Goal: Task Accomplishment & Management: Manage account settings

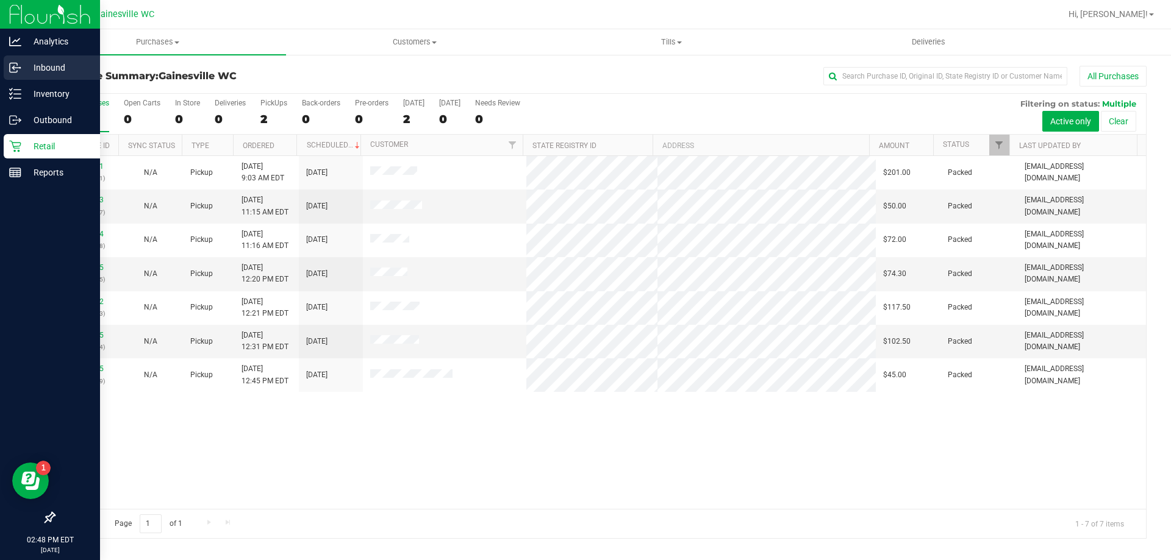
click at [38, 65] on p "Inbound" at bounding box center [57, 67] width 73 height 15
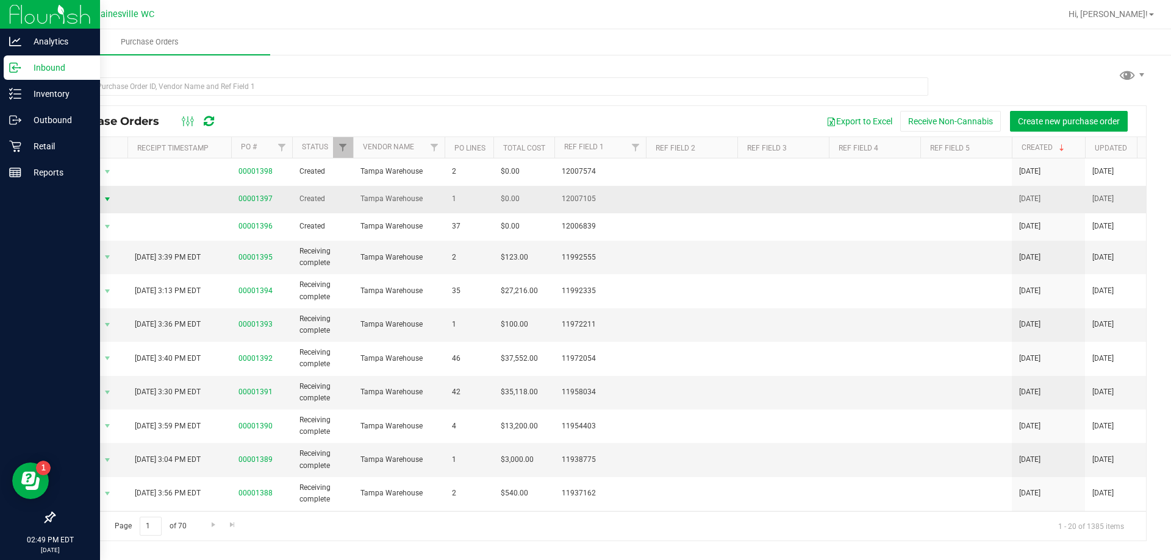
click at [101, 199] on span "select" at bounding box center [107, 199] width 15 height 17
click at [106, 263] on li "Edit purchase order" at bounding box center [111, 272] width 88 height 18
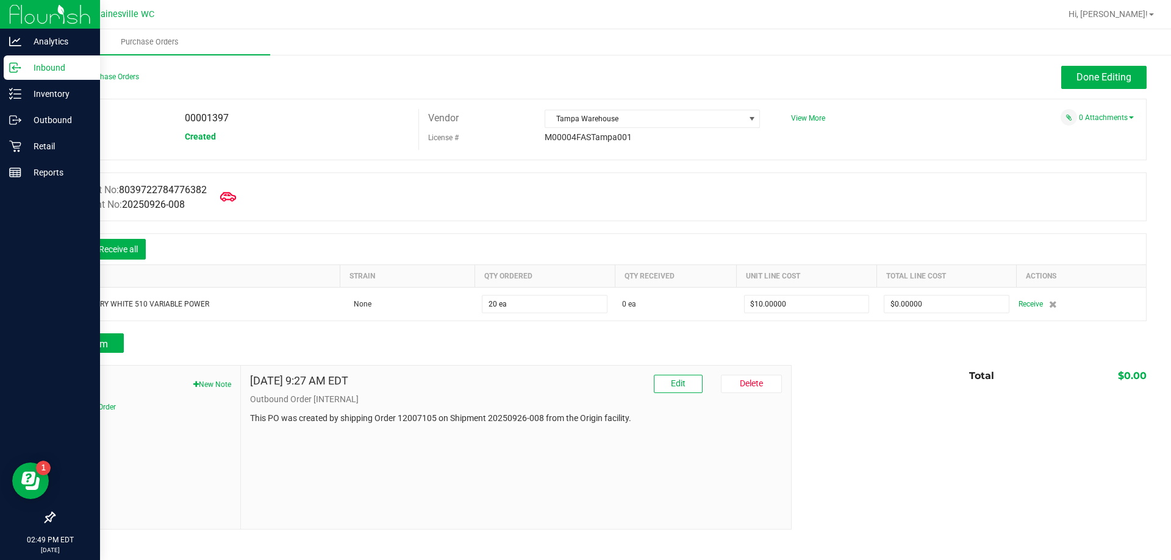
click at [222, 195] on span at bounding box center [228, 197] width 27 height 27
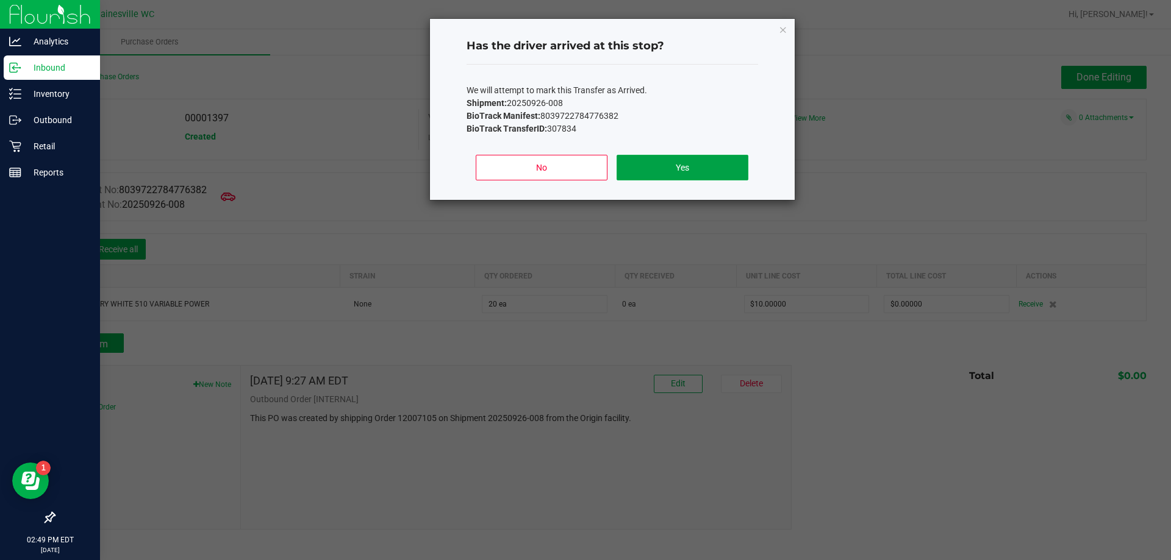
click at [648, 179] on button "Yes" at bounding box center [681, 168] width 131 height 26
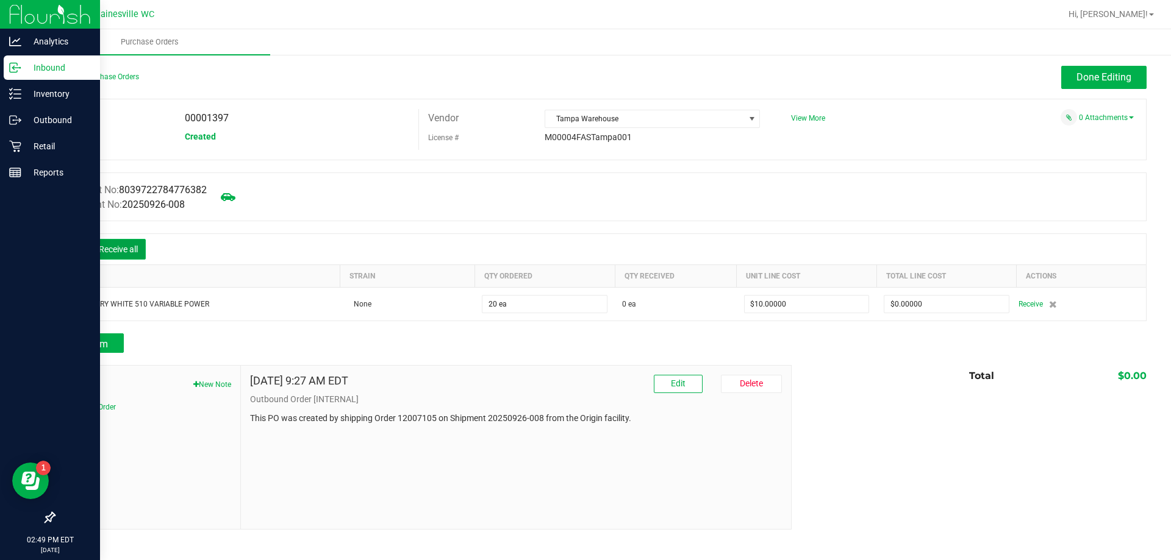
click at [129, 246] on button "Receive all" at bounding box center [118, 249] width 55 height 21
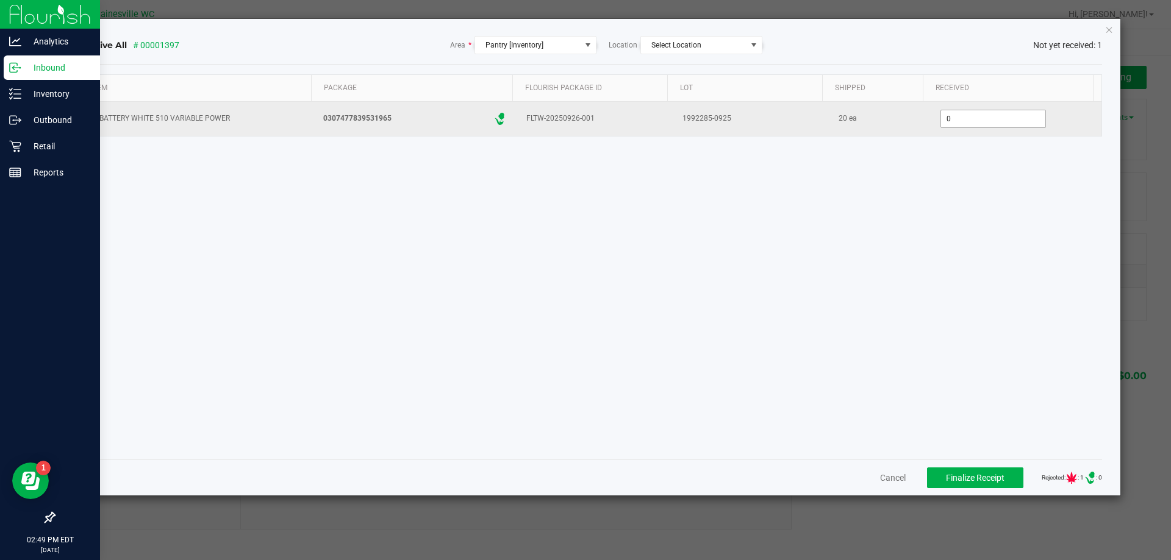
click at [958, 124] on input "0" at bounding box center [993, 118] width 104 height 17
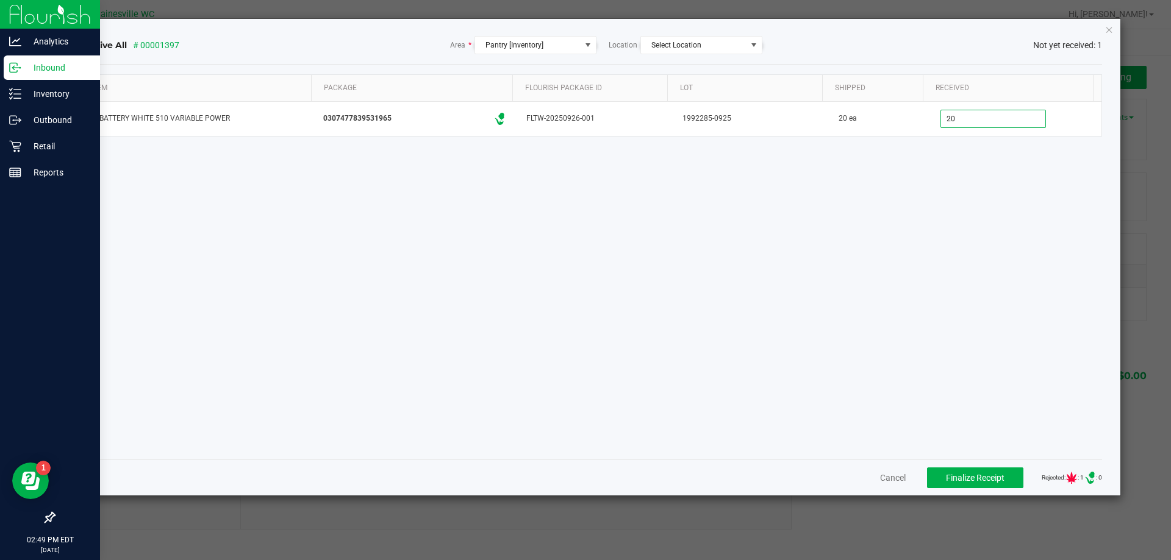
type input "20 ea"
click at [922, 235] on div "Item Package Flourish Package ID Lot Shipped Received FT BATTERY WHITE 510 VARI…" at bounding box center [590, 262] width 1024 height 376
click at [963, 479] on span "Finalize Receipt" at bounding box center [975, 478] width 59 height 10
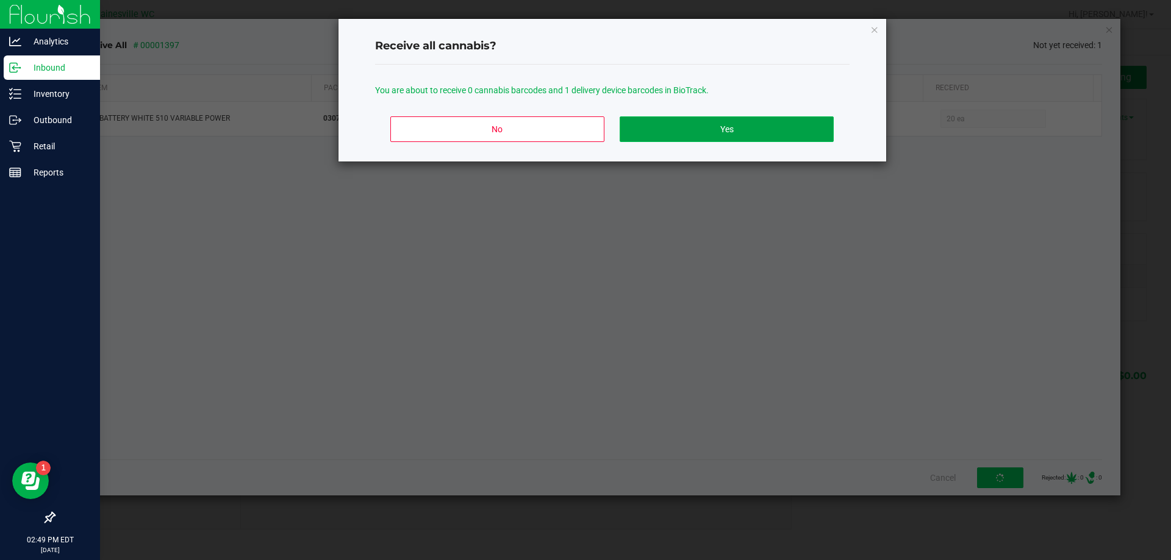
click at [694, 128] on button "Yes" at bounding box center [725, 129] width 213 height 26
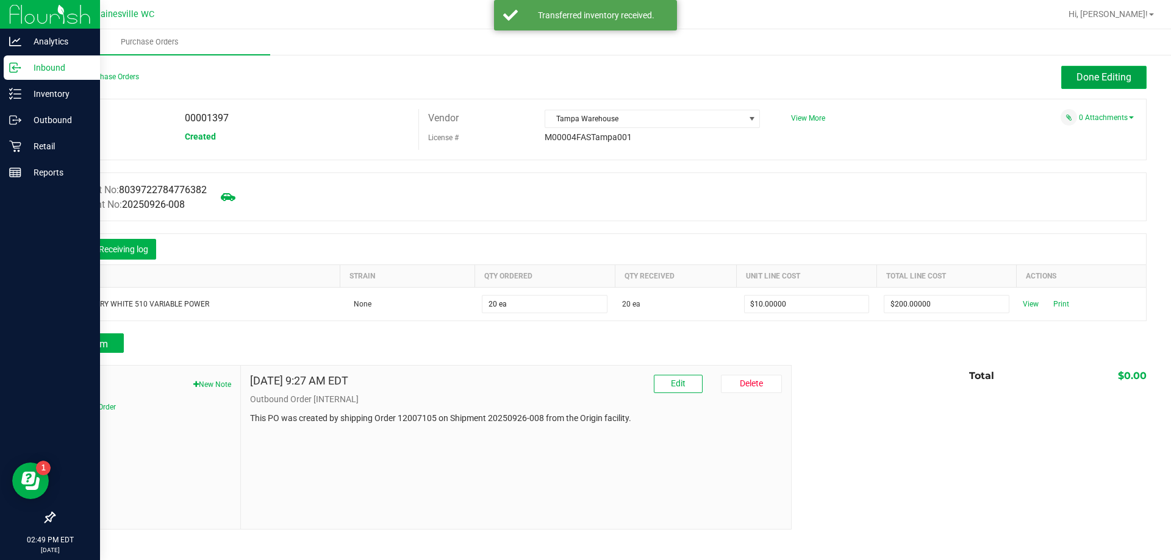
click at [1108, 73] on span "Done Editing" at bounding box center [1103, 77] width 55 height 12
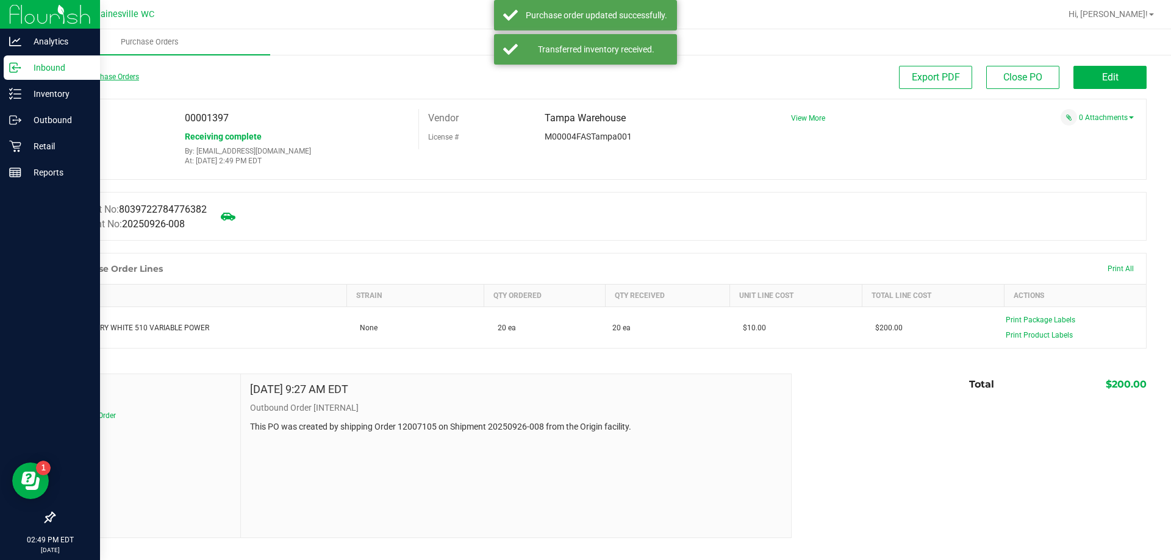
click at [126, 79] on link "Back to Purchase Orders" at bounding box center [96, 77] width 85 height 9
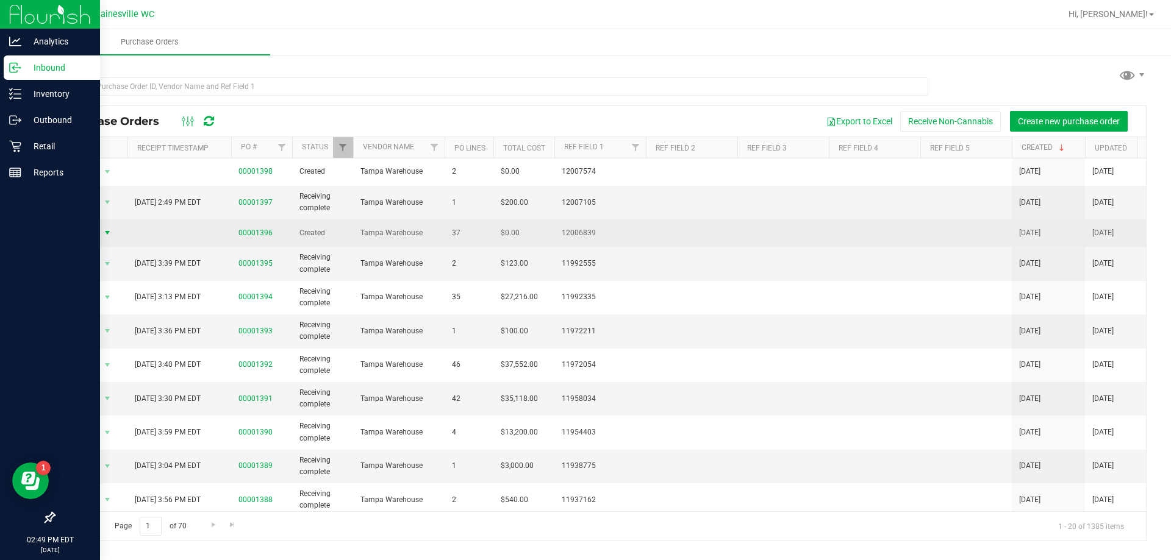
click at [98, 229] on span "Action" at bounding box center [82, 232] width 33 height 17
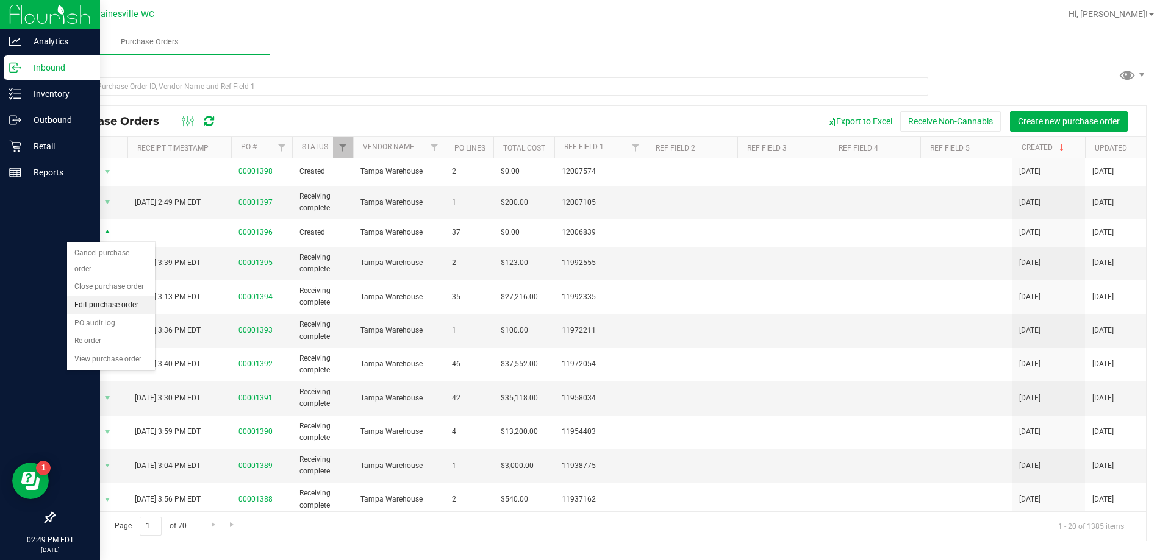
click at [99, 296] on li "Edit purchase order" at bounding box center [111, 305] width 88 height 18
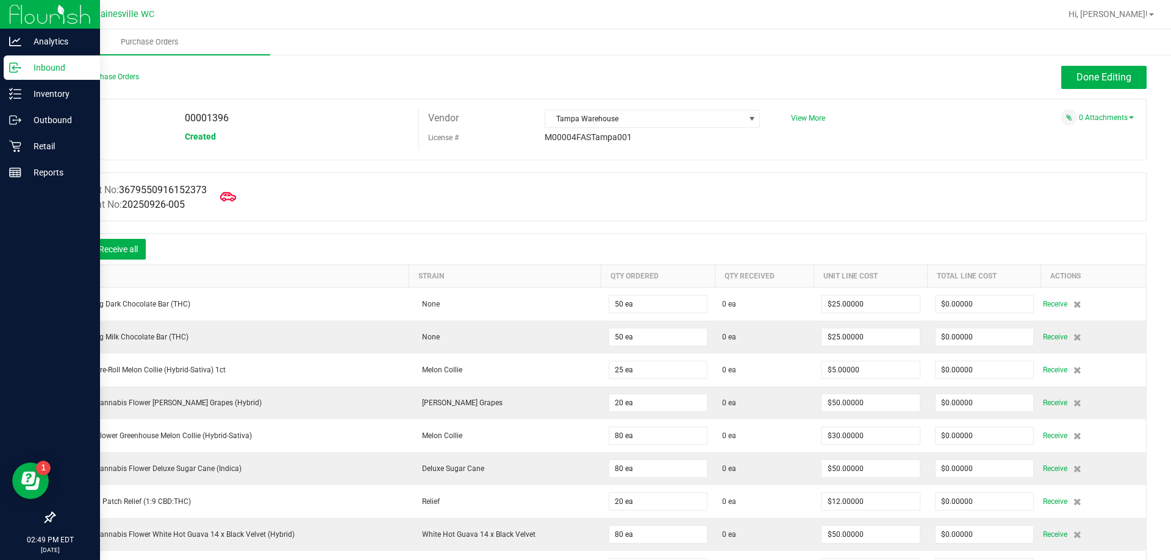
click at [229, 199] on icon at bounding box center [228, 197] width 16 height 16
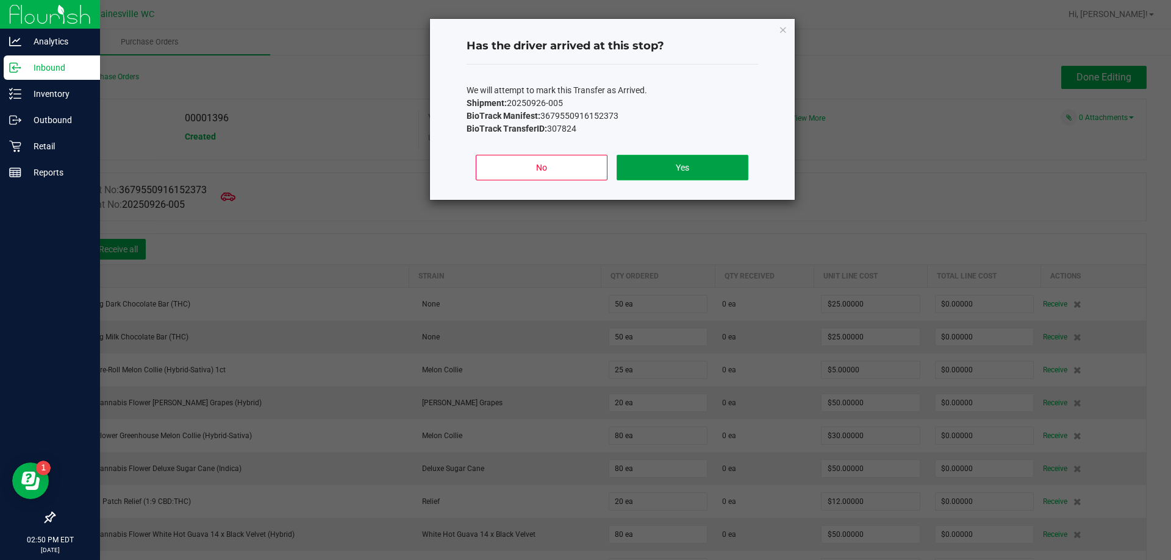
click at [693, 161] on button "Yes" at bounding box center [681, 168] width 131 height 26
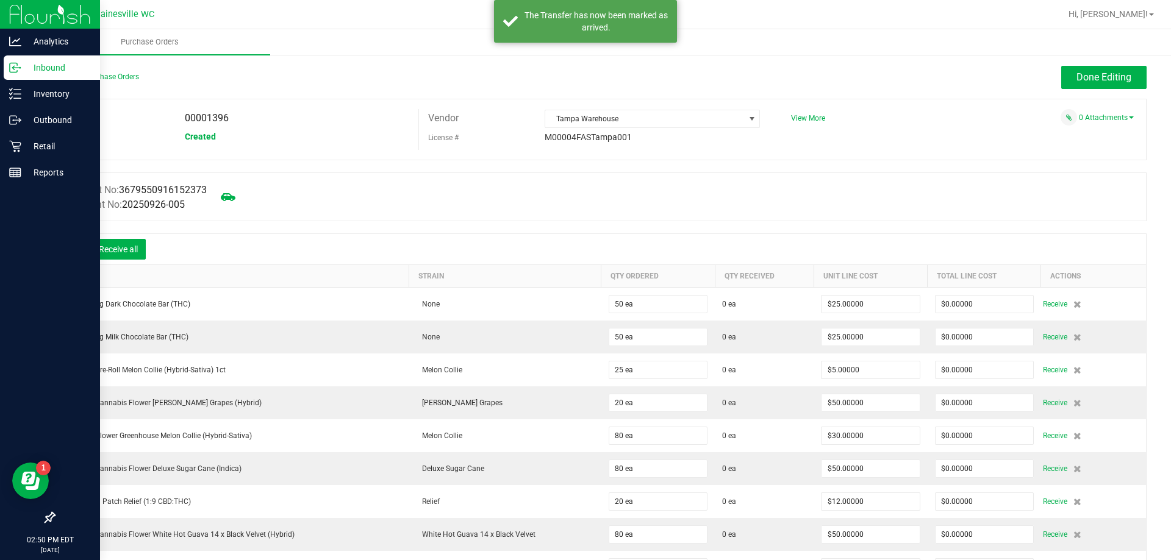
click at [68, 251] on icon at bounding box center [72, 251] width 12 height 12
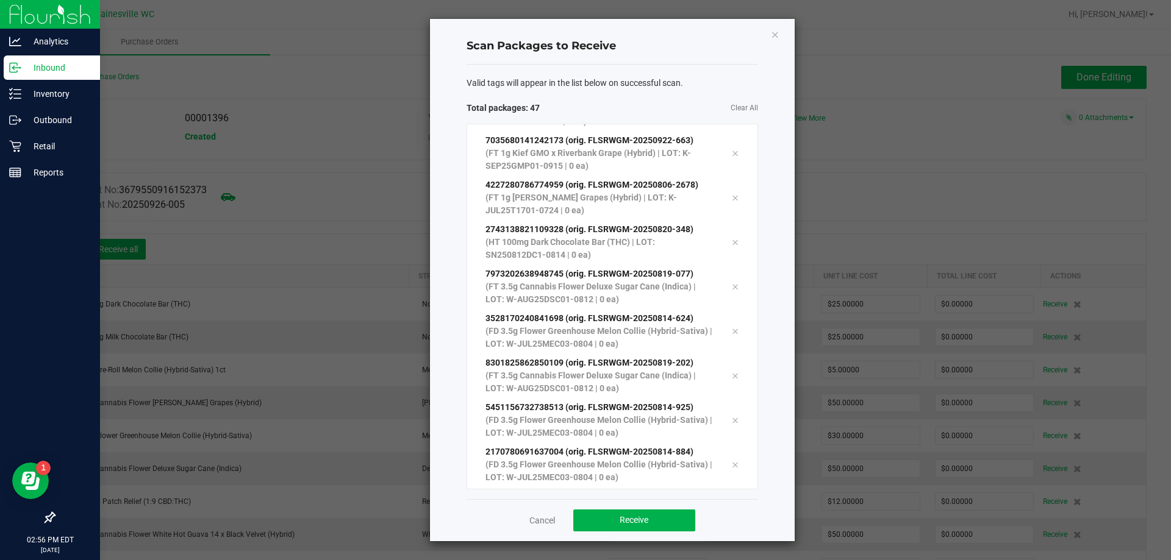
scroll to position [1758, 0]
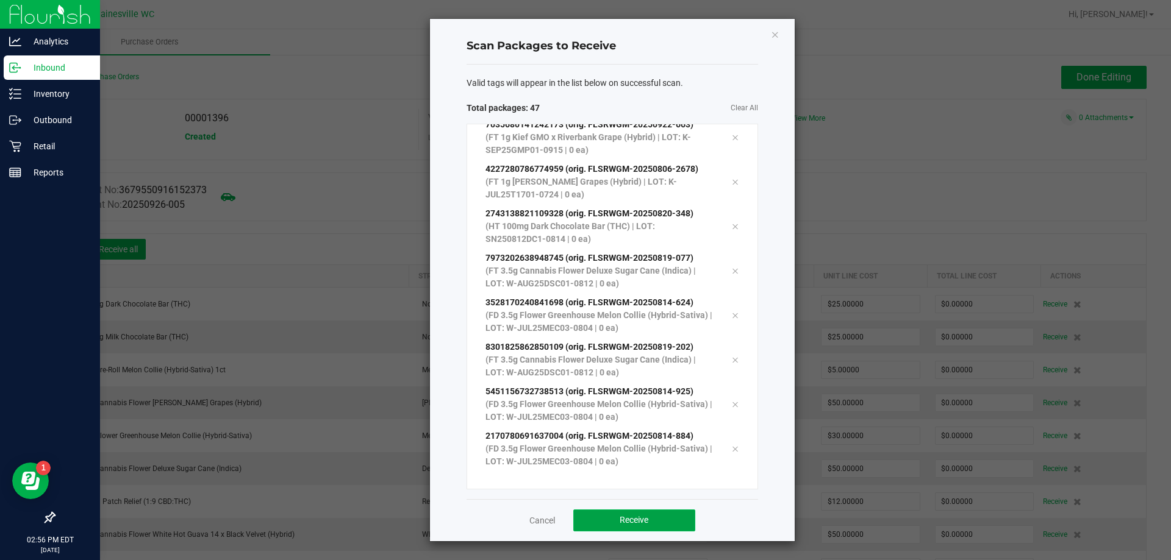
click at [647, 518] on span "Receive" at bounding box center [633, 520] width 29 height 10
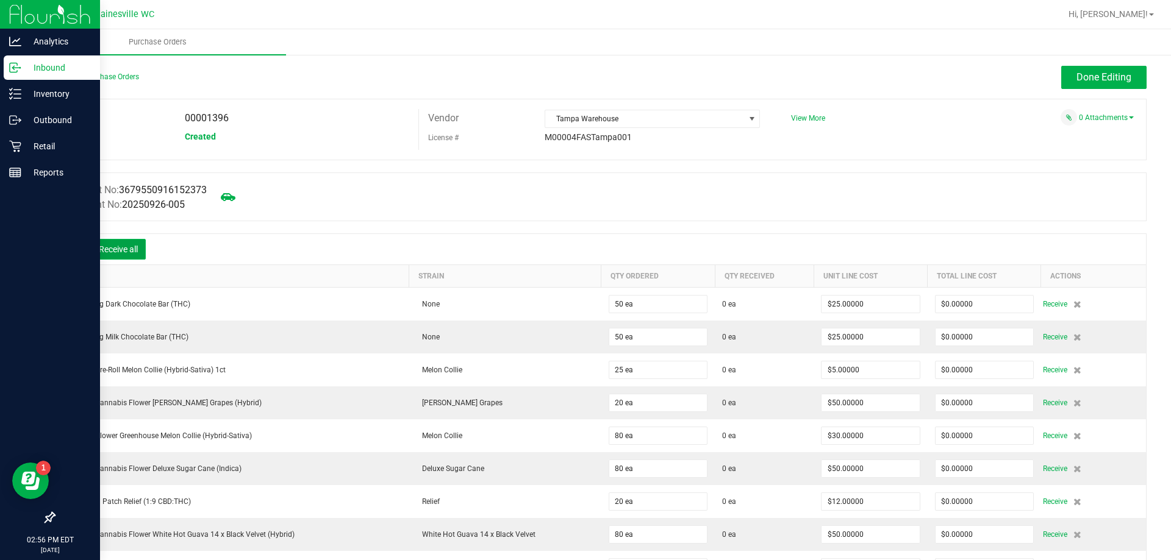
click at [113, 245] on button "Receive all" at bounding box center [118, 249] width 55 height 21
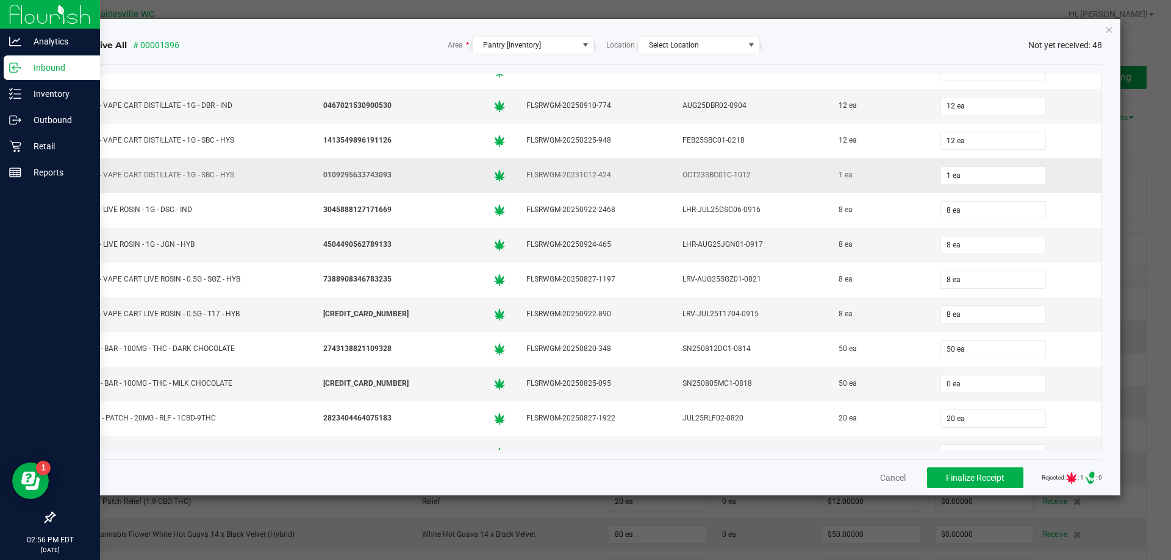
scroll to position [1320, 0]
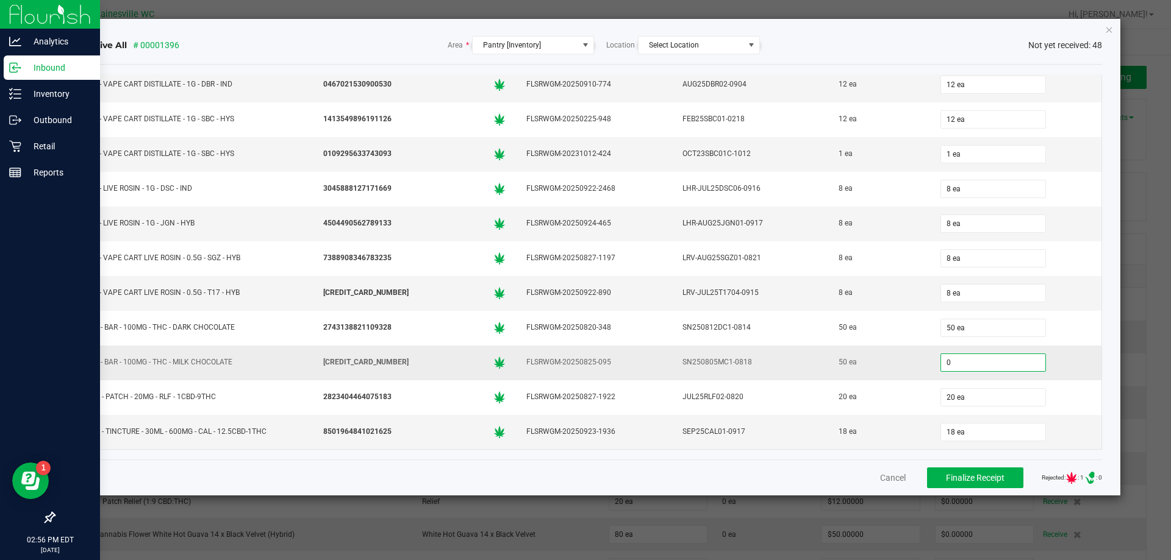
click at [976, 360] on input "0" at bounding box center [993, 362] width 104 height 17
type input "50 ea"
click at [780, 472] on div "Cancel Finalize Receipt Rejected: : 1 .st0{ } : 0" at bounding box center [590, 478] width 1024 height 36
click at [955, 476] on span "Finalize Receipt" at bounding box center [975, 478] width 59 height 10
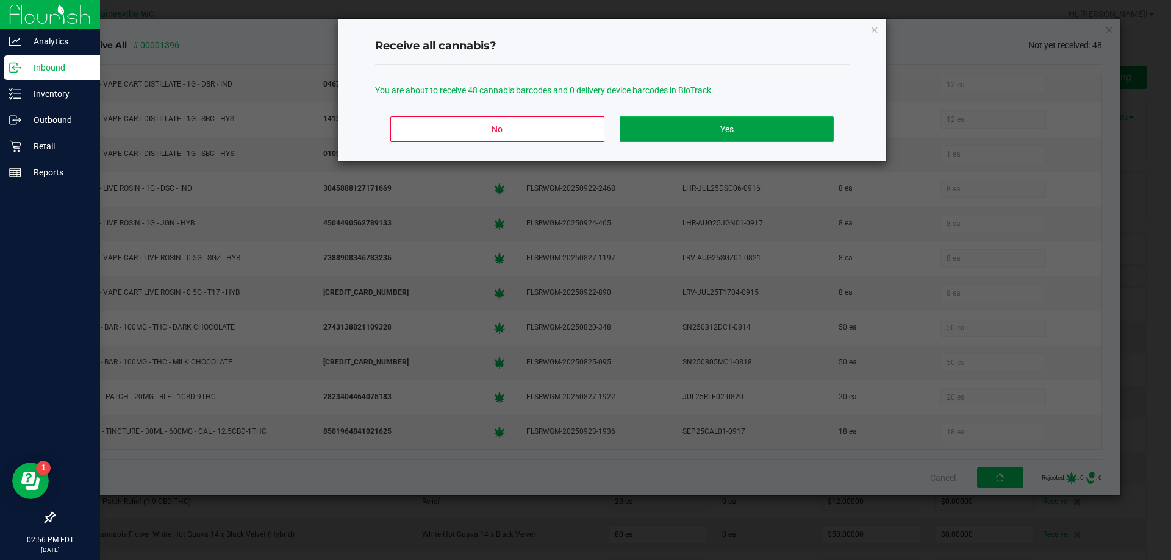
click at [764, 133] on button "Yes" at bounding box center [725, 129] width 213 height 26
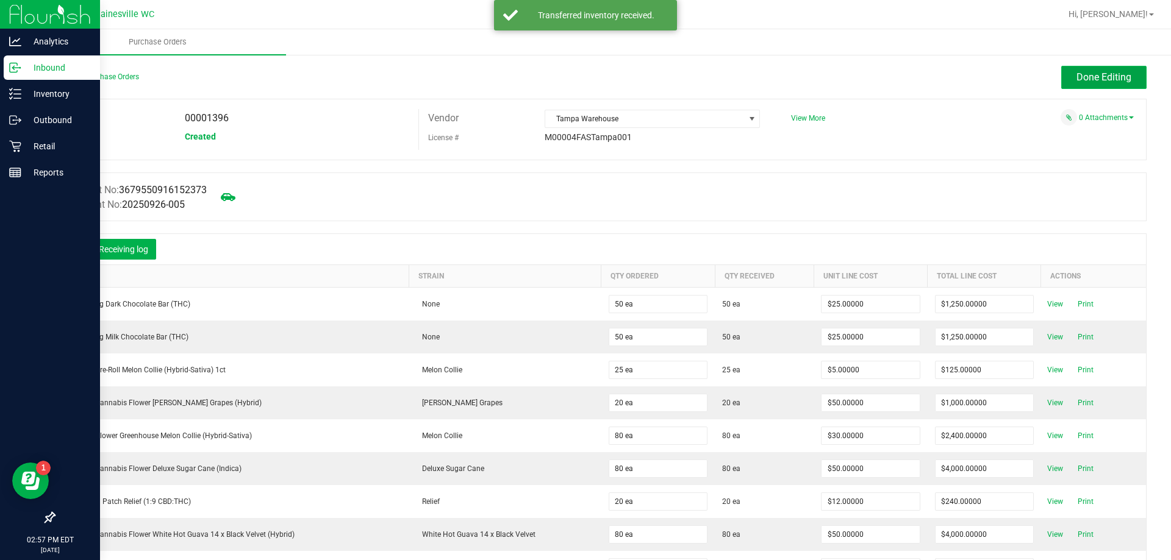
click at [1076, 74] on span "Done Editing" at bounding box center [1103, 77] width 55 height 12
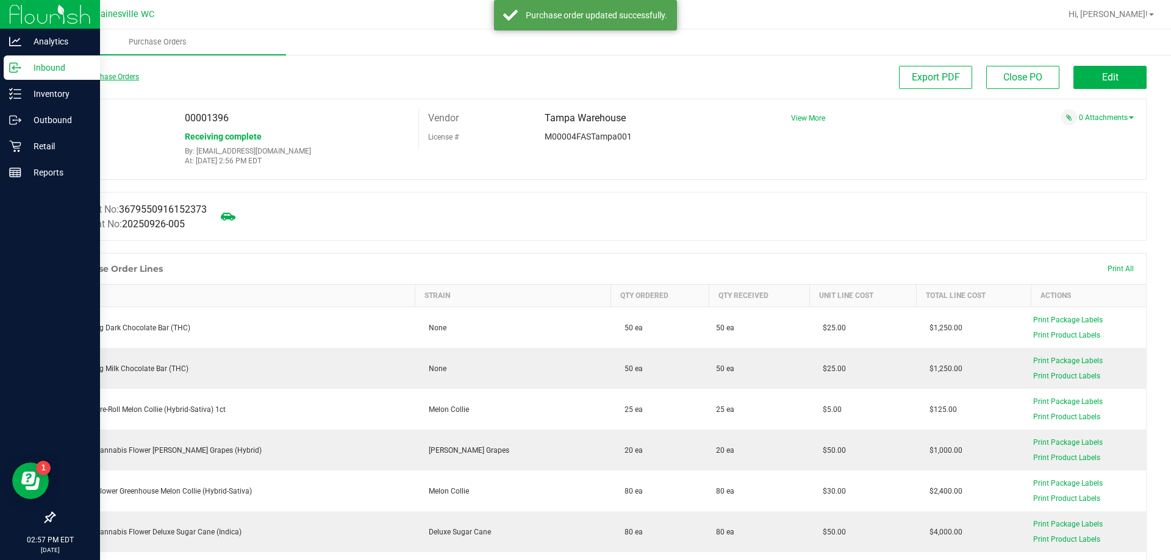
click at [79, 76] on link "Back to Purchase Orders" at bounding box center [96, 77] width 85 height 9
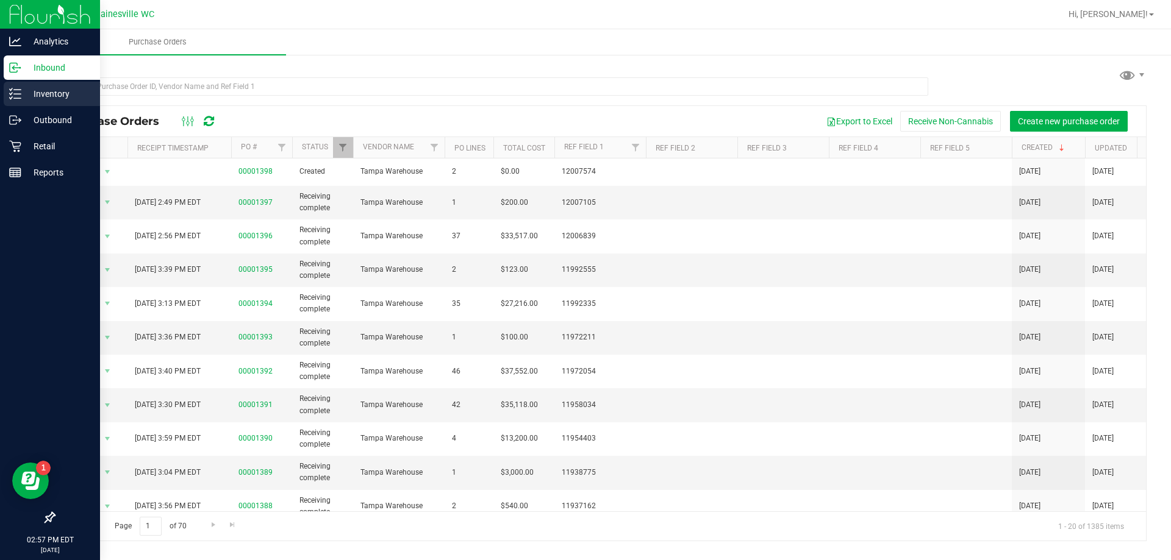
click at [26, 96] on p "Inventory" at bounding box center [57, 94] width 73 height 15
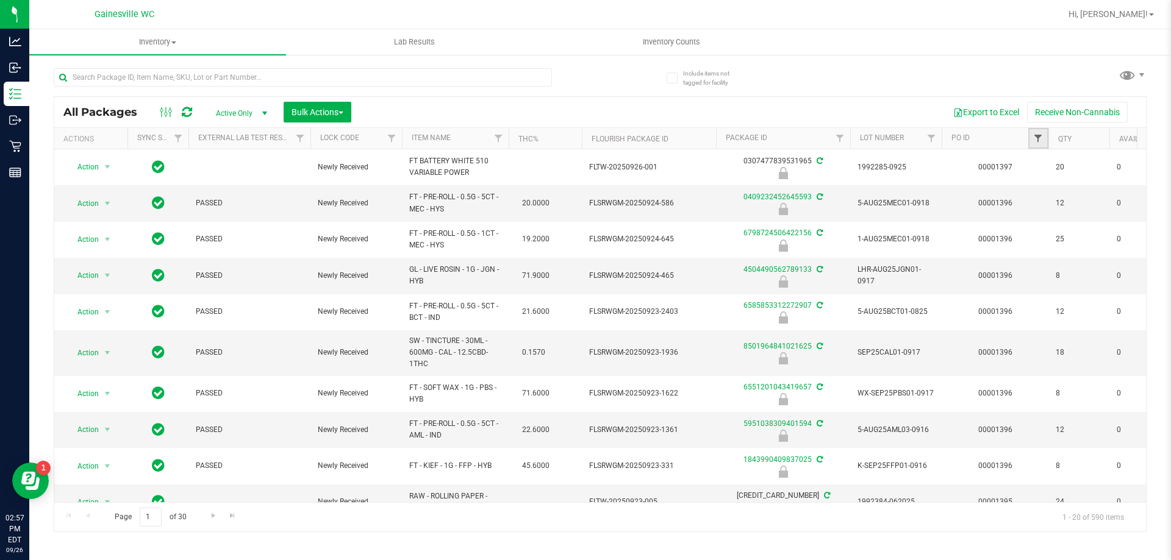
click at [1036, 141] on span "Filter" at bounding box center [1038, 139] width 10 height 10
click at [1055, 196] on button "Filter" at bounding box center [1064, 197] width 59 height 27
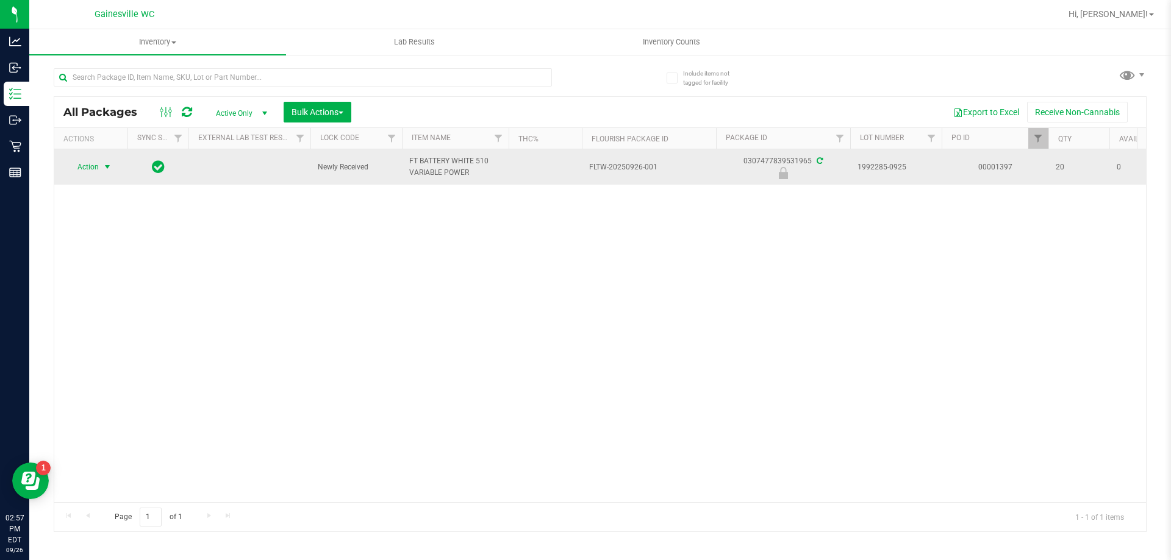
click at [82, 166] on span "Action" at bounding box center [82, 167] width 33 height 17
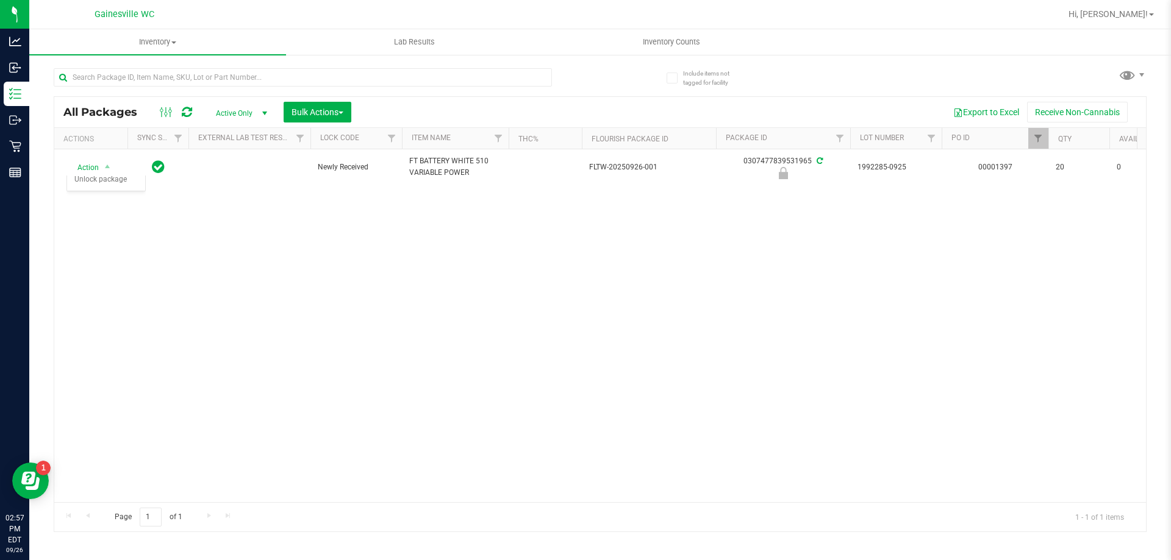
click at [432, 273] on div "Action Action Edit attributes Global inventory Locate package Package audit log…" at bounding box center [599, 325] width 1091 height 353
click at [1040, 135] on span "Filter" at bounding box center [1038, 139] width 10 height 10
type input "1396"
click at [1073, 196] on button "Filter" at bounding box center [1064, 197] width 59 height 27
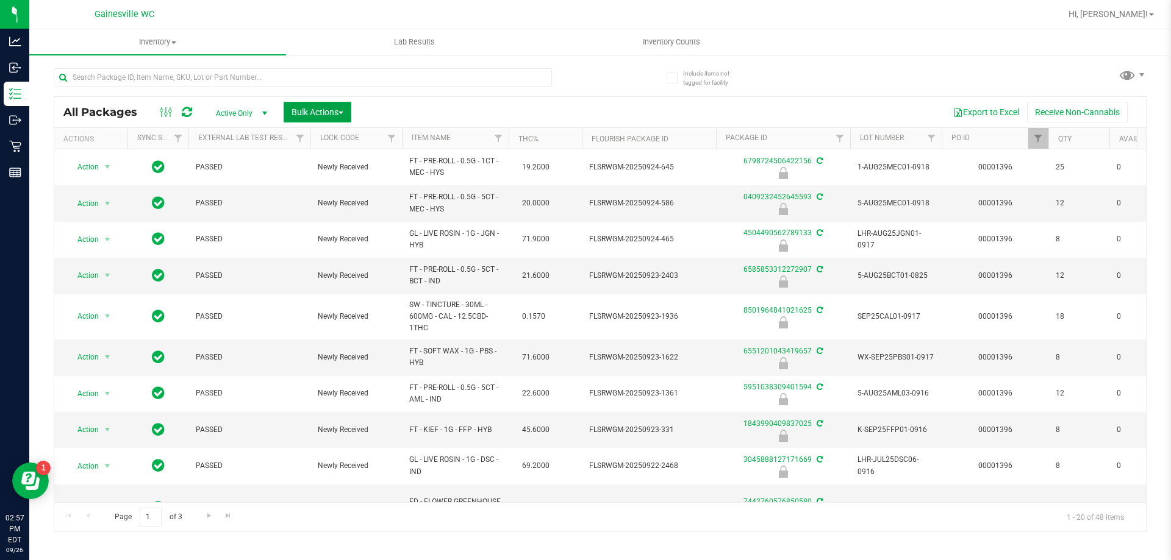
click at [309, 109] on span "Bulk Actions" at bounding box center [317, 112] width 52 height 10
click at [319, 232] on span "Lock/Unlock packages" at bounding box center [333, 229] width 84 height 10
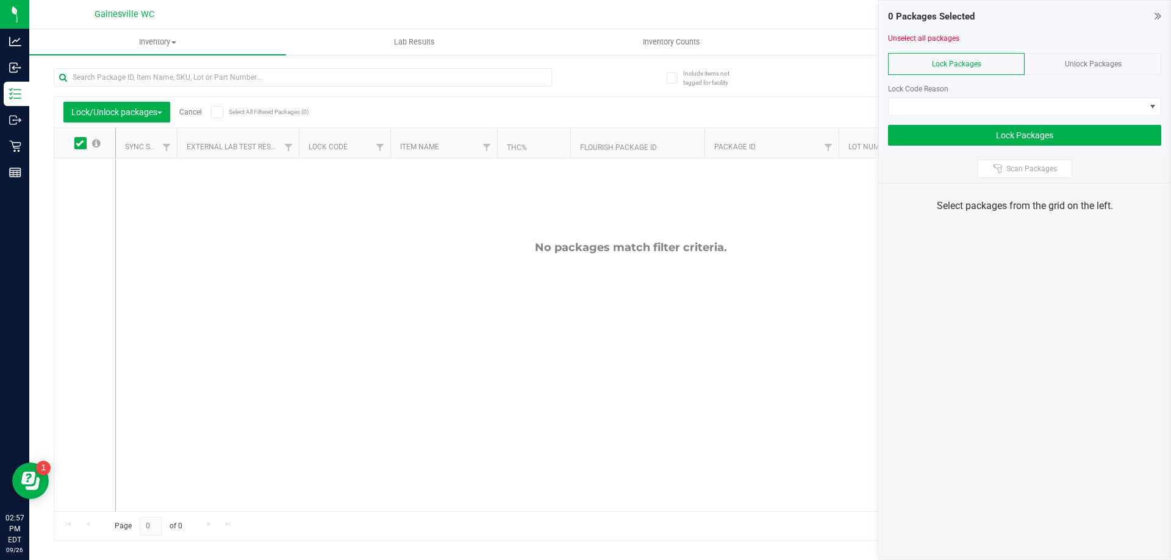
click at [79, 137] on span at bounding box center [80, 143] width 12 height 12
click at [0, 0] on input "checkbox" at bounding box center [0, 0] width 0 height 0
click at [110, 119] on button "Lock/Unlock packages" at bounding box center [116, 112] width 107 height 21
click at [219, 112] on icon at bounding box center [217, 112] width 8 height 0
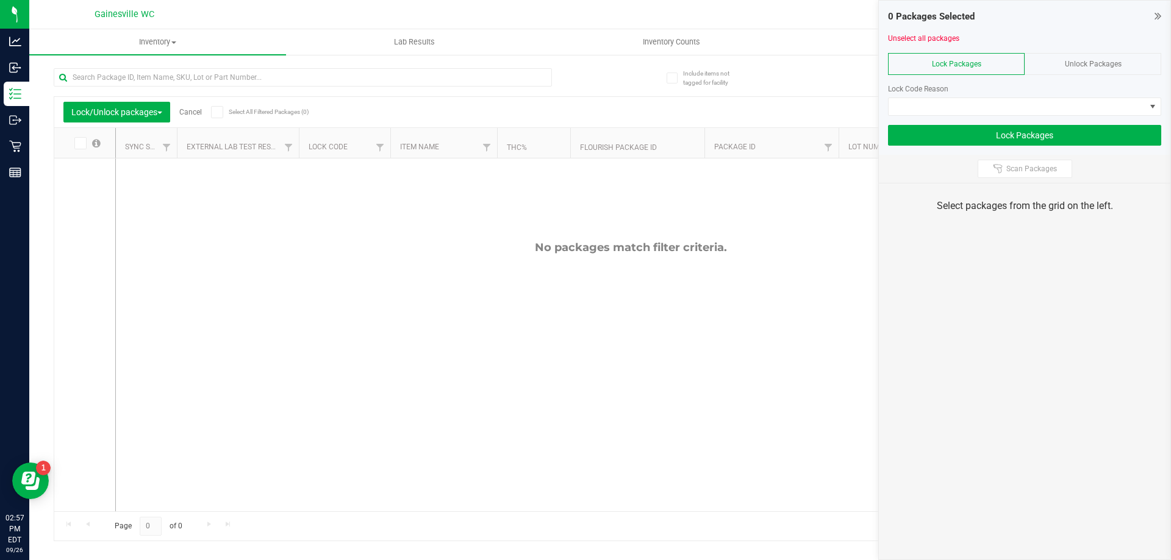
click at [0, 0] on input "Select All Filtered Packages (0)" at bounding box center [0, 0] width 0 height 0
click at [218, 112] on icon at bounding box center [217, 112] width 8 height 0
click at [279, 225] on div "No packages match filter criteria." at bounding box center [630, 376] width 1029 height 435
click at [223, 115] on span at bounding box center [217, 112] width 12 height 12
click at [113, 188] on div at bounding box center [85, 335] width 62 height 353
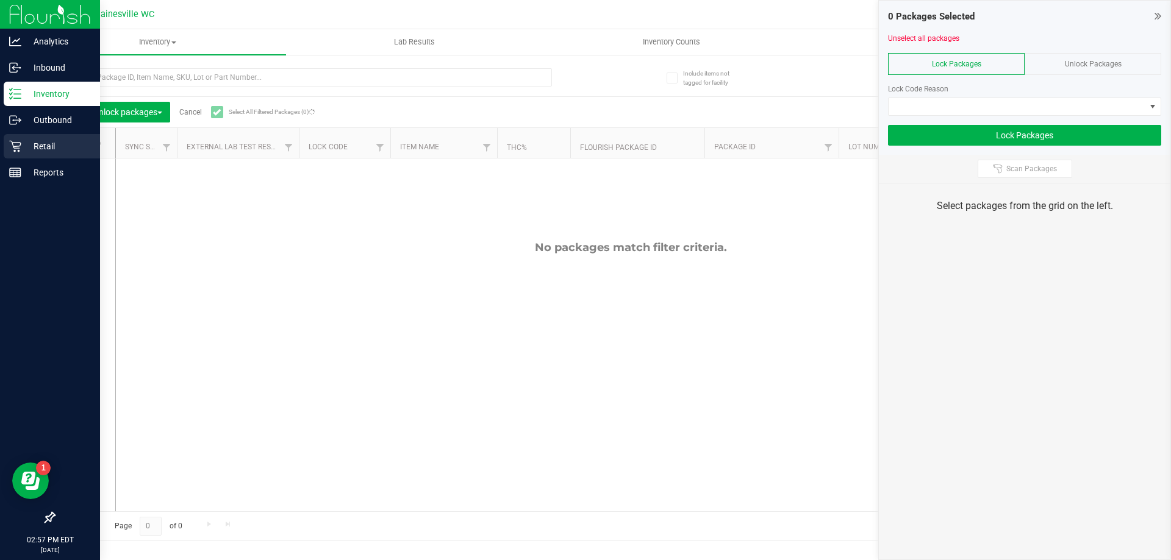
click at [26, 148] on p "Retail" at bounding box center [57, 146] width 73 height 15
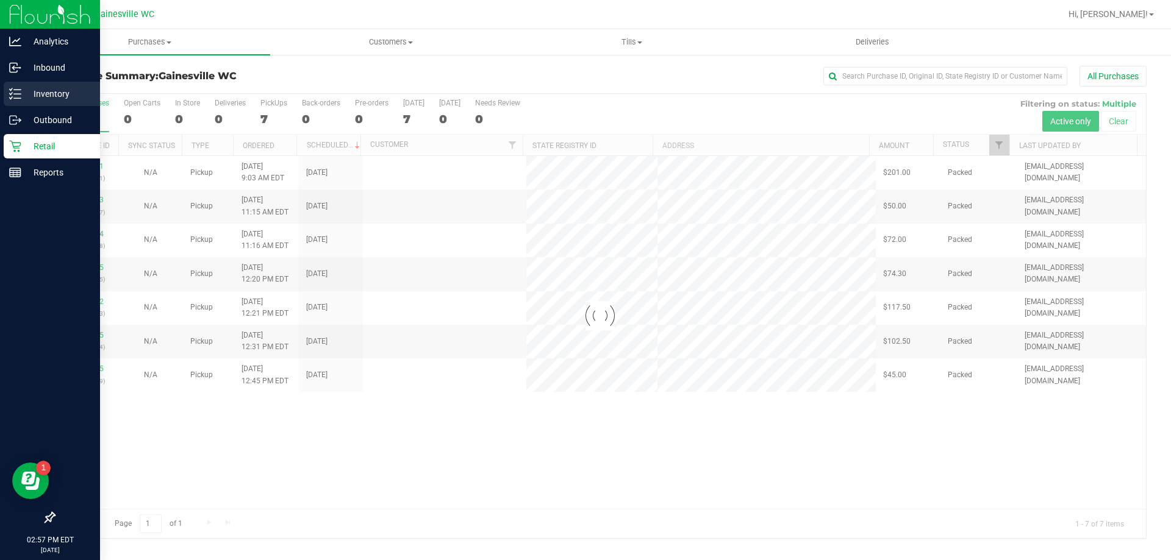
click at [70, 93] on p "Inventory" at bounding box center [57, 94] width 73 height 15
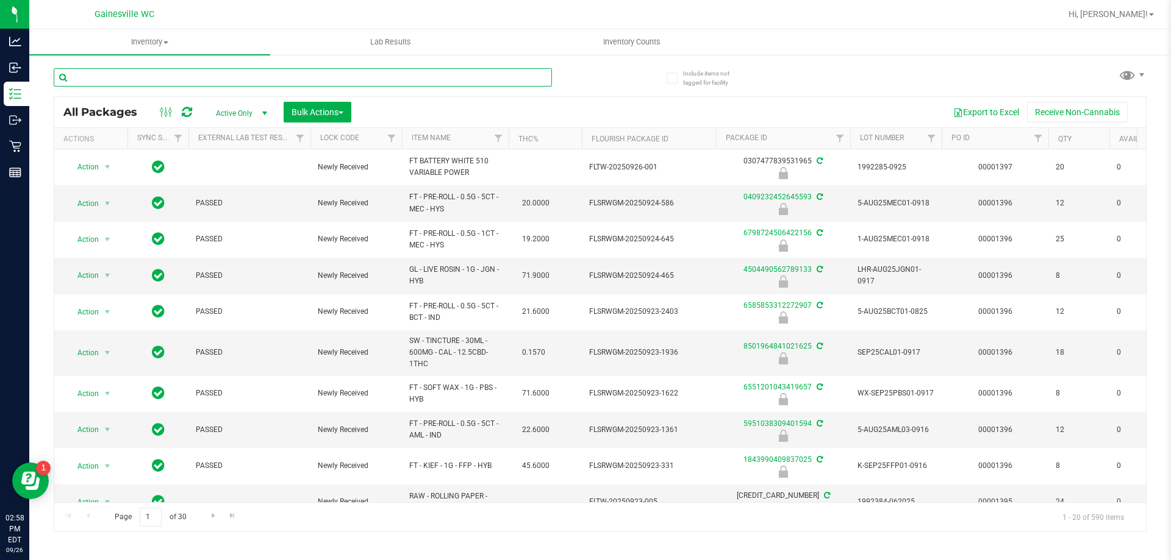
click at [192, 80] on input "text" at bounding box center [303, 77] width 498 height 18
type input "0409232452645593"
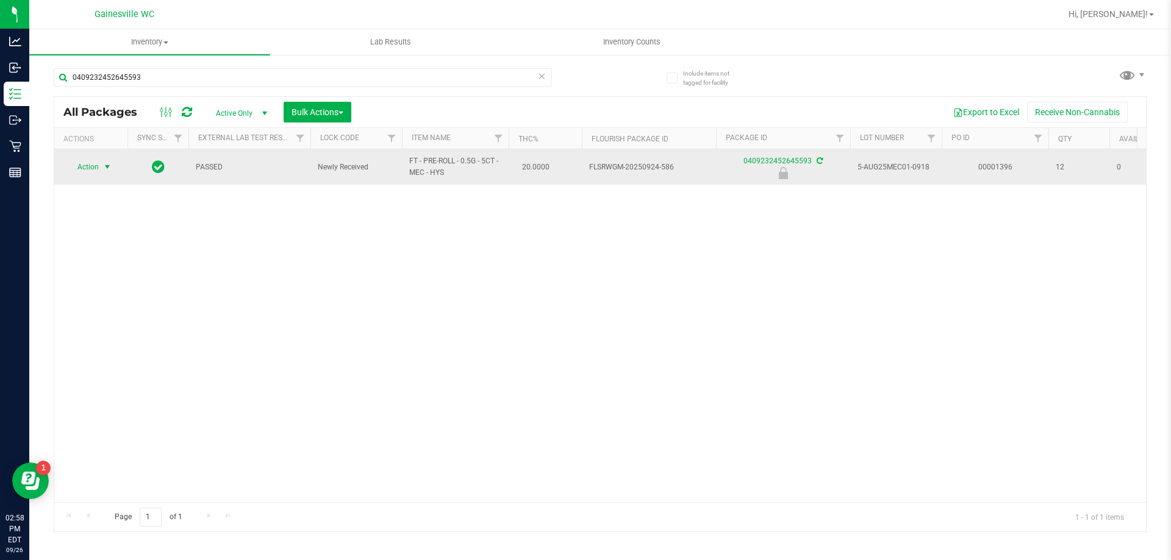
click at [99, 166] on span "Action" at bounding box center [82, 167] width 33 height 17
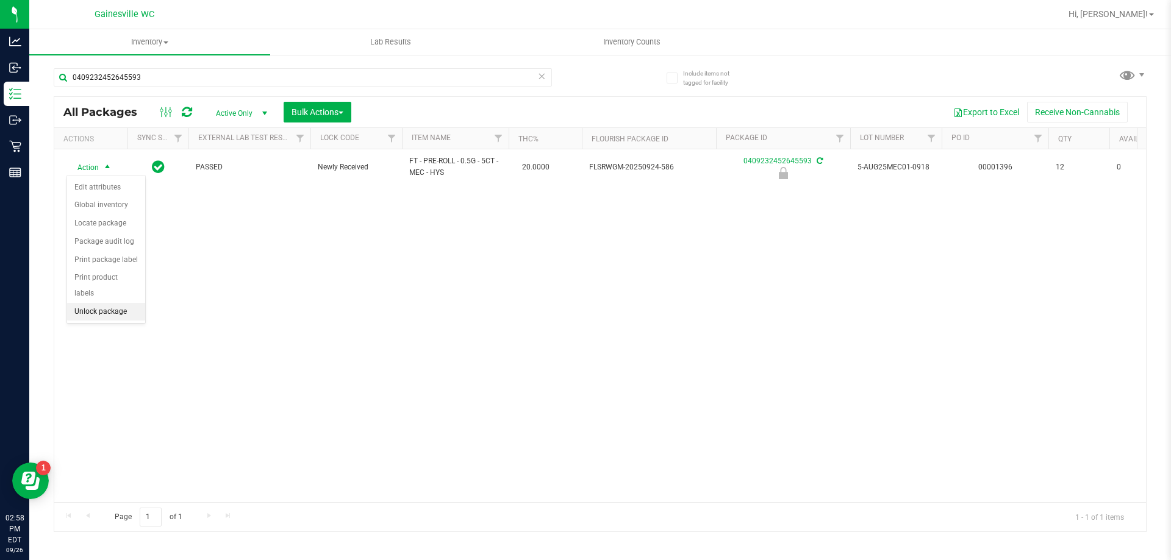
click at [91, 303] on li "Unlock package" at bounding box center [106, 312] width 78 height 18
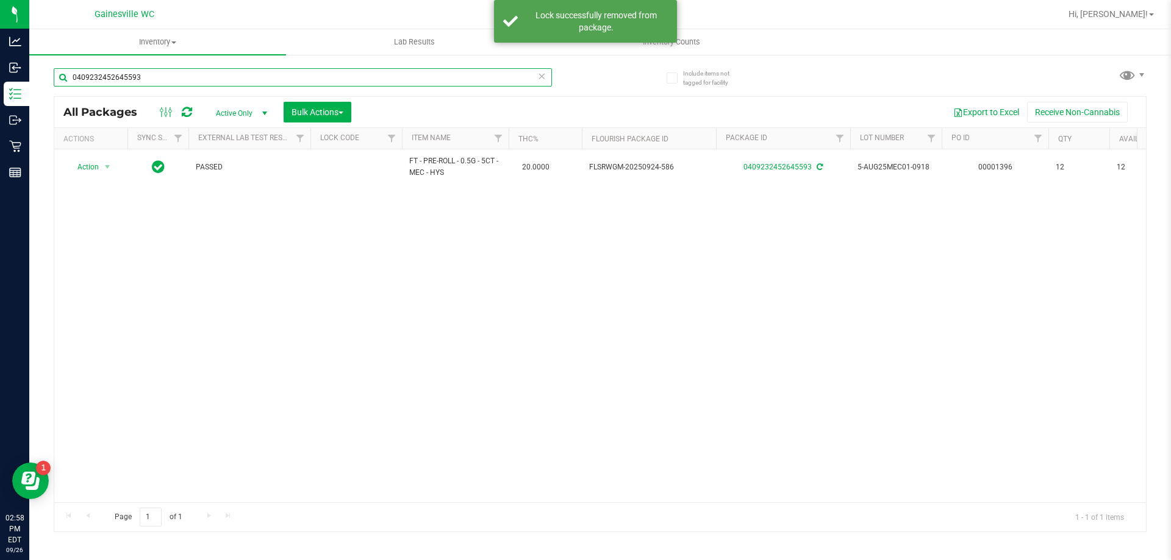
drag, startPoint x: 214, startPoint y: 77, endPoint x: 63, endPoint y: 59, distance: 152.2
click at [63, 59] on div "0409232452645593" at bounding box center [327, 76] width 546 height 39
type input "6585853312272907"
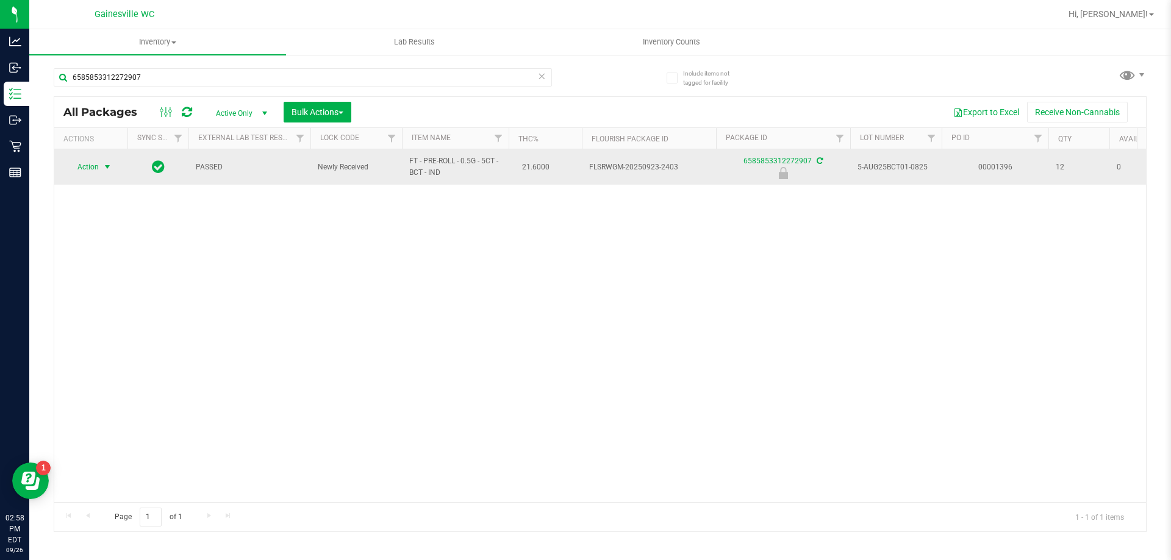
click at [100, 167] on span "select" at bounding box center [107, 167] width 15 height 17
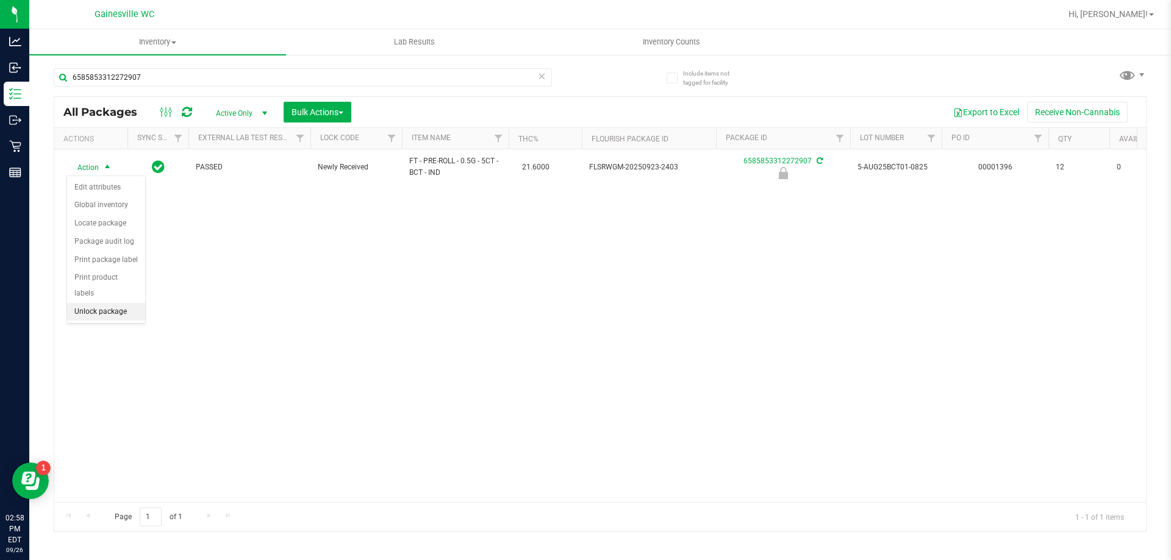
click at [85, 303] on li "Unlock package" at bounding box center [106, 312] width 78 height 18
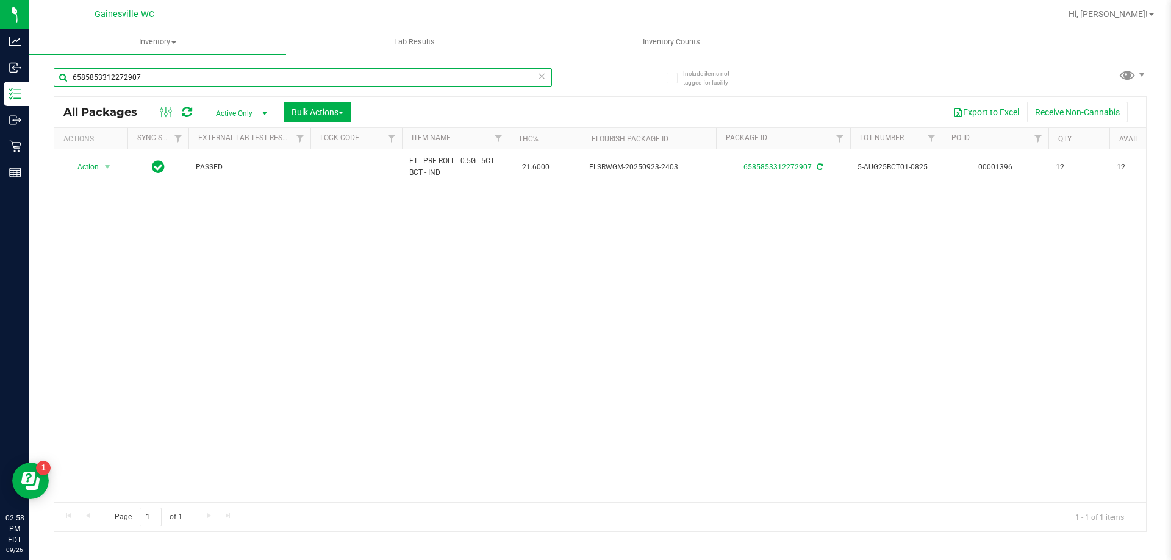
drag, startPoint x: 154, startPoint y: 79, endPoint x: 45, endPoint y: 79, distance: 109.1
click at [45, 79] on div "Include items not tagged for facility 6585853312272907 All Packages Active Only…" at bounding box center [599, 240] width 1141 height 372
type input "[CREDIT_CARD_NUMBER]"
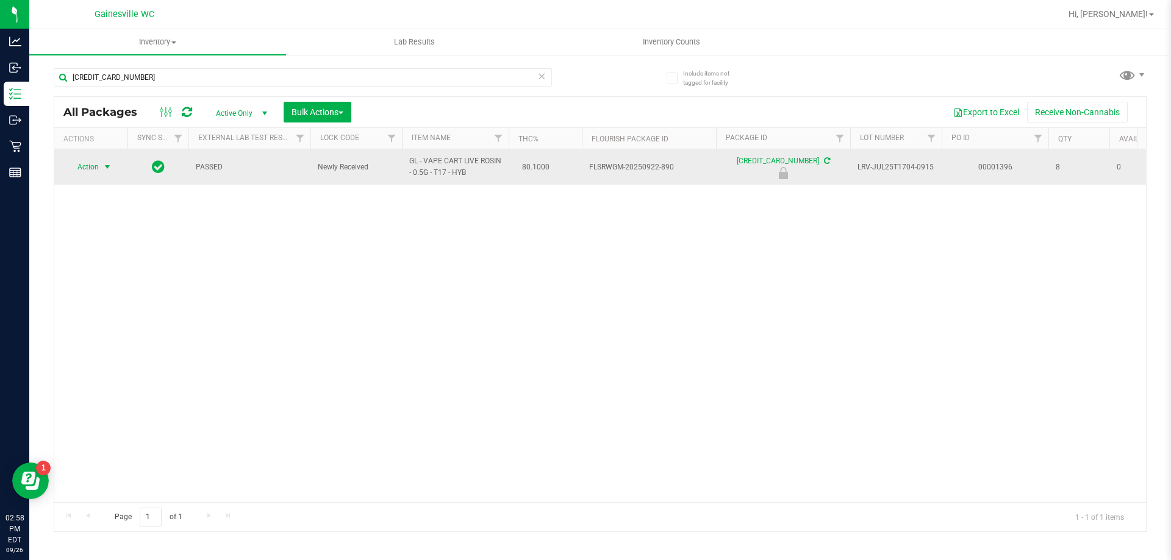
click at [87, 160] on span "Action" at bounding box center [82, 167] width 33 height 17
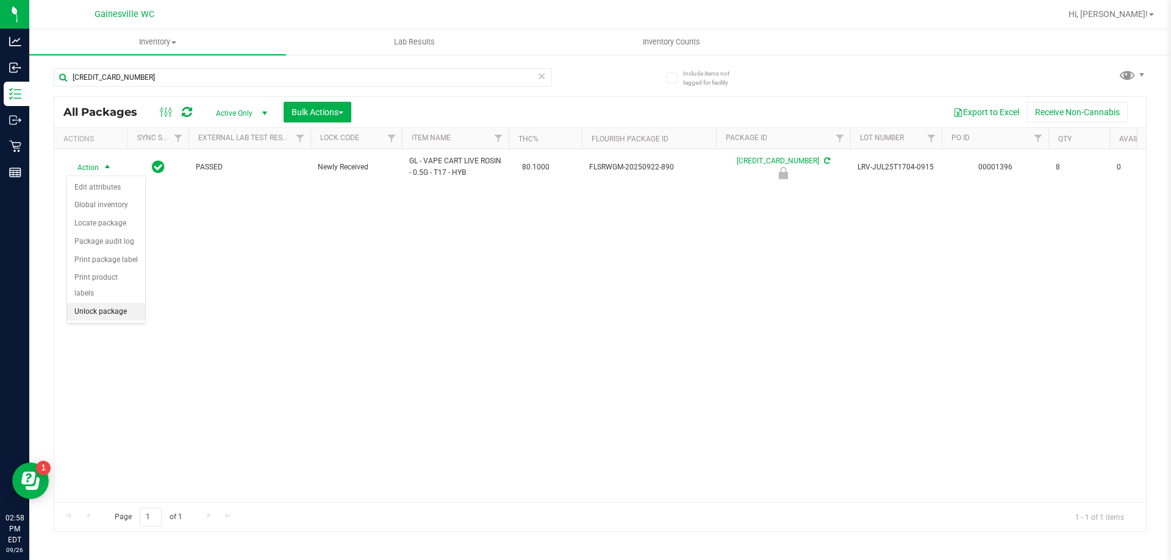
click at [82, 303] on li "Unlock package" at bounding box center [106, 312] width 78 height 18
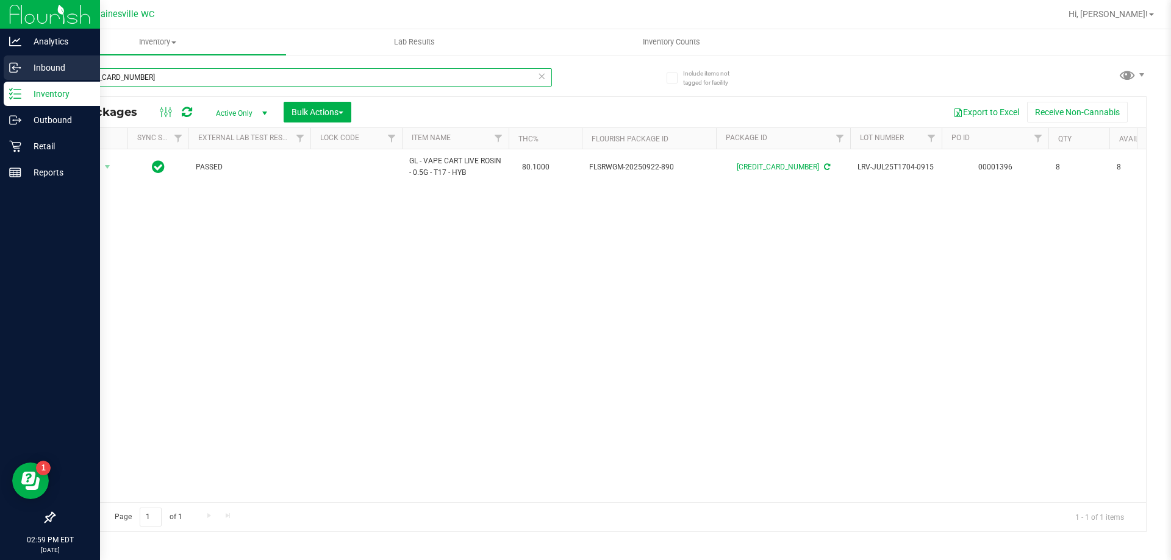
drag, startPoint x: 168, startPoint y: 69, endPoint x: 28, endPoint y: 69, distance: 139.6
click at [28, 69] on div "Analytics Inbound Inventory Outbound Retail Reports 02:59 PM EDT [DATE] 09/26 G…" at bounding box center [585, 280] width 1171 height 560
type input "6798724506422156"
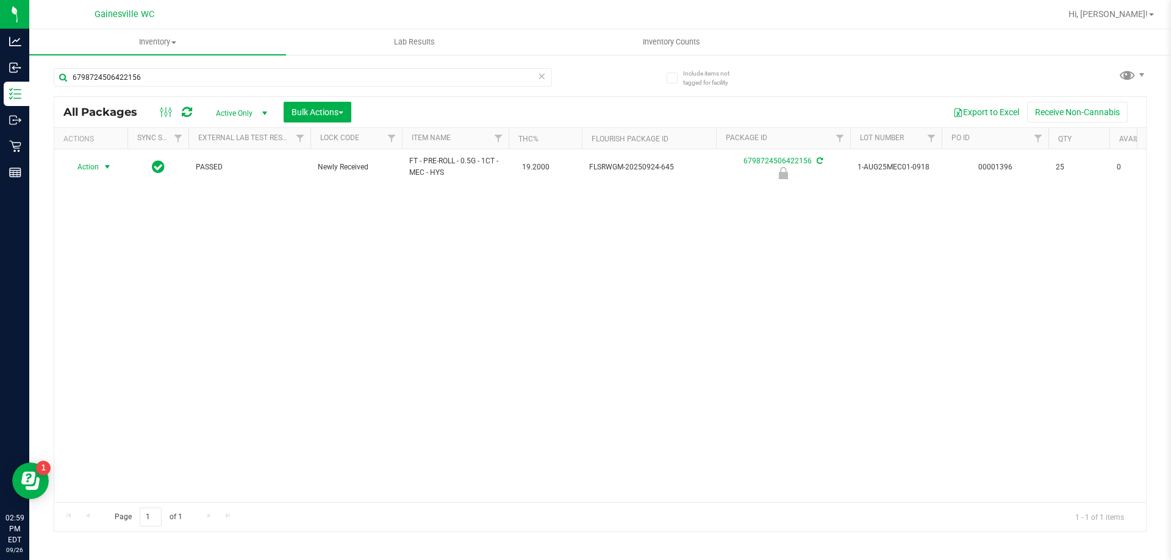
click at [98, 167] on span "Action" at bounding box center [82, 167] width 33 height 17
click at [99, 303] on li "Unlock package" at bounding box center [106, 312] width 78 height 18
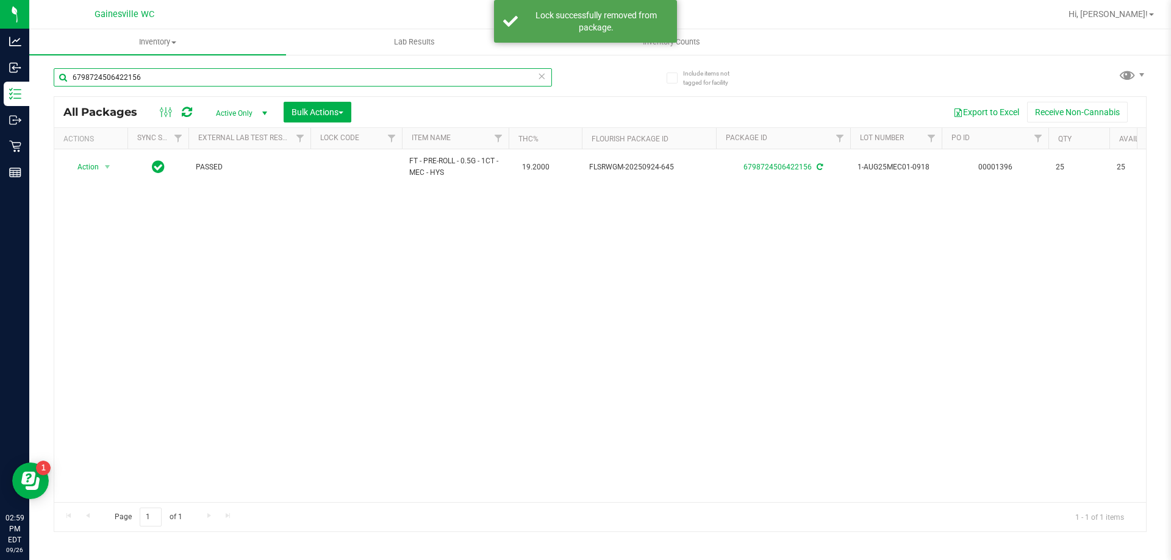
drag, startPoint x: 213, startPoint y: 79, endPoint x: 57, endPoint y: 76, distance: 156.7
click at [57, 76] on input "6798724506422156" at bounding box center [303, 77] width 498 height 18
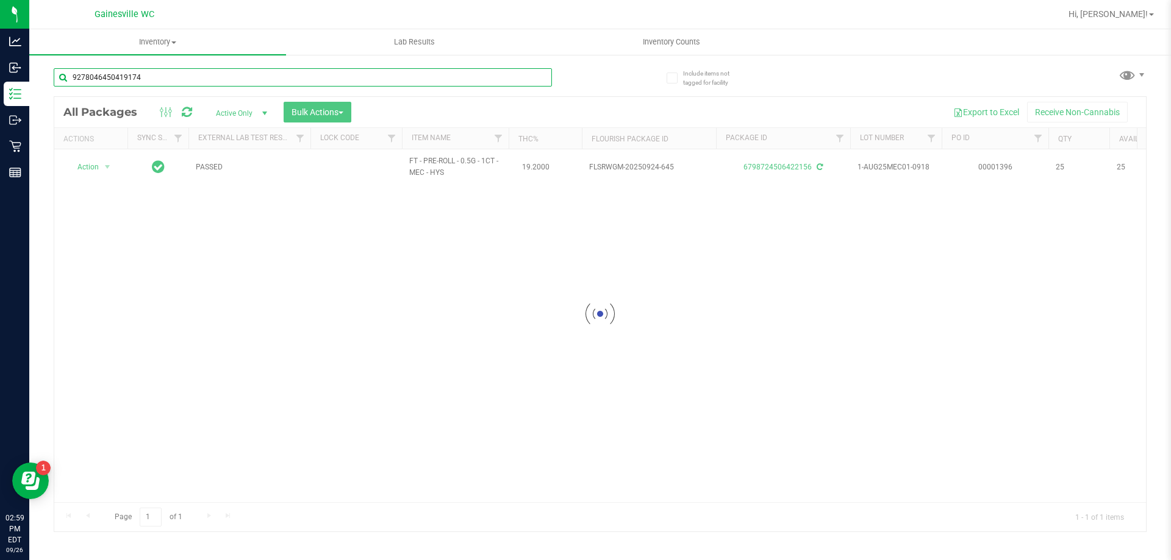
type input "9278046450419174"
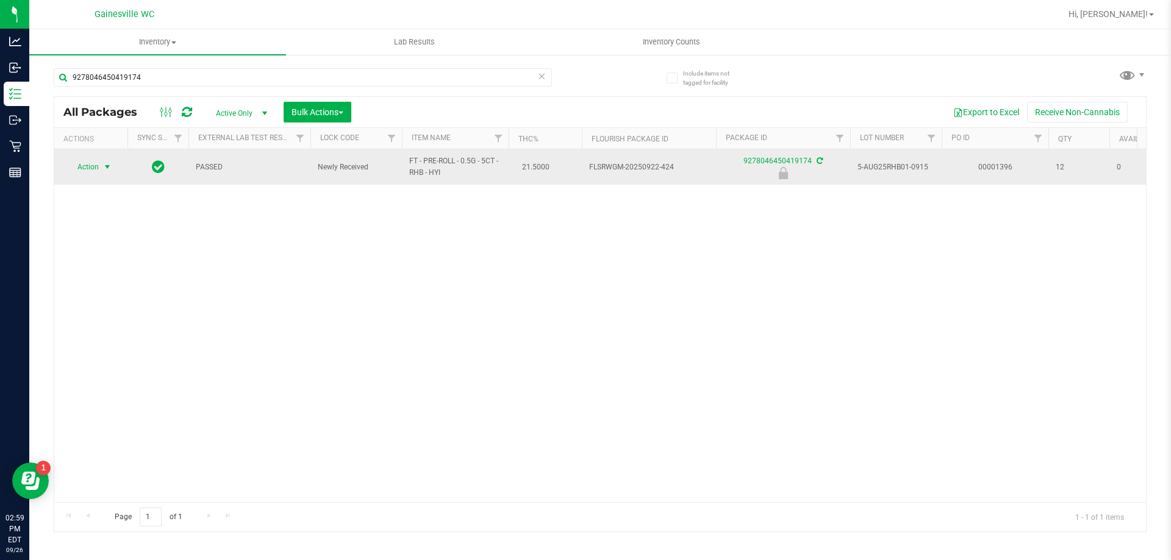
click at [82, 165] on span "Action" at bounding box center [82, 167] width 33 height 17
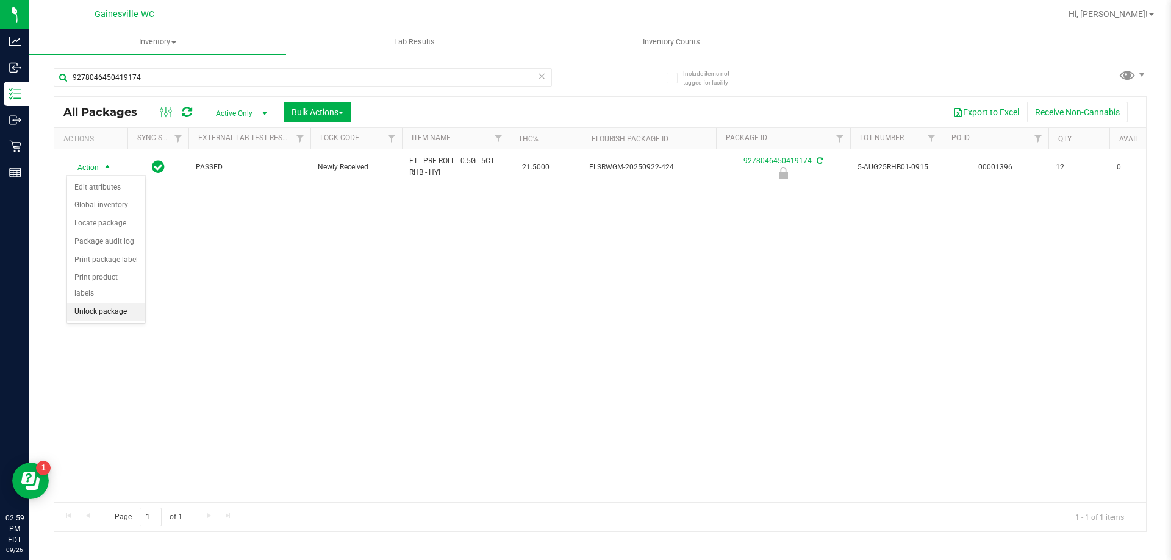
drag, startPoint x: 118, startPoint y: 305, endPoint x: 252, endPoint y: 435, distance: 187.1
click at [116, 305] on li "Unlock package" at bounding box center [106, 312] width 78 height 18
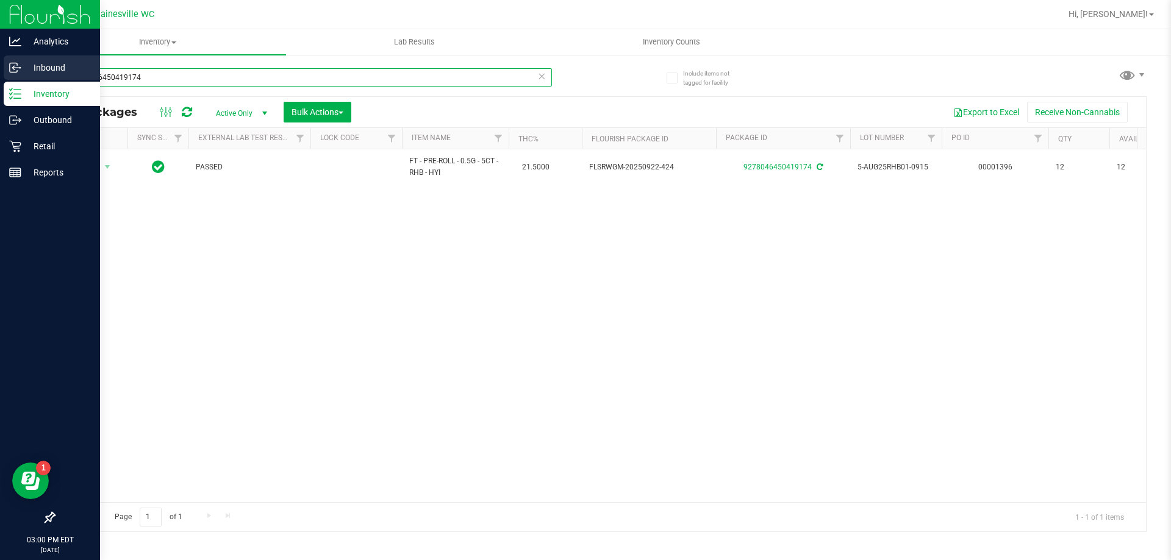
drag, startPoint x: 154, startPoint y: 74, endPoint x: 28, endPoint y: 77, distance: 126.3
click at [28, 77] on div "Analytics Inbound Inventory Outbound Retail Reports 03:00 PM EDT [DATE] 09/26 G…" at bounding box center [585, 280] width 1171 height 560
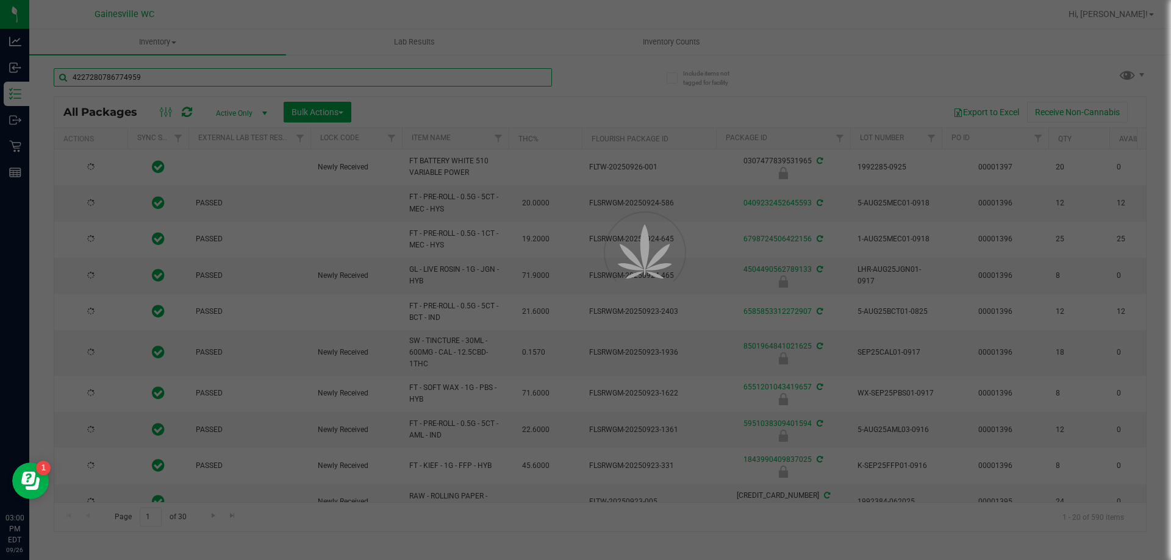
type input "4227280786774959"
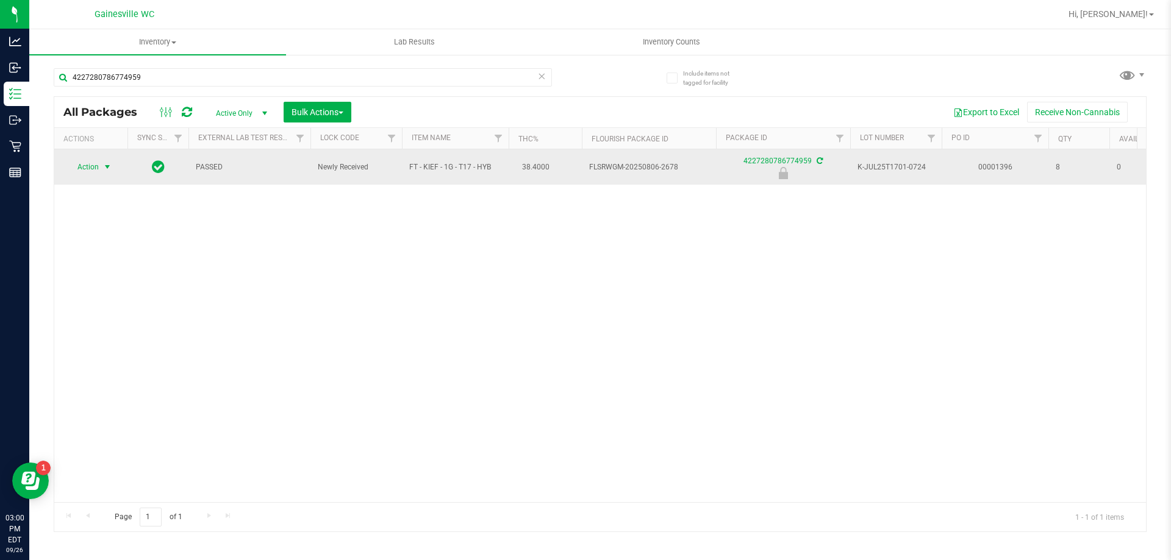
click at [96, 168] on span "Action" at bounding box center [82, 167] width 33 height 17
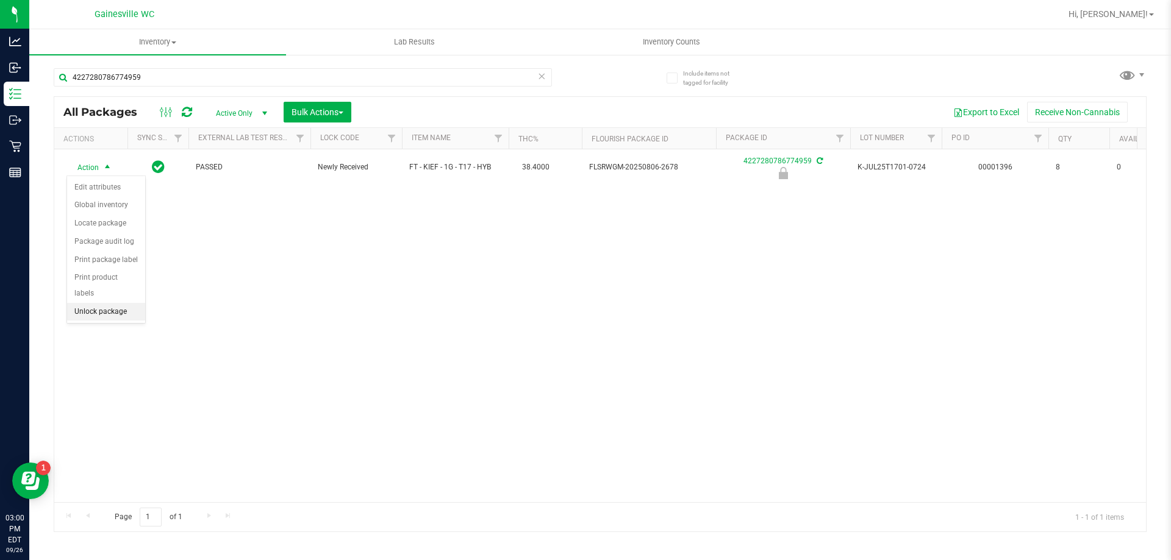
click at [91, 303] on li "Unlock package" at bounding box center [106, 312] width 78 height 18
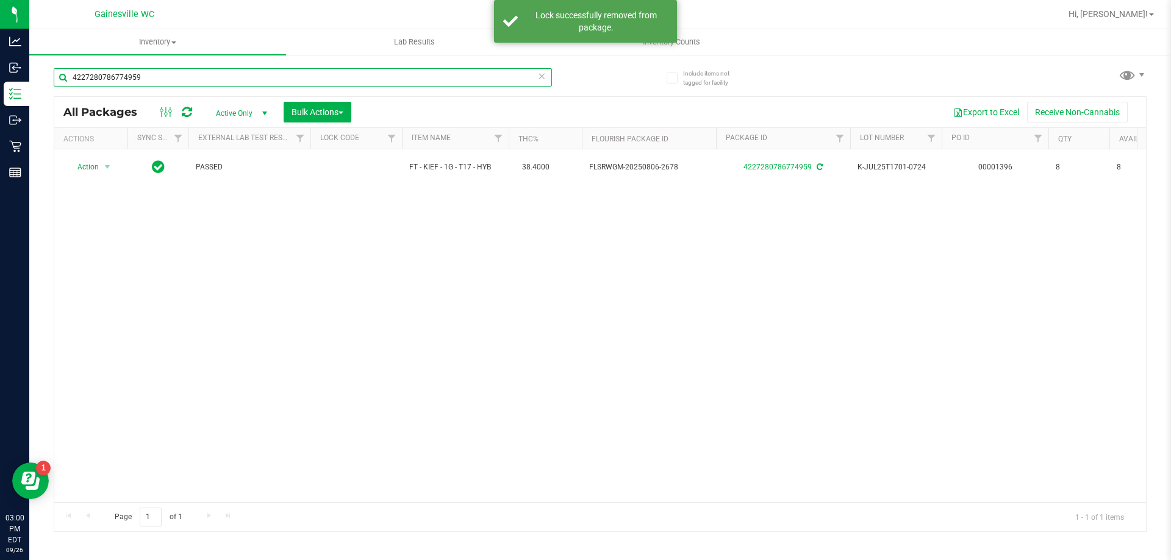
drag, startPoint x: 146, startPoint y: 80, endPoint x: 65, endPoint y: 84, distance: 81.2
click at [65, 84] on input "4227280786774959" at bounding box center [303, 77] width 498 height 18
type input "0379242975269621"
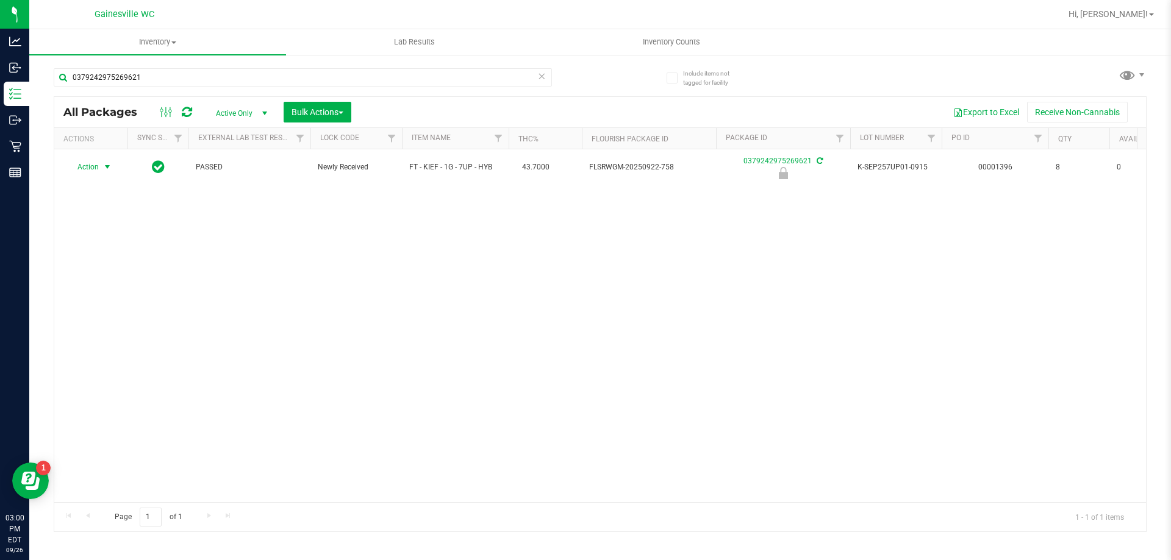
click at [106, 171] on span "select" at bounding box center [107, 167] width 10 height 10
click at [100, 303] on li "Unlock package" at bounding box center [106, 312] width 78 height 18
drag, startPoint x: 237, startPoint y: 82, endPoint x: 60, endPoint y: 82, distance: 176.8
click at [60, 82] on input "0379242975269621" at bounding box center [303, 77] width 498 height 18
type input "7035680141242173"
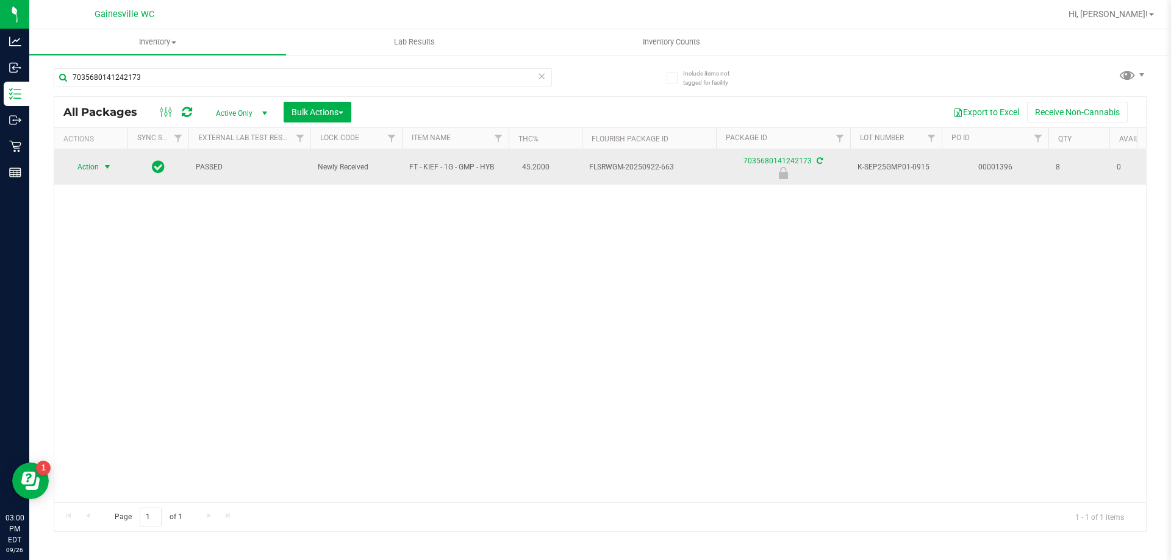
click at [102, 166] on span "select" at bounding box center [107, 167] width 15 height 17
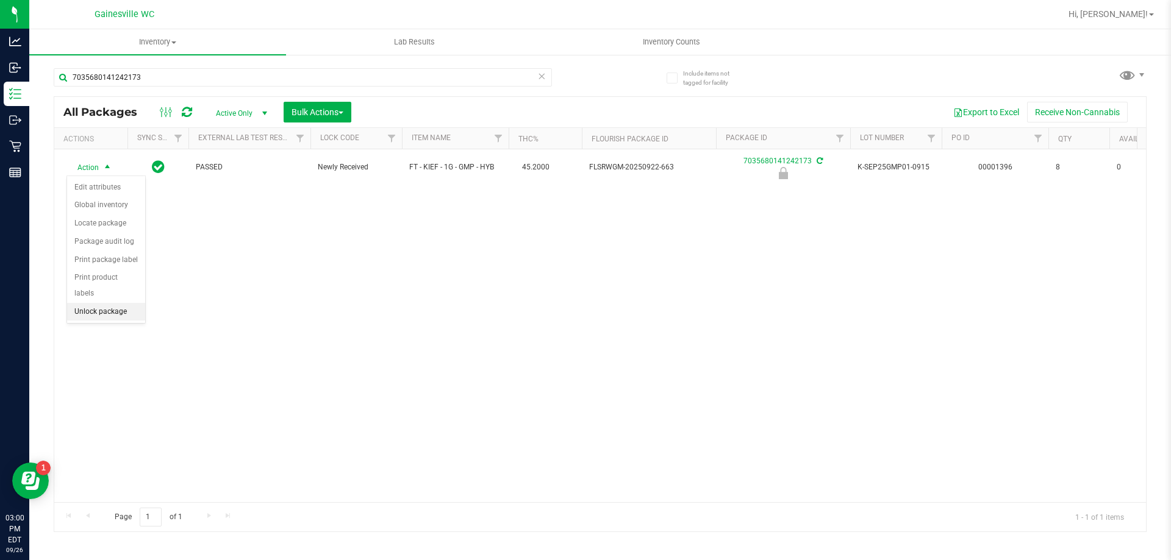
click at [99, 303] on li "Unlock package" at bounding box center [106, 312] width 78 height 18
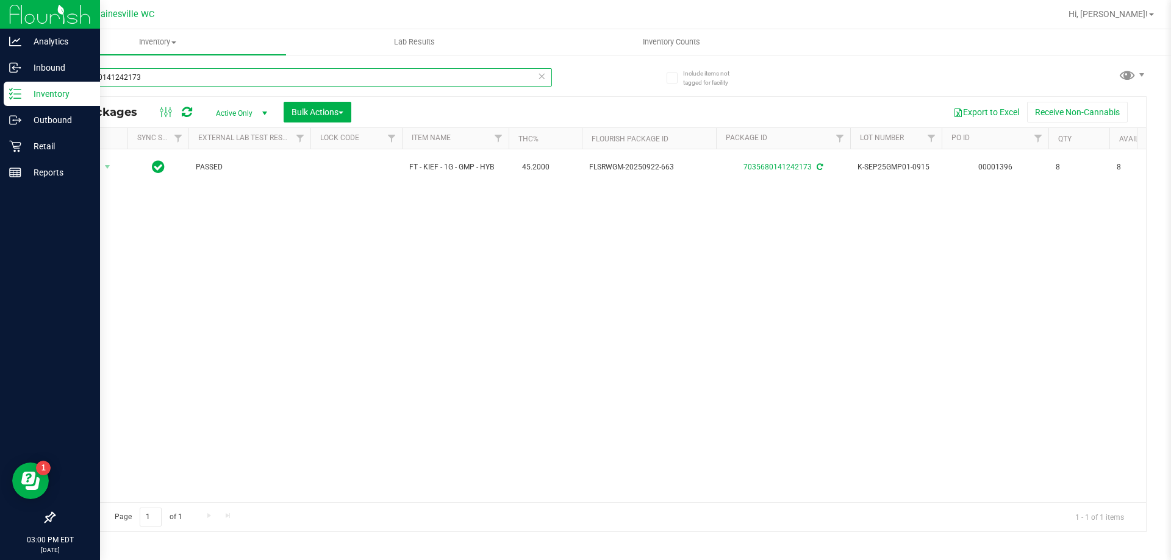
drag, startPoint x: 176, startPoint y: 84, endPoint x: 0, endPoint y: 83, distance: 176.2
click at [0, 83] on div "Analytics Inbound Inventory Outbound Retail Reports 03:00 PM EDT [DATE] 09/26 G…" at bounding box center [585, 280] width 1171 height 560
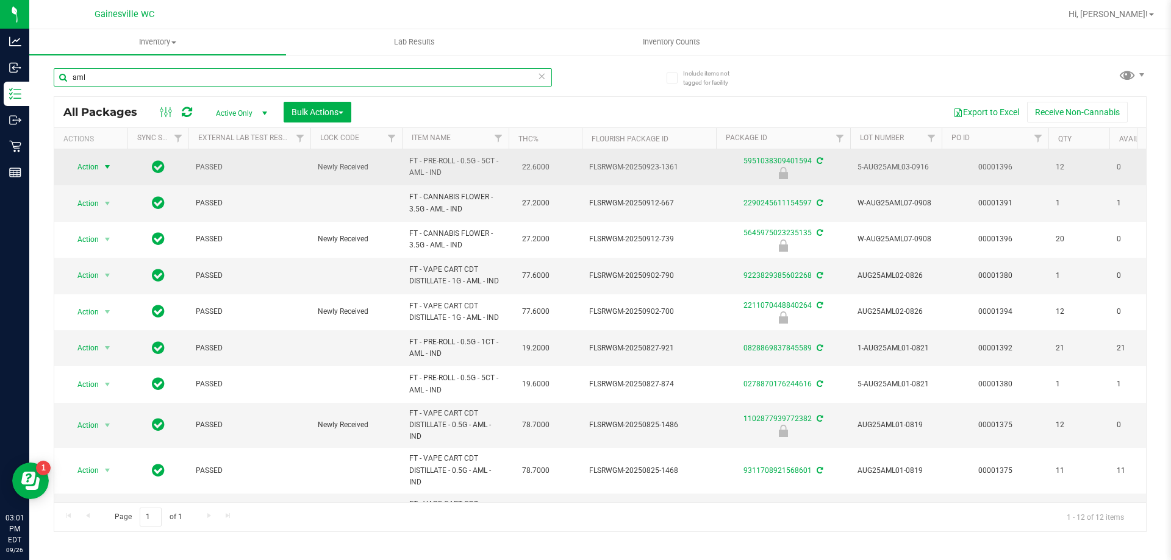
type input "aml"
click at [88, 165] on span "Action" at bounding box center [82, 167] width 33 height 17
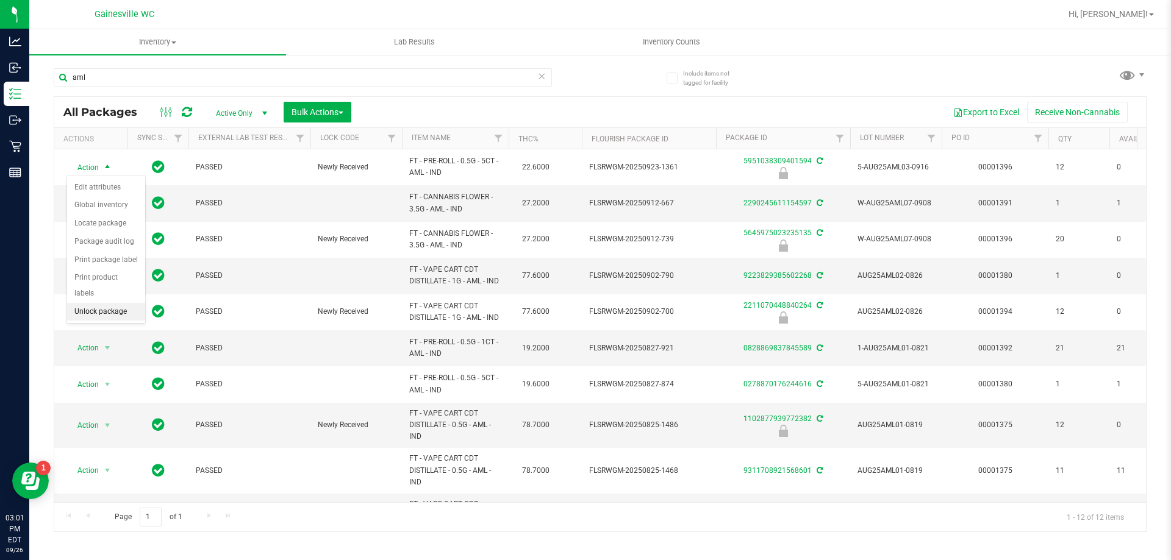
click at [87, 303] on li "Unlock package" at bounding box center [106, 312] width 78 height 18
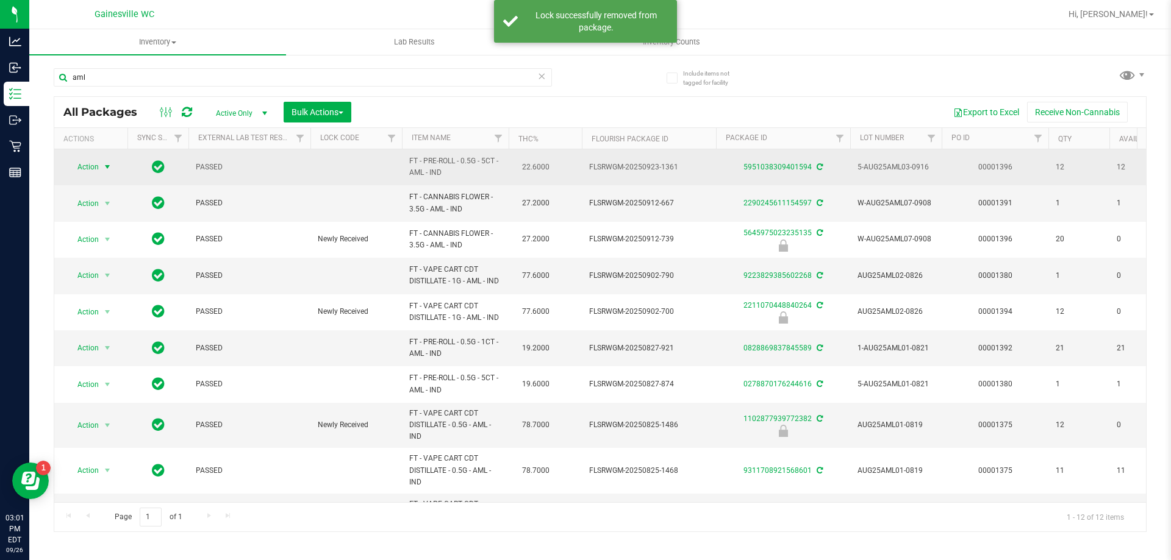
click at [104, 168] on span "select" at bounding box center [107, 167] width 10 height 10
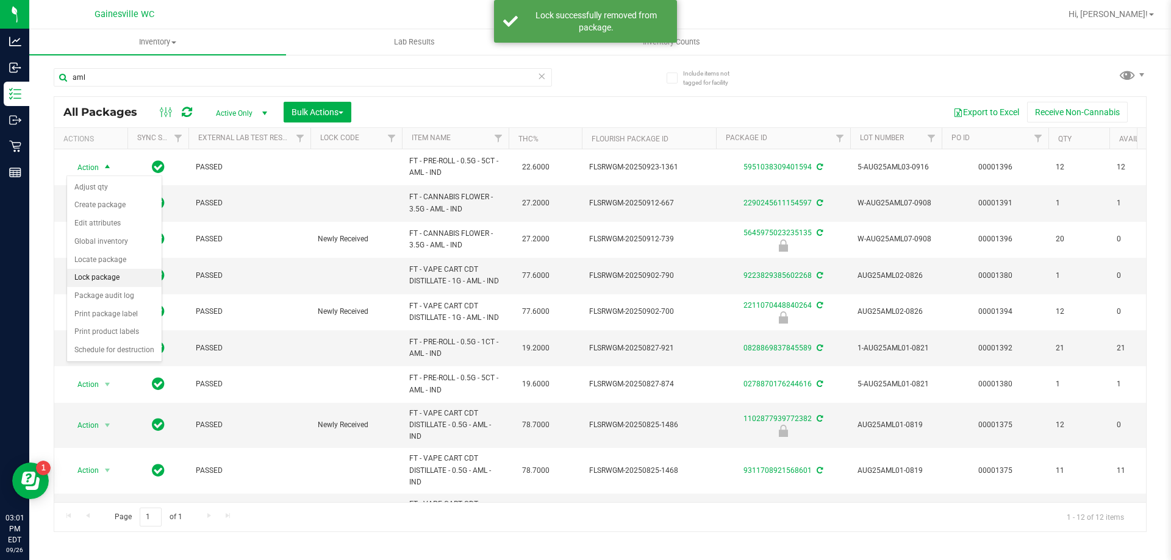
click at [85, 280] on li "Lock package" at bounding box center [114, 278] width 95 height 18
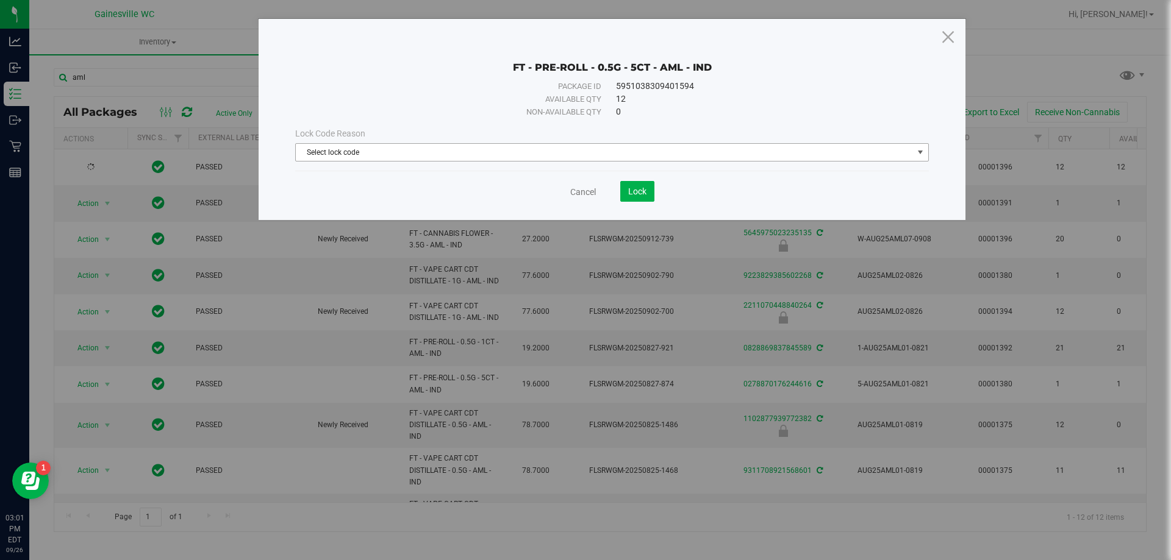
click at [429, 151] on span "Select lock code" at bounding box center [604, 152] width 617 height 17
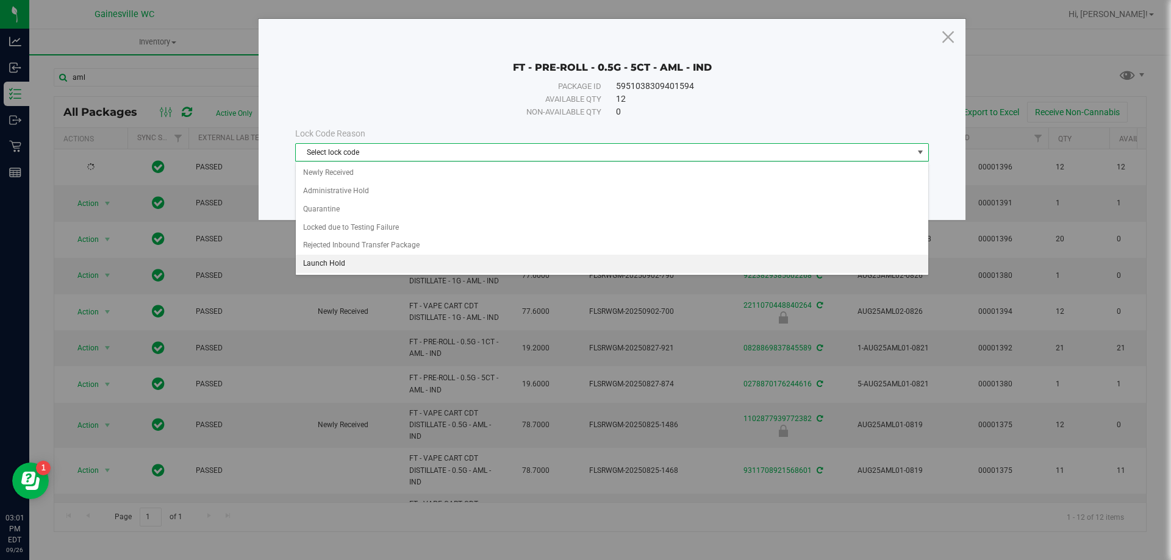
click at [355, 268] on li "Launch Hold" at bounding box center [612, 264] width 632 height 18
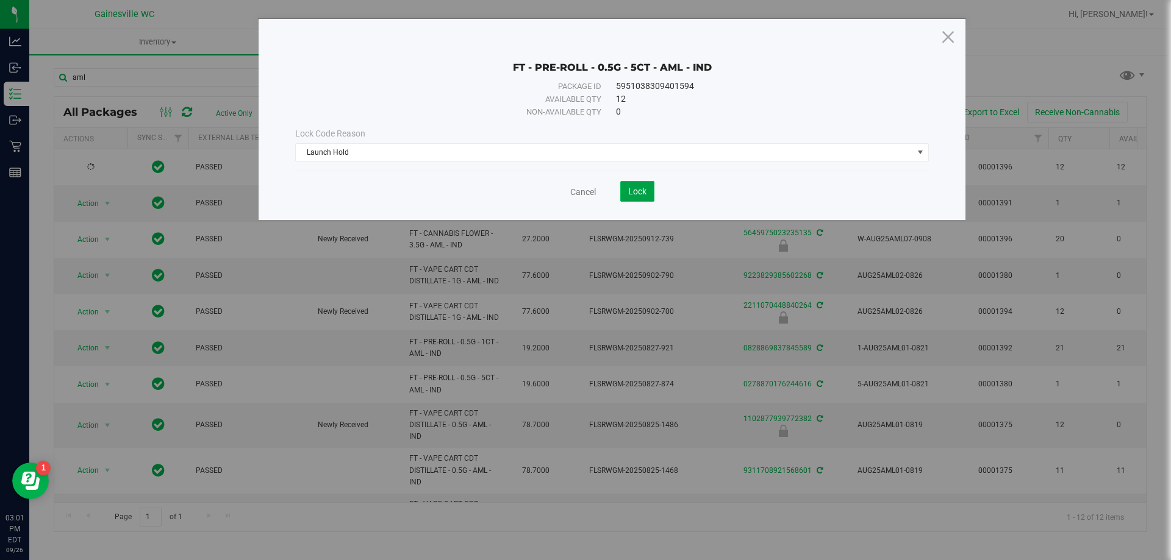
click at [632, 191] on span "Lock" at bounding box center [637, 192] width 18 height 10
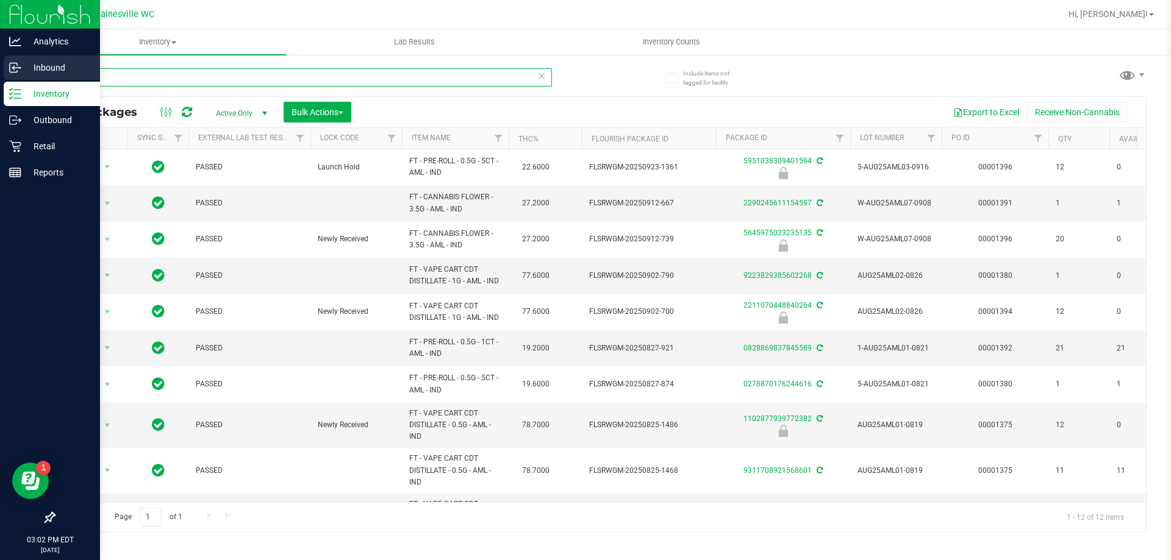
drag, startPoint x: 204, startPoint y: 85, endPoint x: 0, endPoint y: 73, distance: 204.6
click at [0, 73] on div "Analytics Inbound Inventory Outbound Retail Reports 03:02 PM EDT [DATE] 09/26 G…" at bounding box center [585, 280] width 1171 height 560
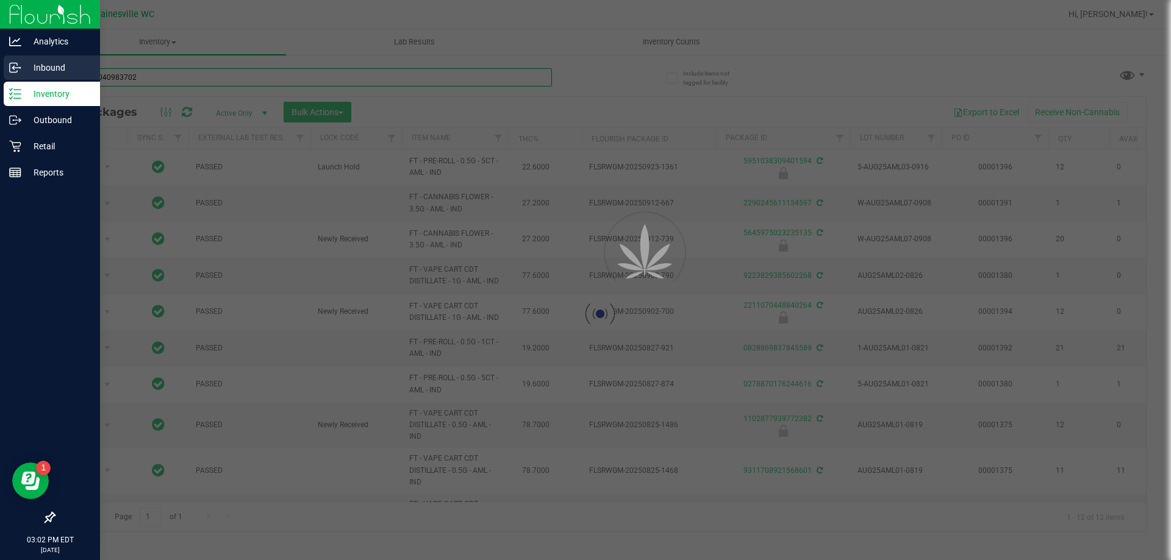
type input "1843990409837025"
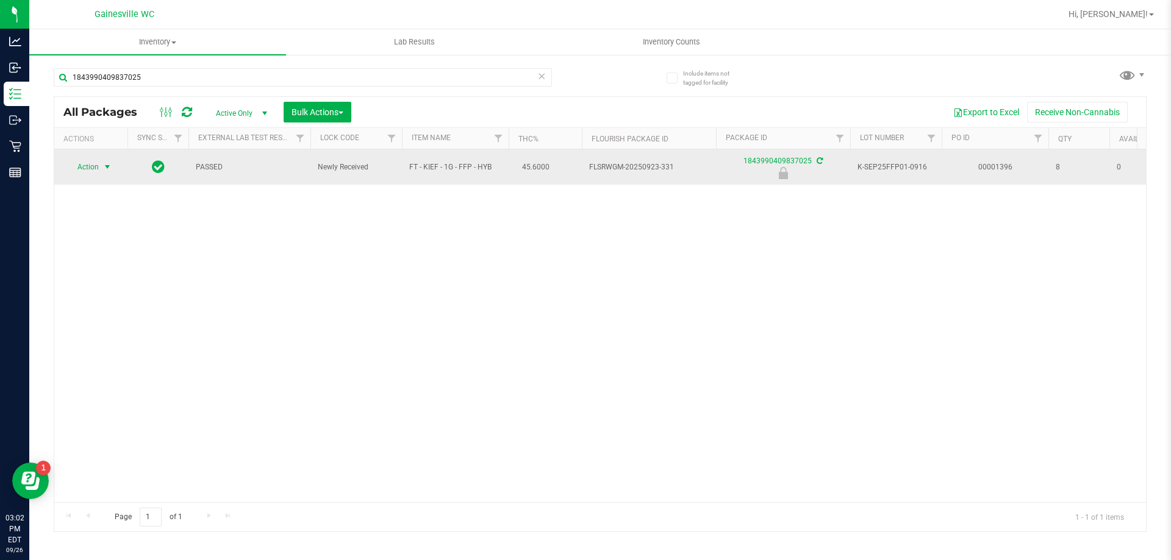
click at [96, 169] on span "Action" at bounding box center [82, 167] width 33 height 17
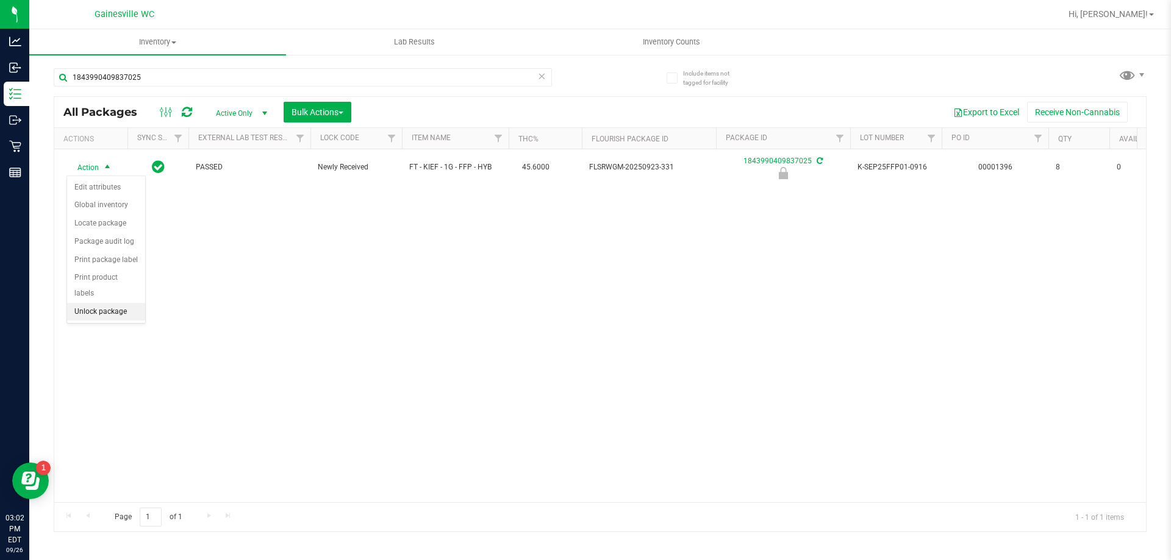
click at [86, 303] on li "Unlock package" at bounding box center [106, 312] width 78 height 18
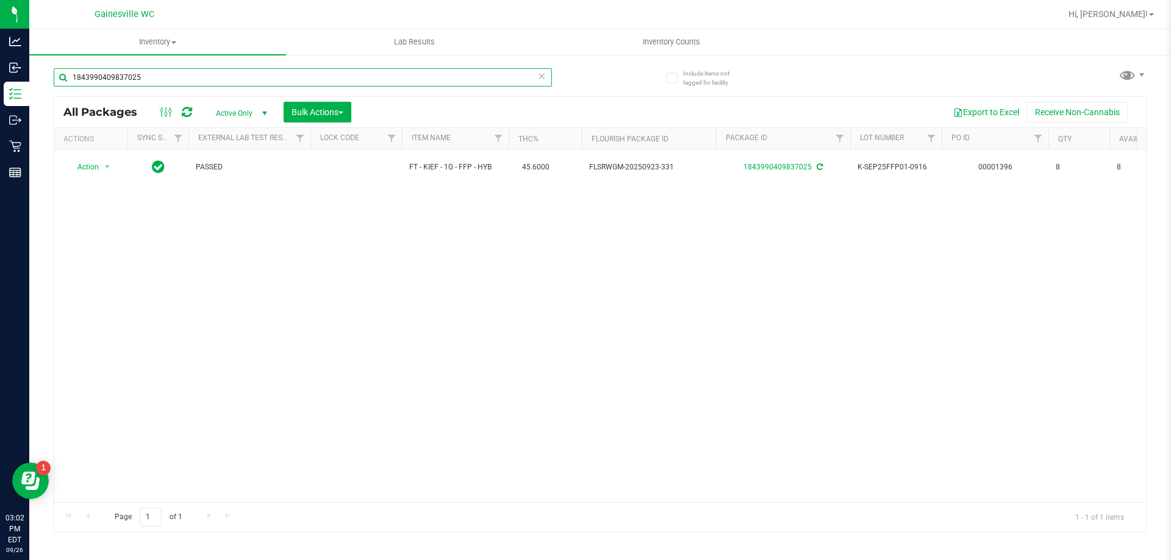
drag, startPoint x: 204, startPoint y: 80, endPoint x: 32, endPoint y: 80, distance: 171.9
click at [32, 80] on div "Include items not tagged for facility 1843990409837025 All Packages Active Only…" at bounding box center [599, 240] width 1141 height 372
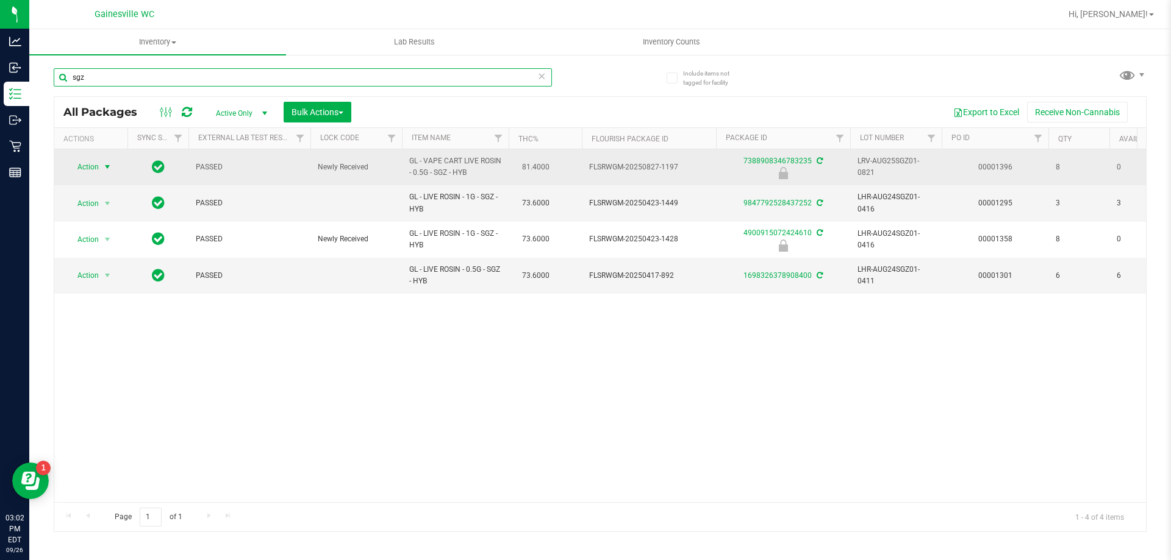
type input "sgz"
click at [102, 162] on span "select" at bounding box center [107, 167] width 15 height 17
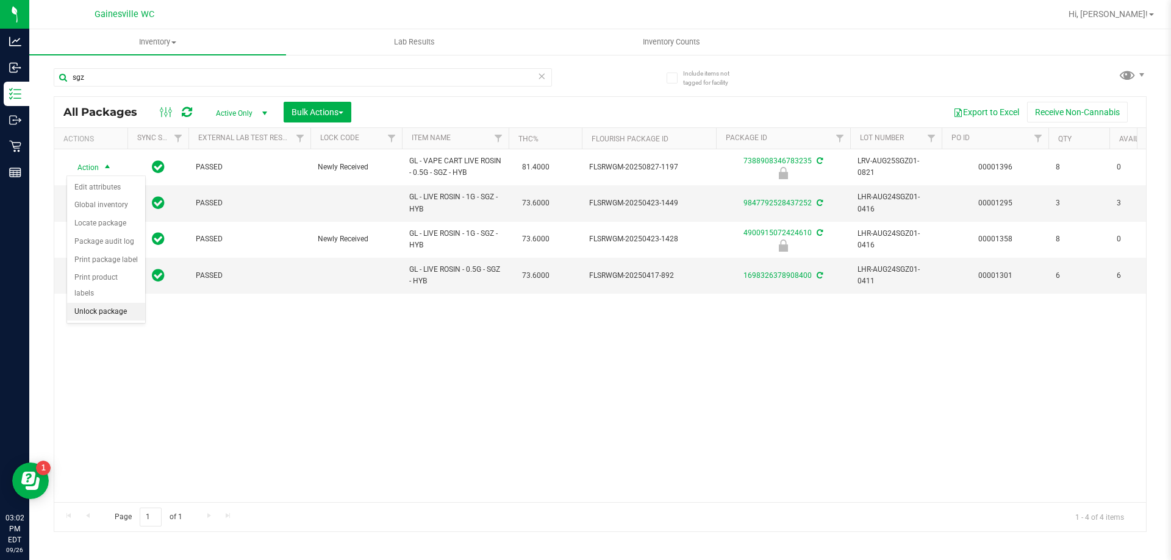
click at [93, 303] on li "Unlock package" at bounding box center [106, 312] width 78 height 18
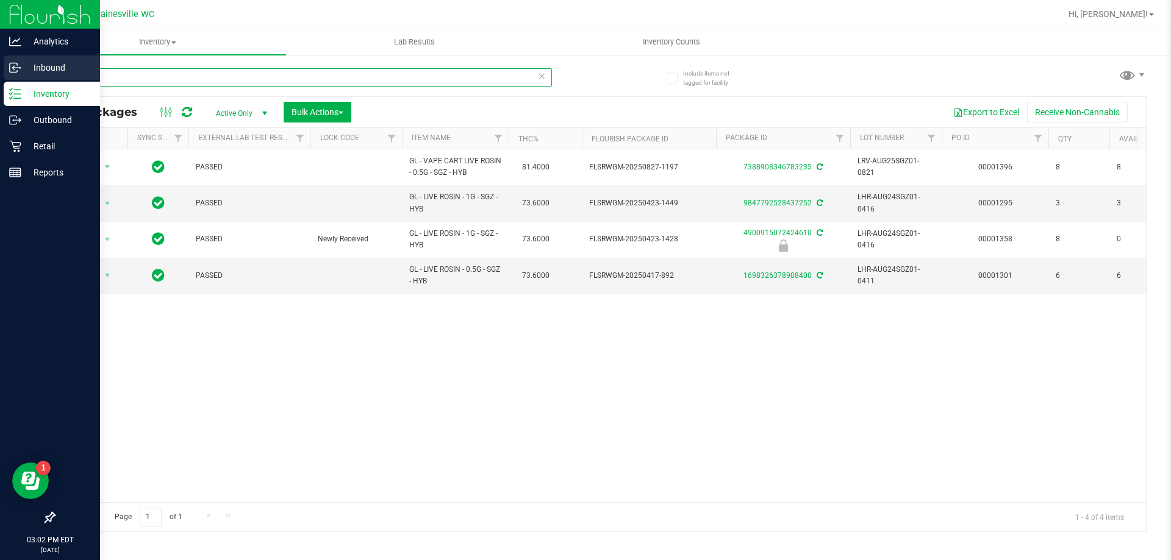
drag, startPoint x: 126, startPoint y: 77, endPoint x: 55, endPoint y: 63, distance: 72.1
click at [13, 70] on div "Analytics Inbound Inventory Outbound Retail Reports 03:02 PM EDT [DATE] 09/26 G…" at bounding box center [585, 280] width 1171 height 560
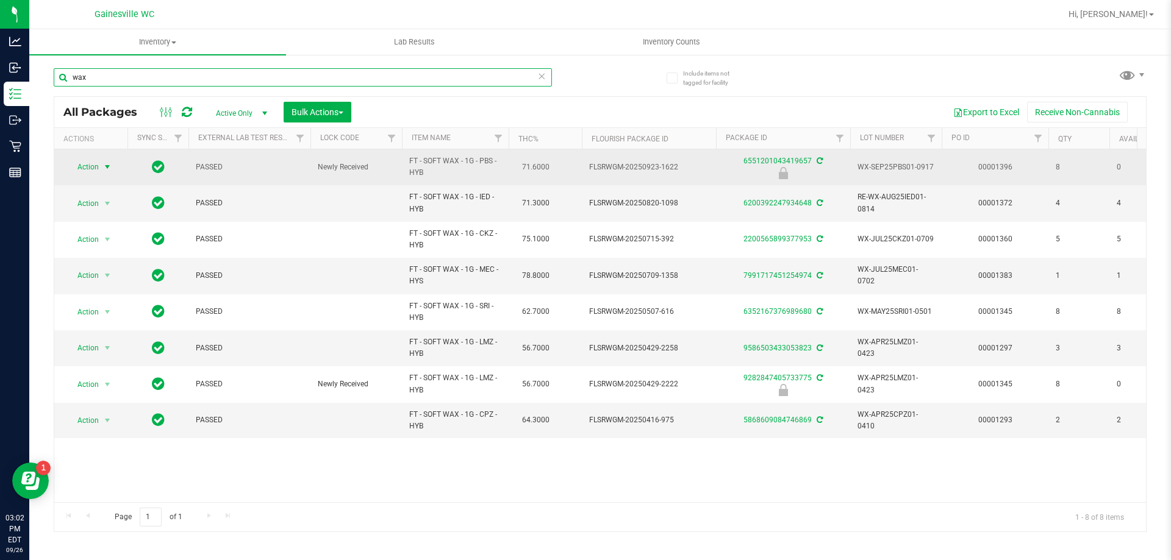
type input "wax"
click at [93, 166] on span "Action" at bounding box center [82, 167] width 33 height 17
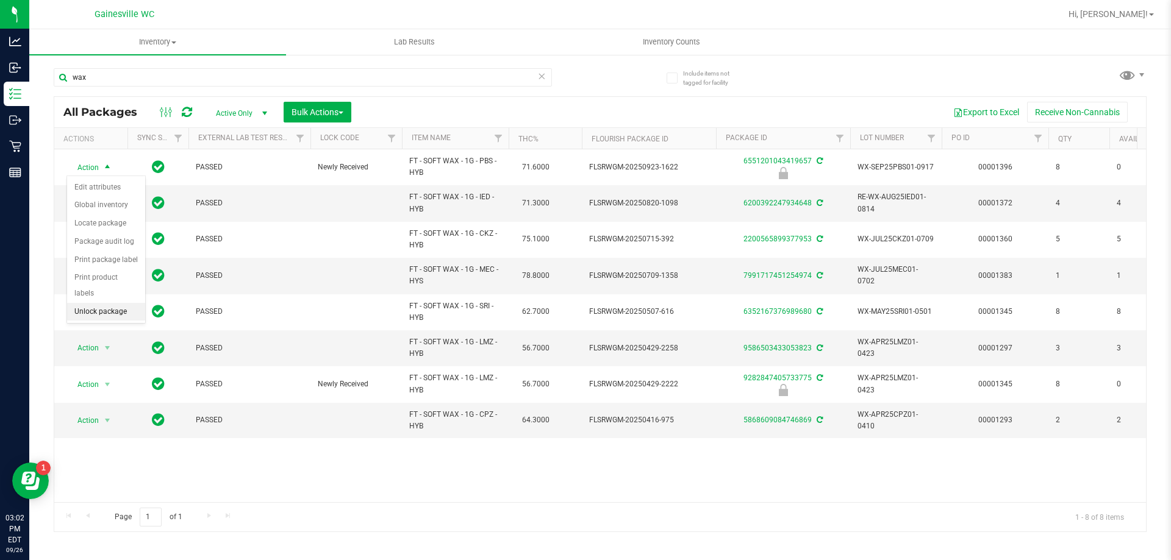
click at [88, 303] on li "Unlock package" at bounding box center [106, 312] width 78 height 18
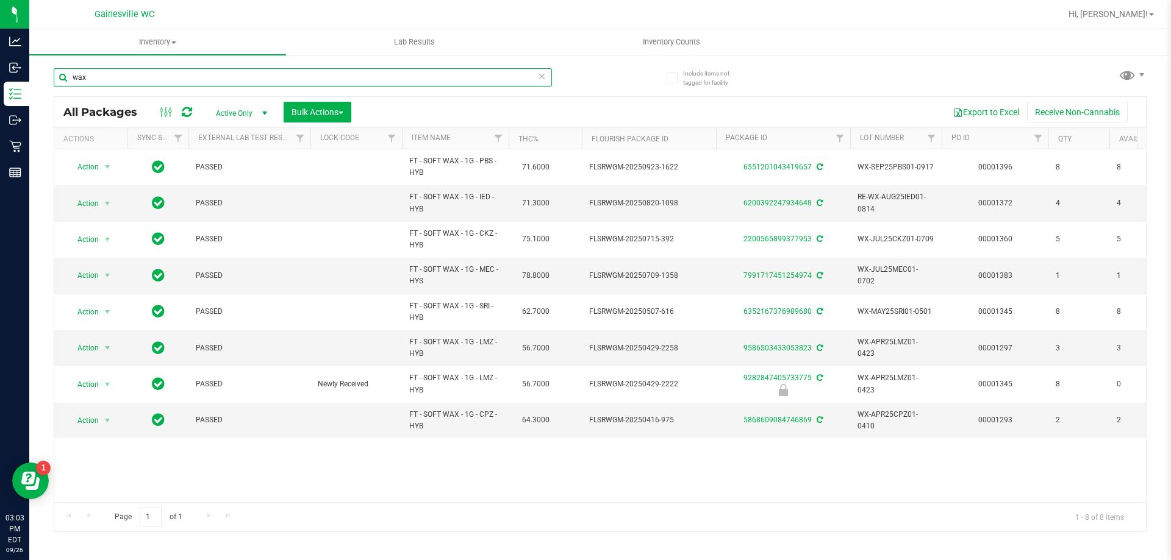
drag, startPoint x: 148, startPoint y: 77, endPoint x: 59, endPoint y: 76, distance: 89.6
click at [59, 76] on input "wax" at bounding box center [303, 77] width 498 height 18
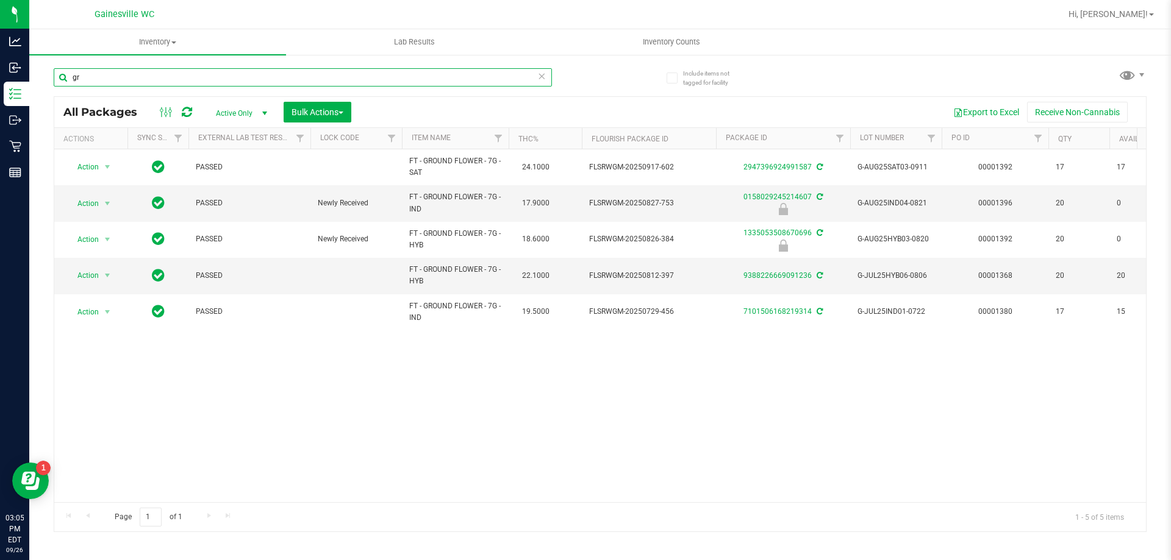
type input "g"
drag, startPoint x: 108, startPoint y: 80, endPoint x: 49, endPoint y: 78, distance: 59.2
click at [49, 78] on div "Include items not tagged for facility groun All Packages Active Only Active Onl…" at bounding box center [599, 240] width 1141 height 372
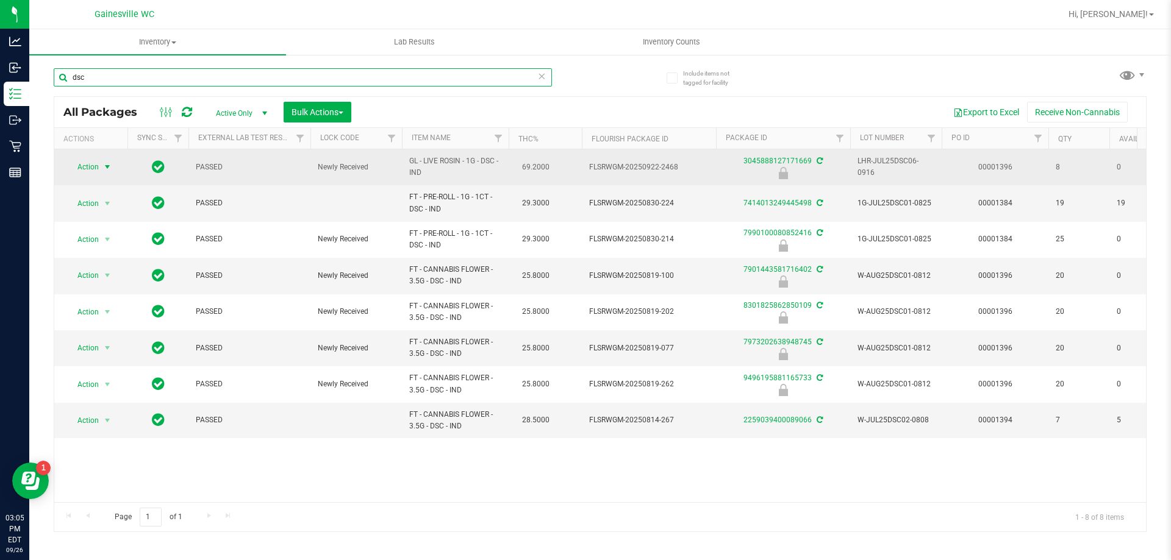
type input "dsc"
click at [105, 165] on span "select" at bounding box center [107, 167] width 10 height 10
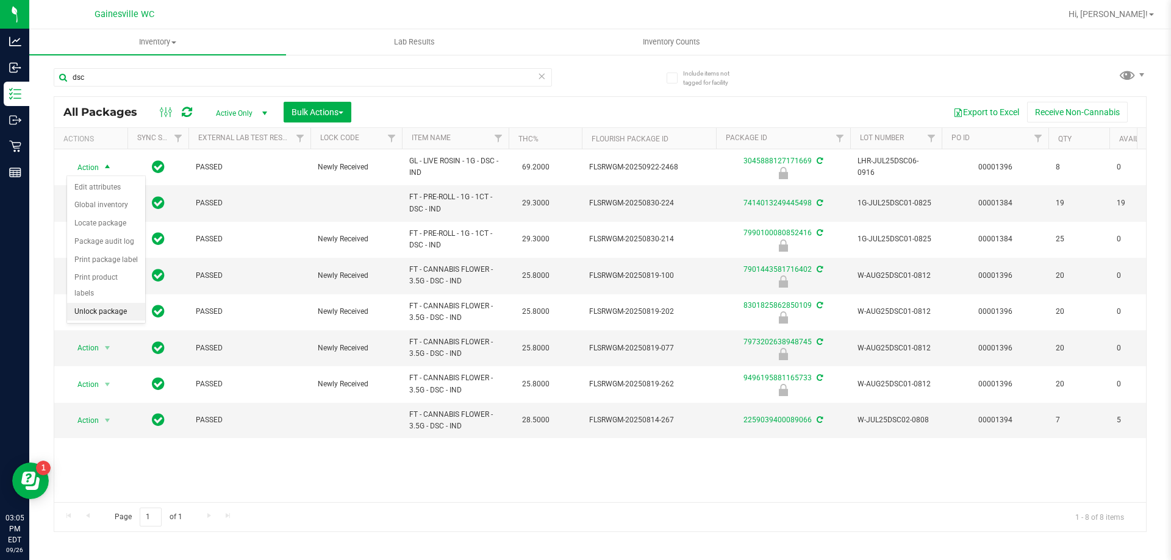
click at [87, 303] on li "Unlock package" at bounding box center [106, 312] width 78 height 18
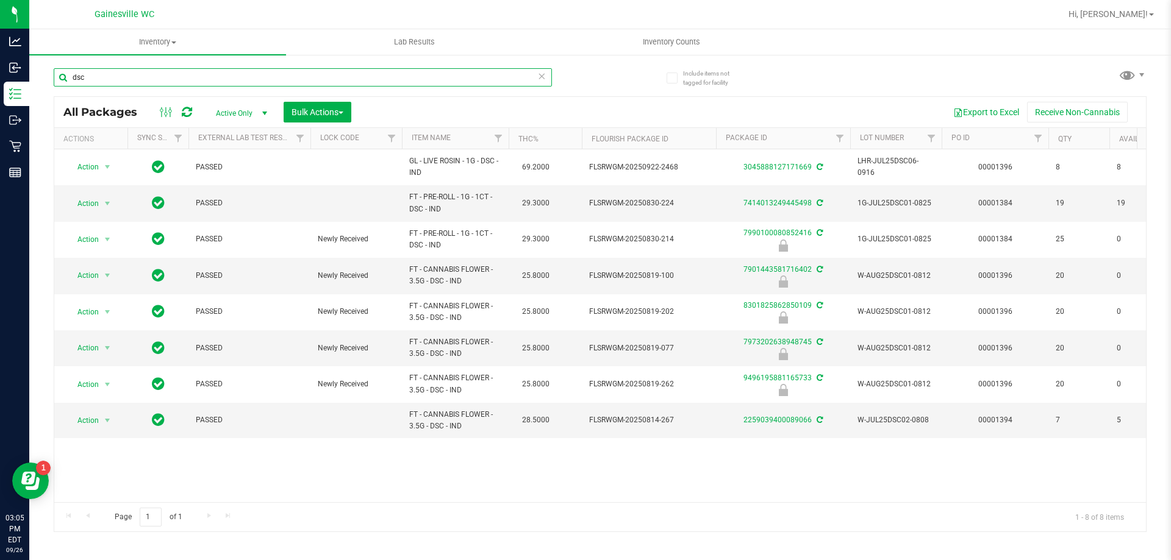
drag, startPoint x: 124, startPoint y: 77, endPoint x: 44, endPoint y: 74, distance: 79.9
click at [44, 74] on div "Include items not tagged for facility dsc All Packages Active Only Active Only …" at bounding box center [599, 240] width 1141 height 372
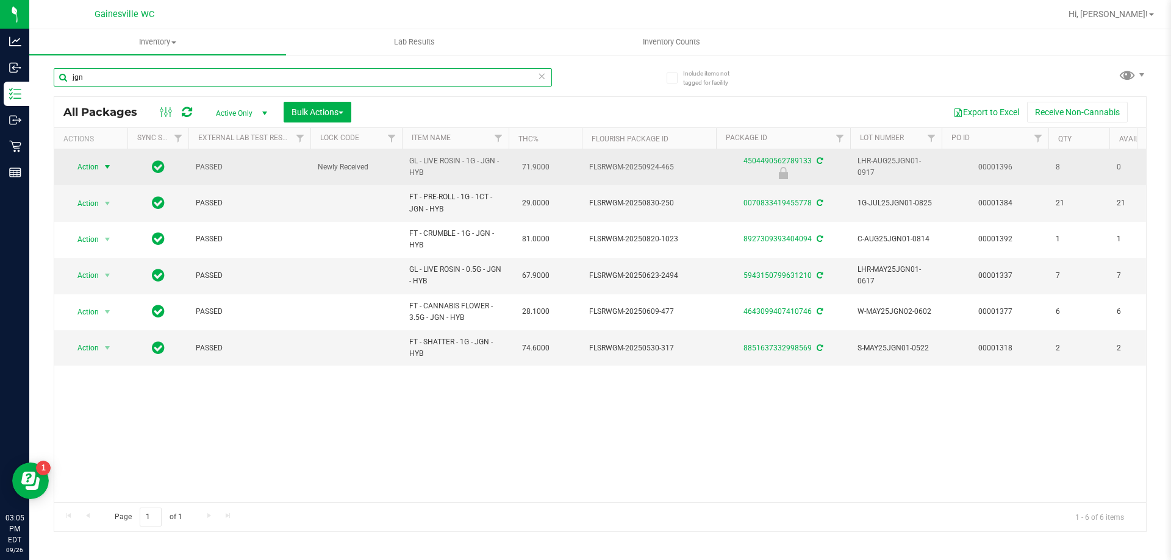
type input "jgn"
click at [102, 165] on span "select" at bounding box center [107, 167] width 10 height 10
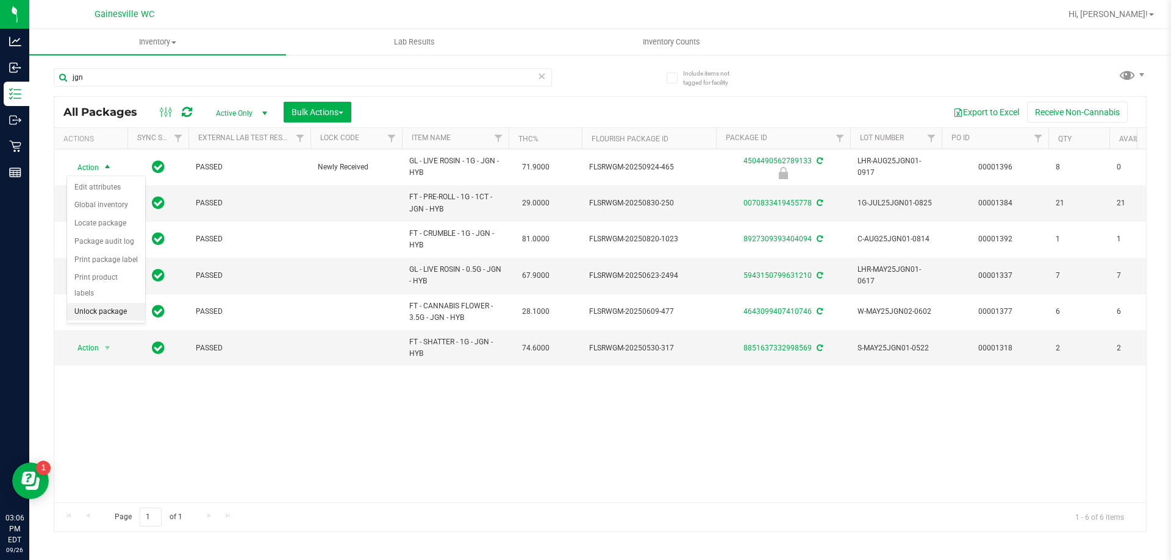
click at [102, 303] on li "Unlock package" at bounding box center [106, 312] width 78 height 18
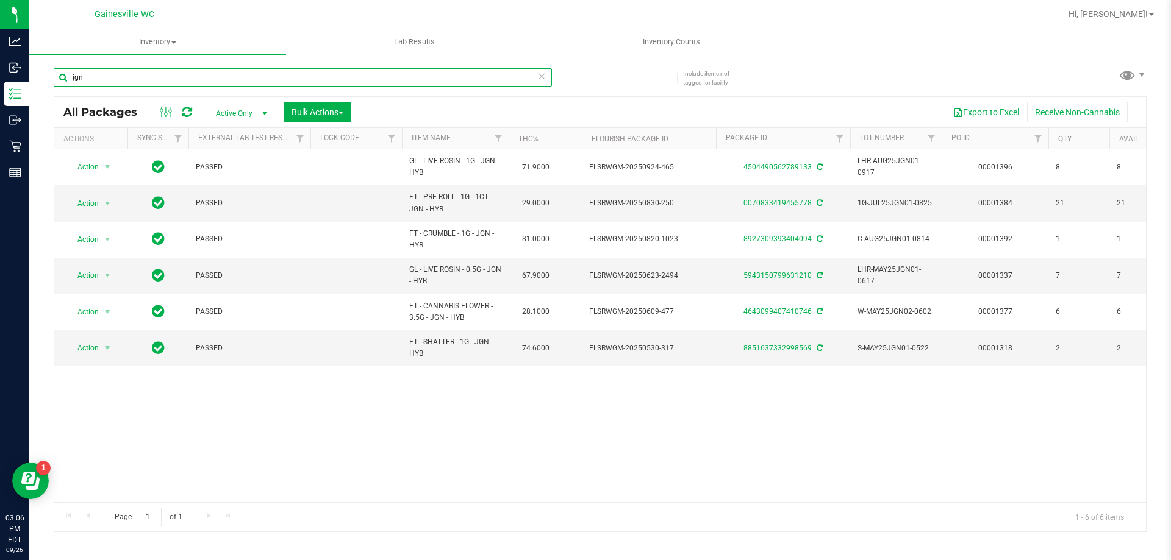
drag, startPoint x: 104, startPoint y: 74, endPoint x: 36, endPoint y: 74, distance: 67.7
click at [36, 74] on div "Include items not tagged for facility jgn All Packages Active Only Active Only …" at bounding box center [599, 240] width 1141 height 372
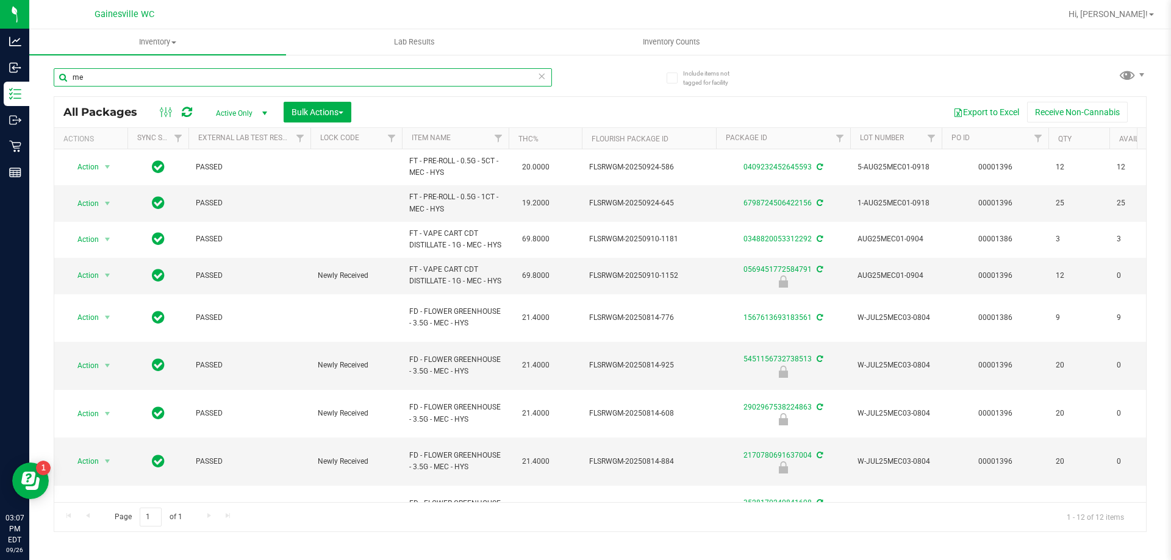
type input "m"
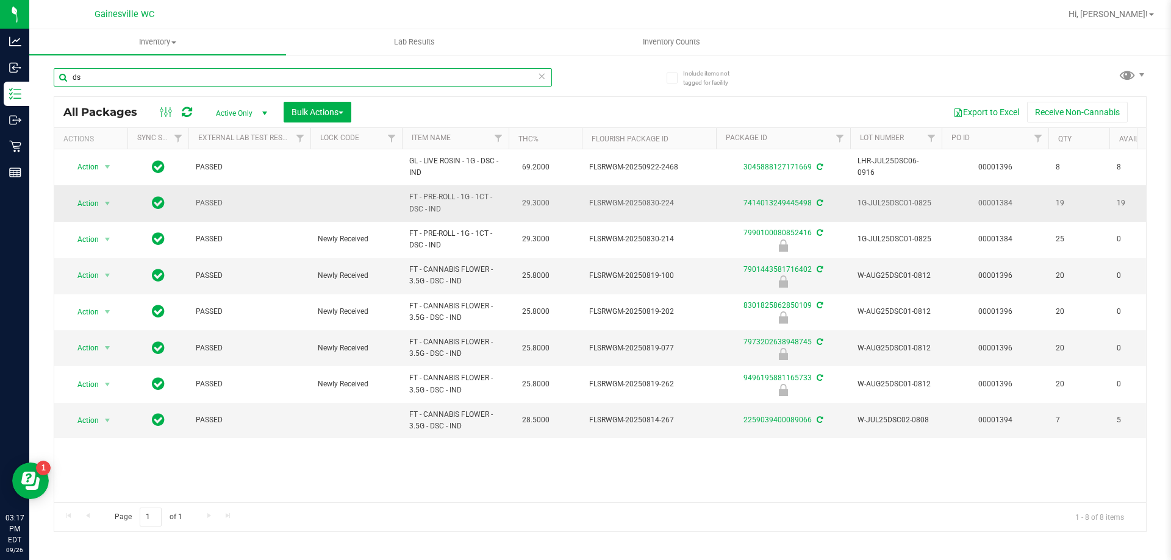
type input "d"
type input "4367666781037729"
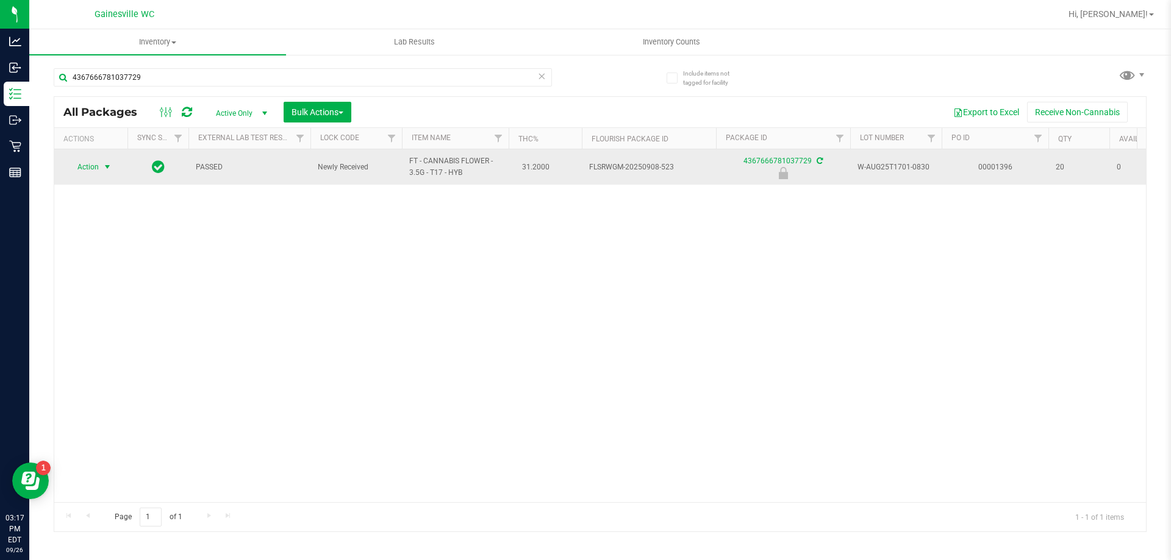
click at [102, 164] on span "select" at bounding box center [107, 167] width 10 height 10
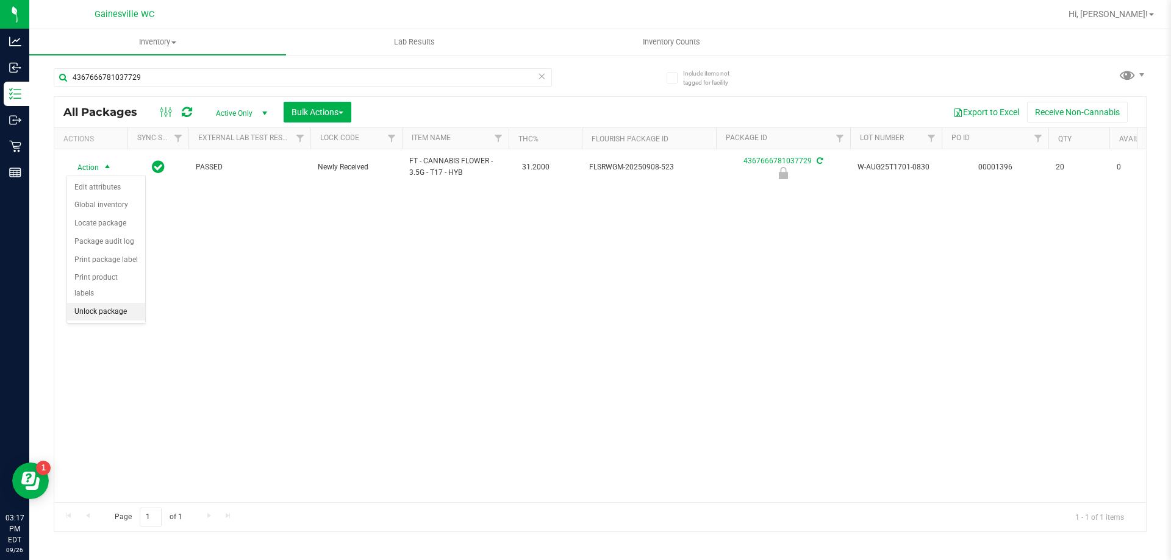
click at [93, 303] on li "Unlock package" at bounding box center [106, 312] width 78 height 18
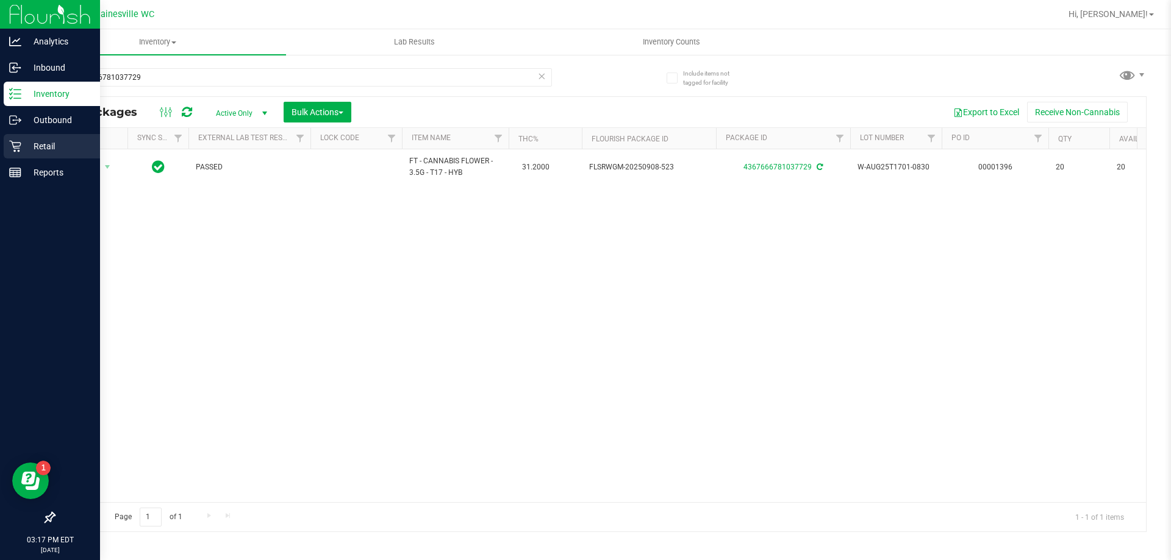
click at [50, 152] on p "Retail" at bounding box center [57, 146] width 73 height 15
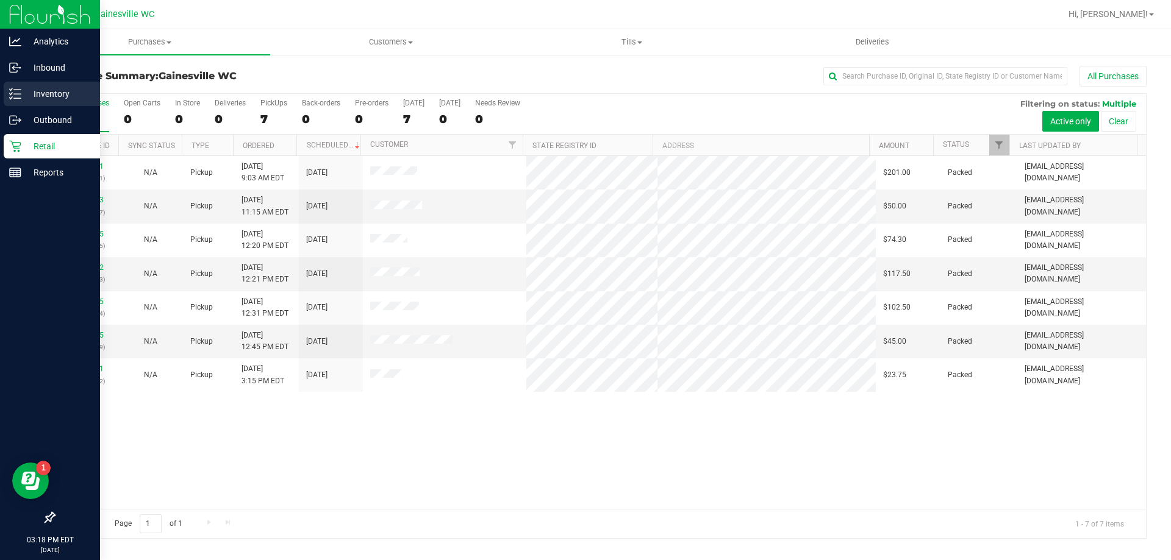
click at [75, 104] on div "Inventory" at bounding box center [52, 94] width 96 height 24
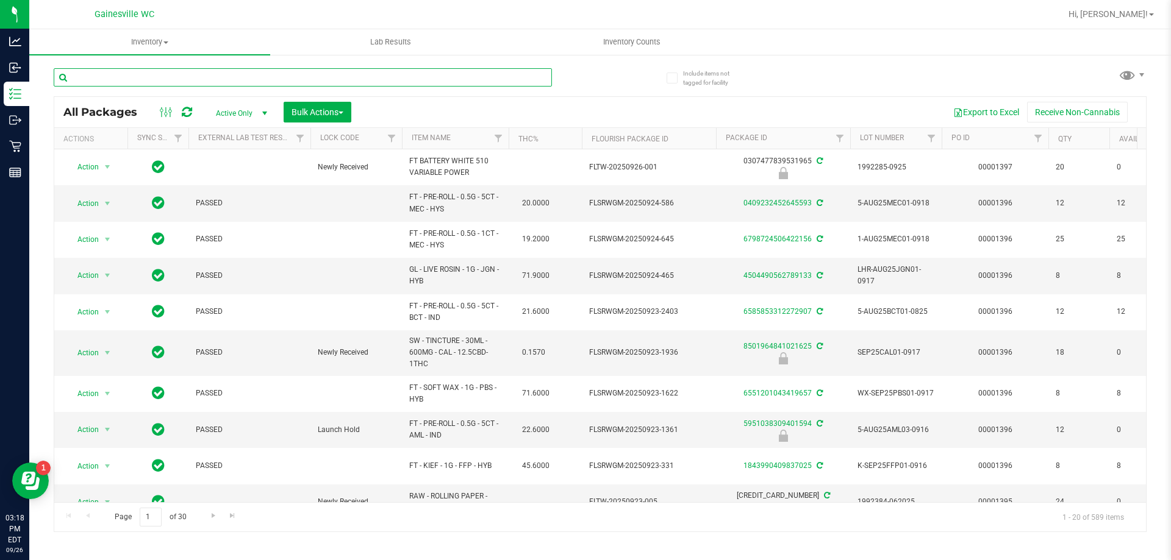
click at [194, 76] on input "text" at bounding box center [303, 77] width 498 height 18
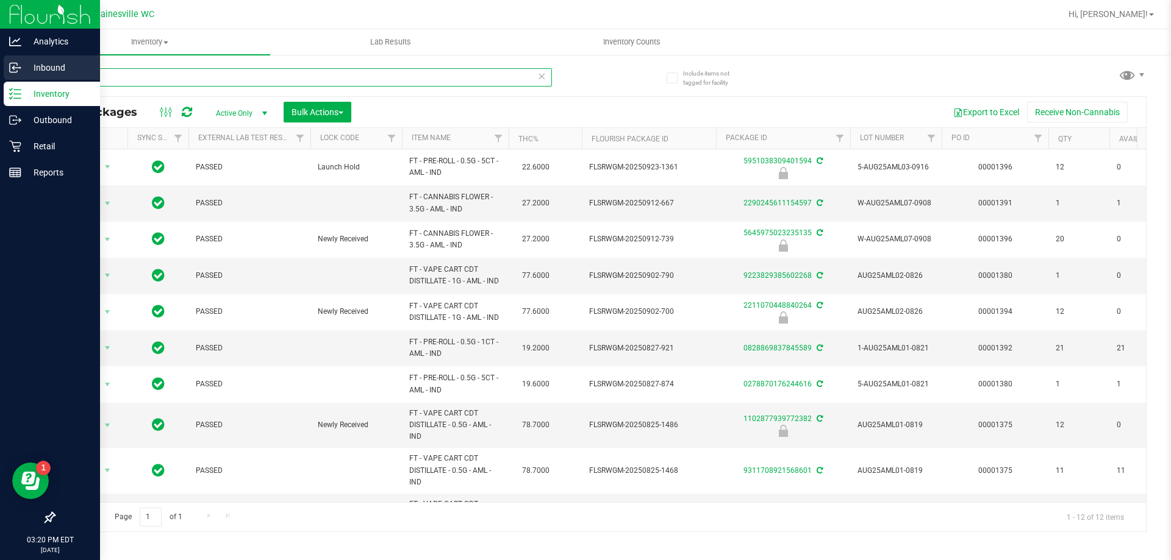
type input "aml"
click at [18, 69] on icon at bounding box center [15, 68] width 12 height 12
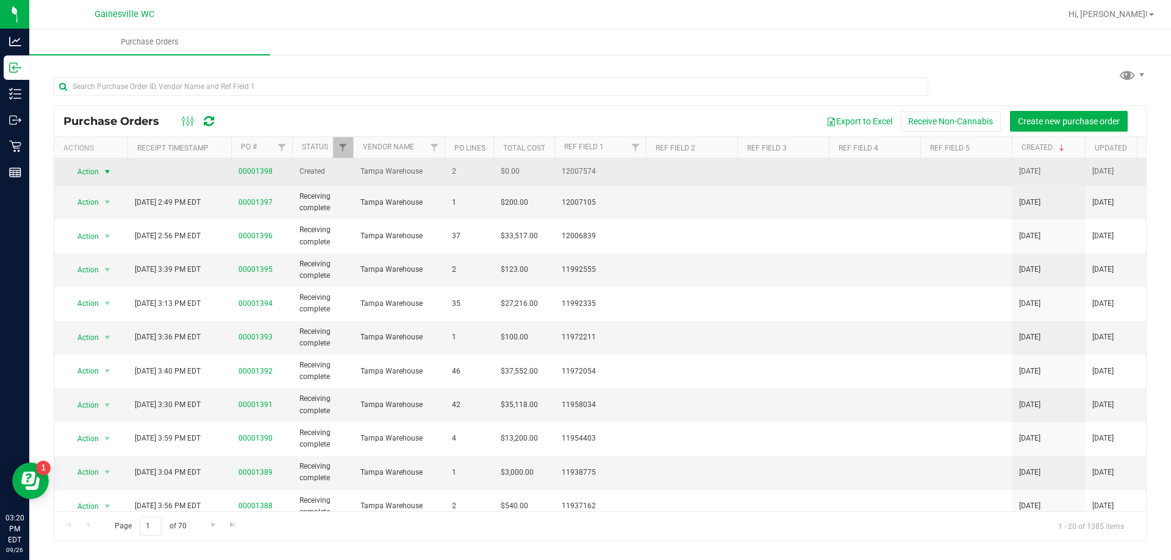
click at [114, 171] on span "select" at bounding box center [107, 171] width 15 height 17
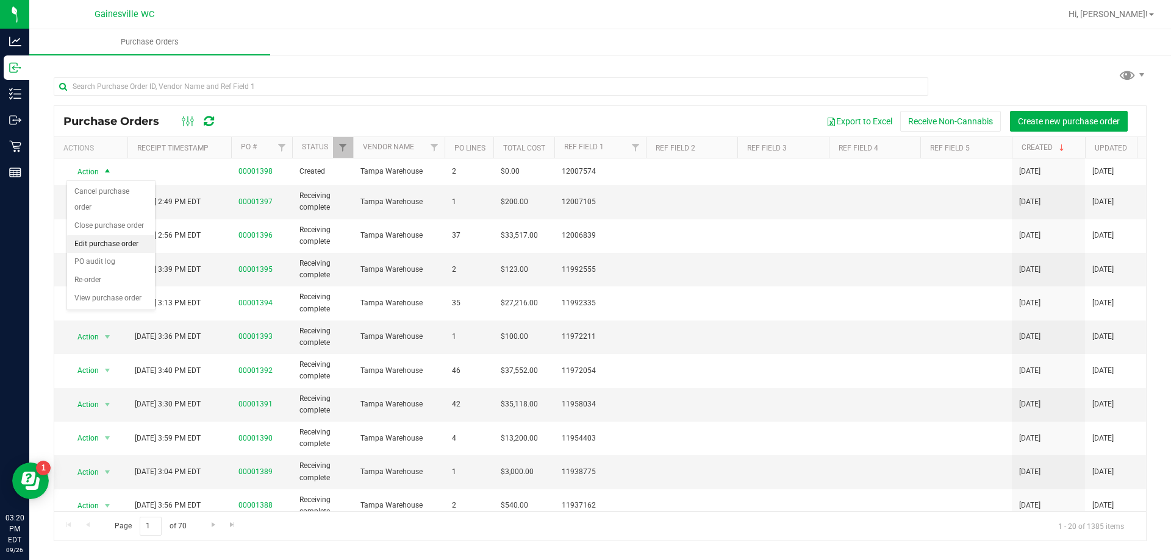
click at [105, 235] on li "Edit purchase order" at bounding box center [111, 244] width 88 height 18
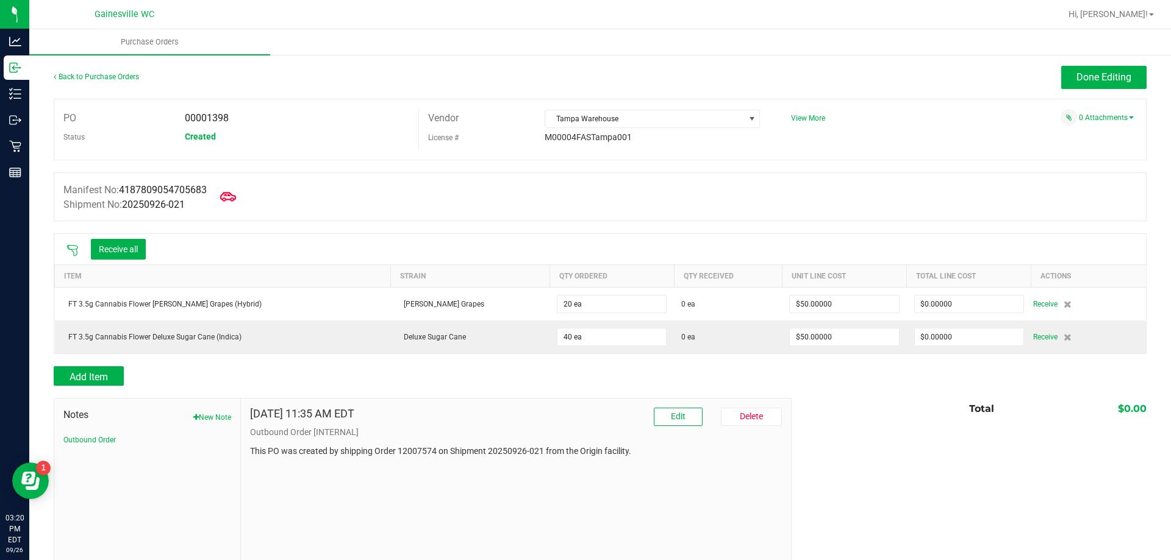
click at [236, 202] on icon at bounding box center [228, 197] width 16 height 16
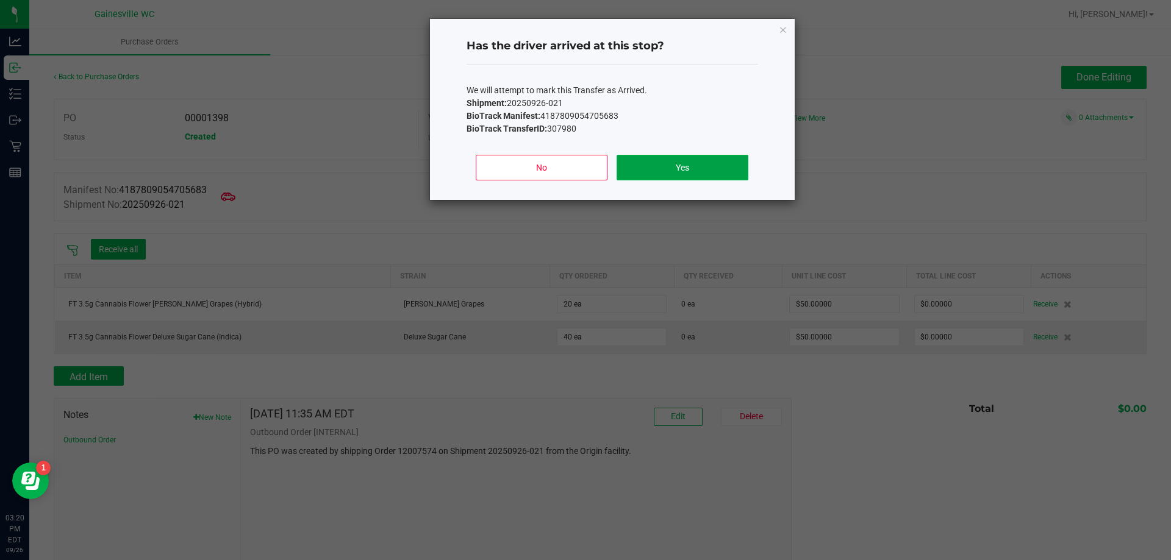
click at [716, 168] on button "Yes" at bounding box center [681, 168] width 131 height 26
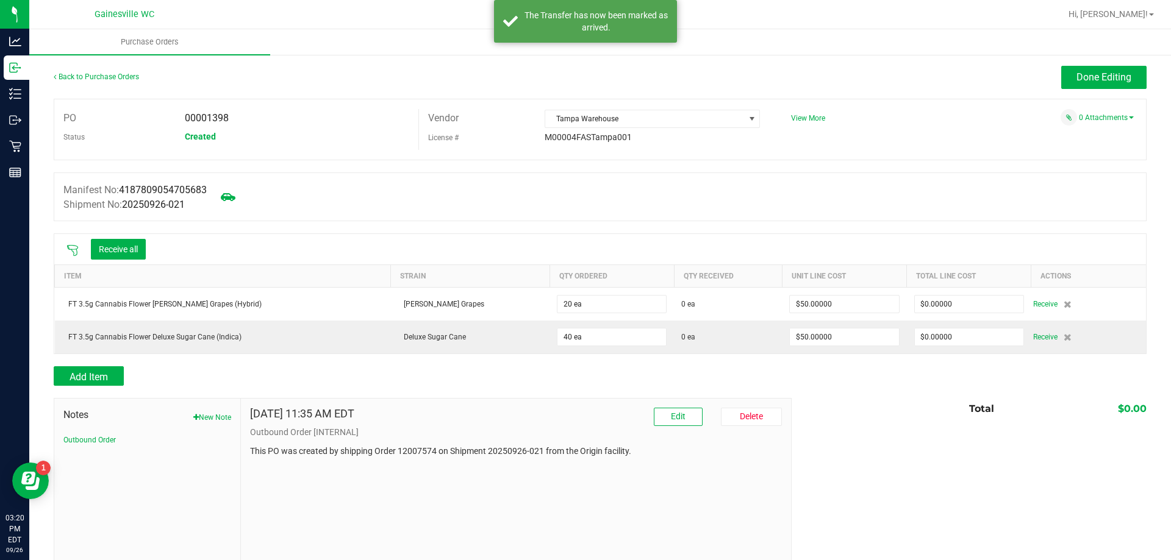
click at [74, 251] on icon at bounding box center [72, 251] width 12 height 12
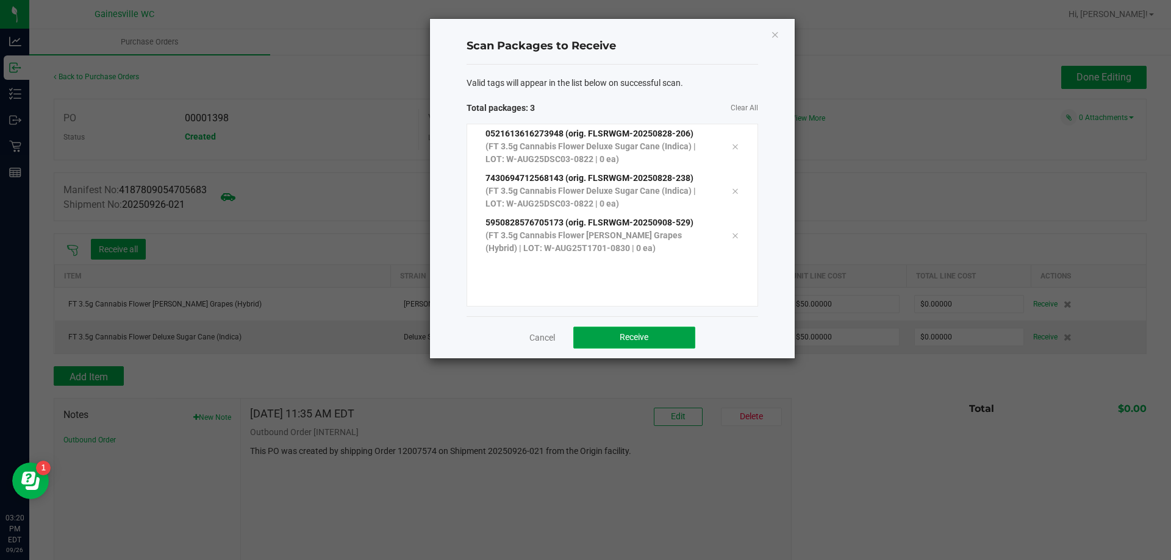
click at [632, 334] on span "Receive" at bounding box center [633, 337] width 29 height 10
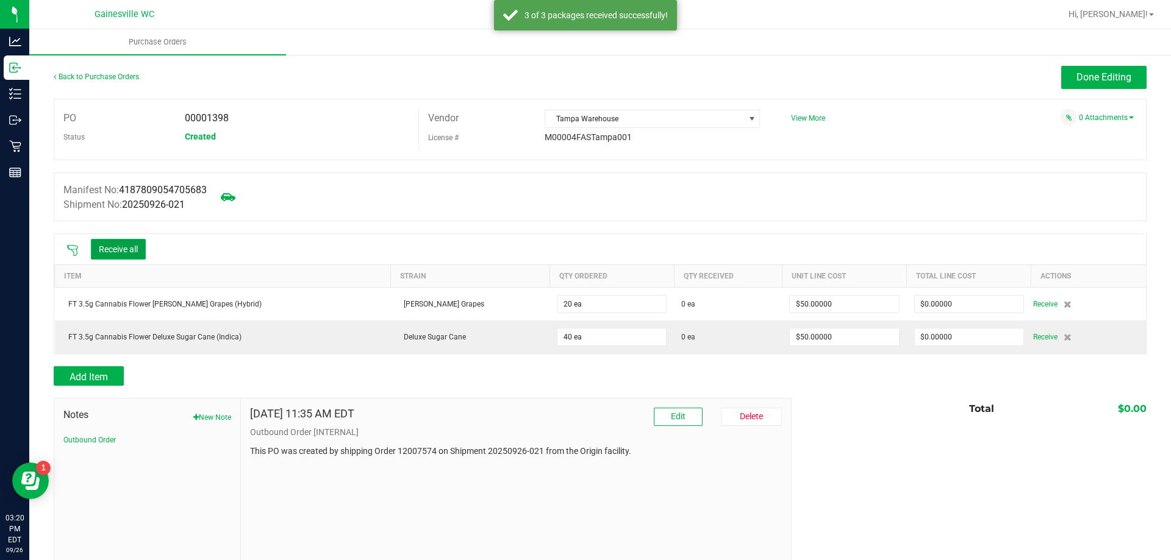
click at [134, 249] on button "Receive all" at bounding box center [118, 249] width 55 height 21
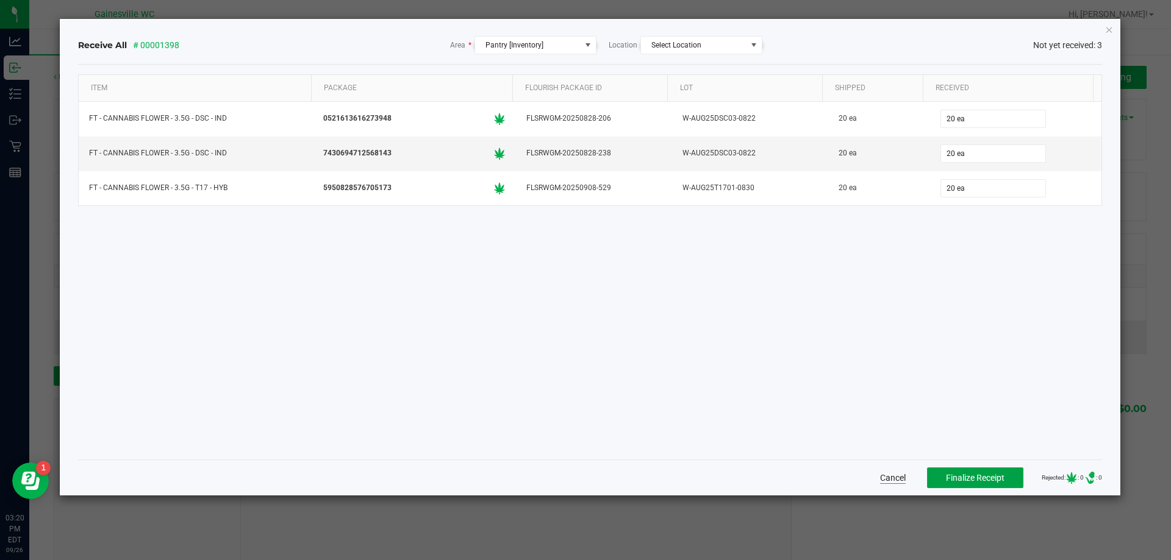
click at [946, 477] on span "Finalize Receipt" at bounding box center [975, 478] width 59 height 10
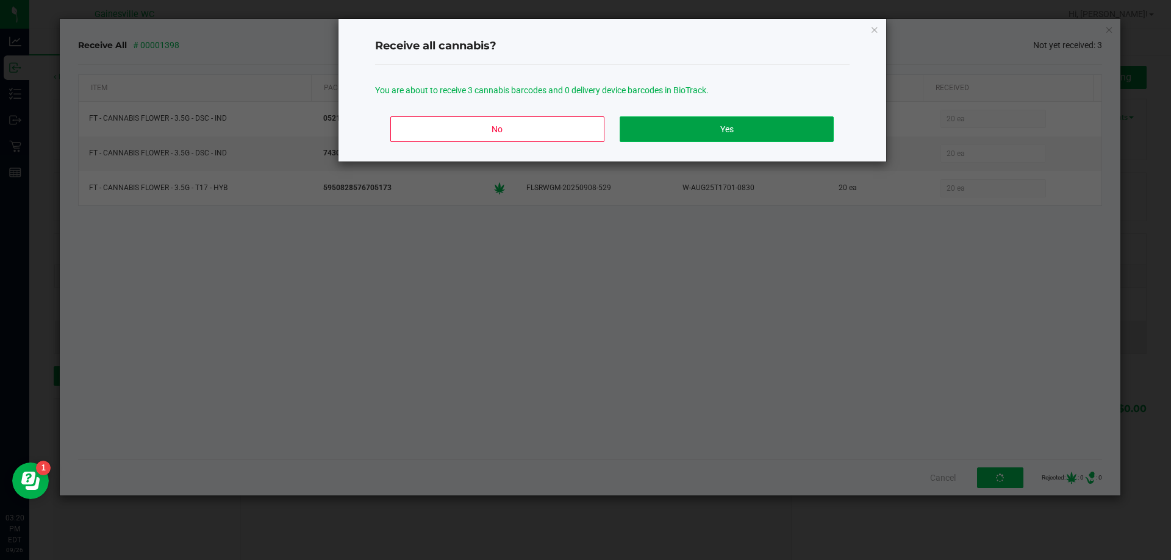
click at [722, 127] on button "Yes" at bounding box center [725, 129] width 213 height 26
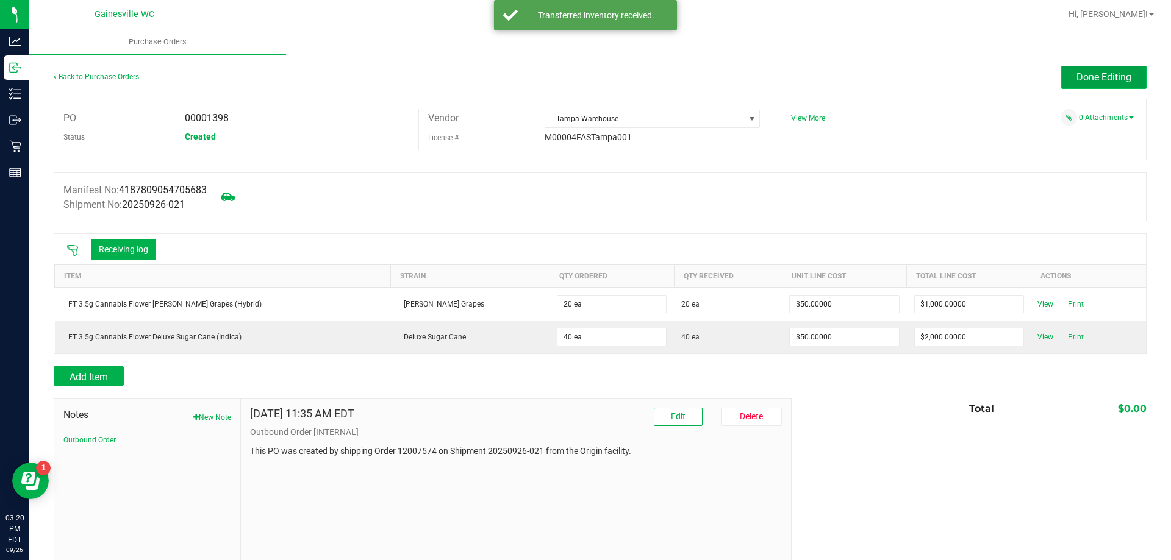
click at [1063, 84] on button "Done Editing" at bounding box center [1103, 77] width 85 height 23
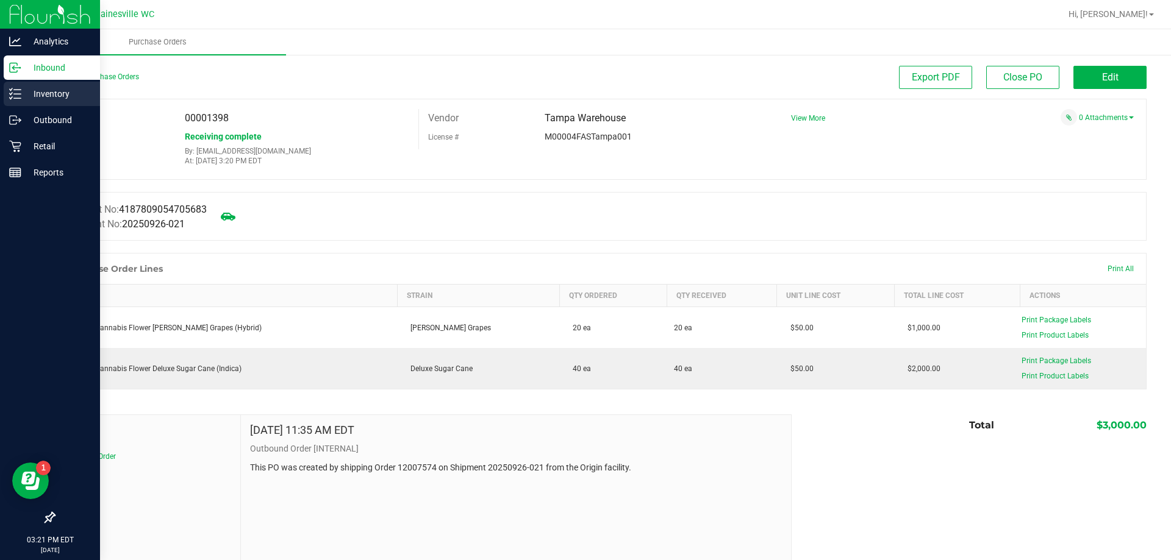
click at [79, 95] on p "Inventory" at bounding box center [57, 94] width 73 height 15
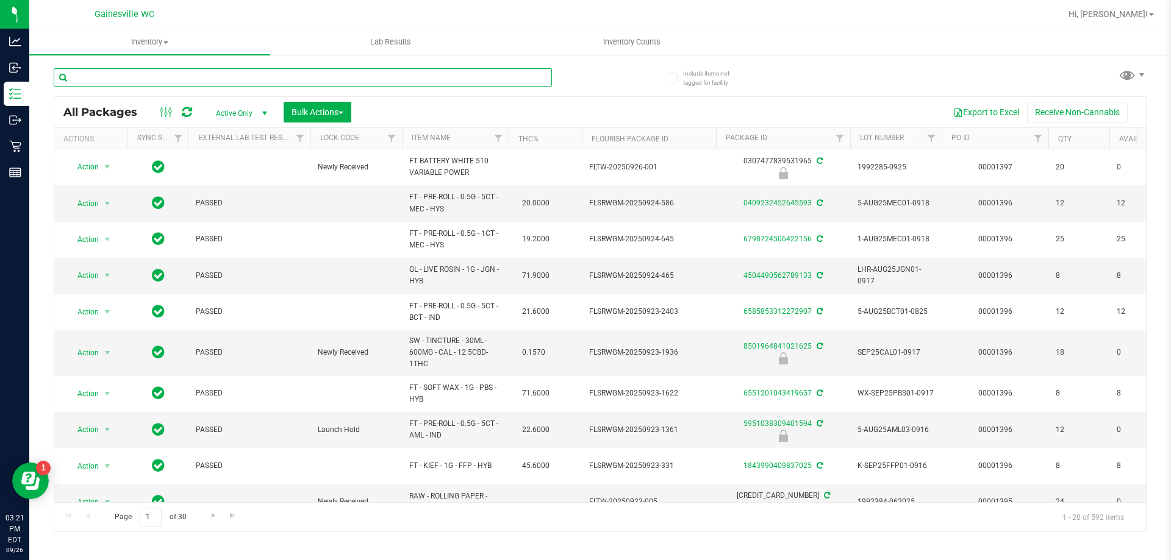
click at [183, 77] on input "text" at bounding box center [303, 77] width 498 height 18
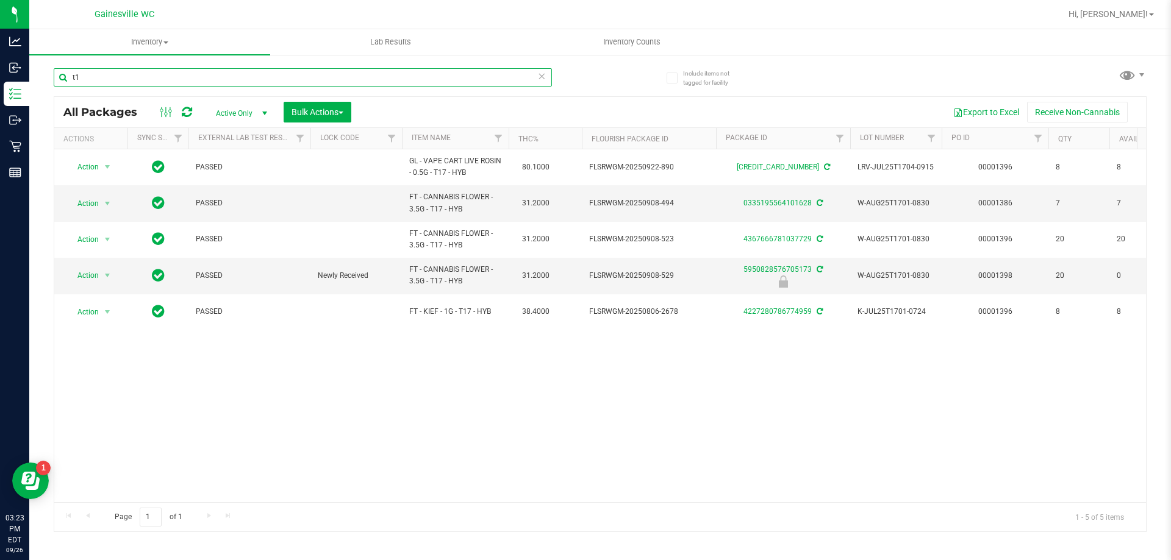
type input "t"
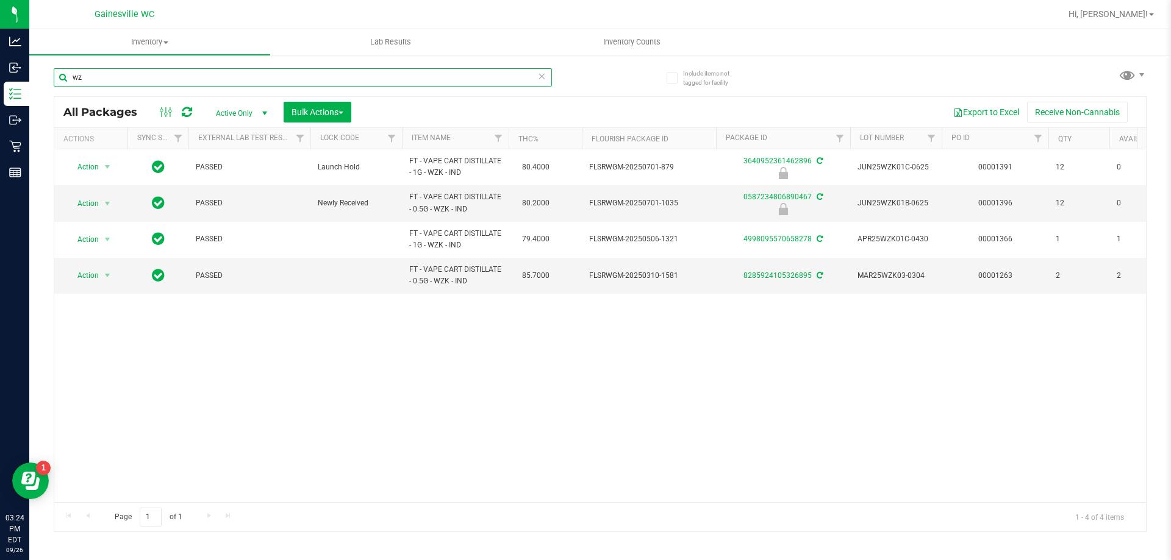
type input "w"
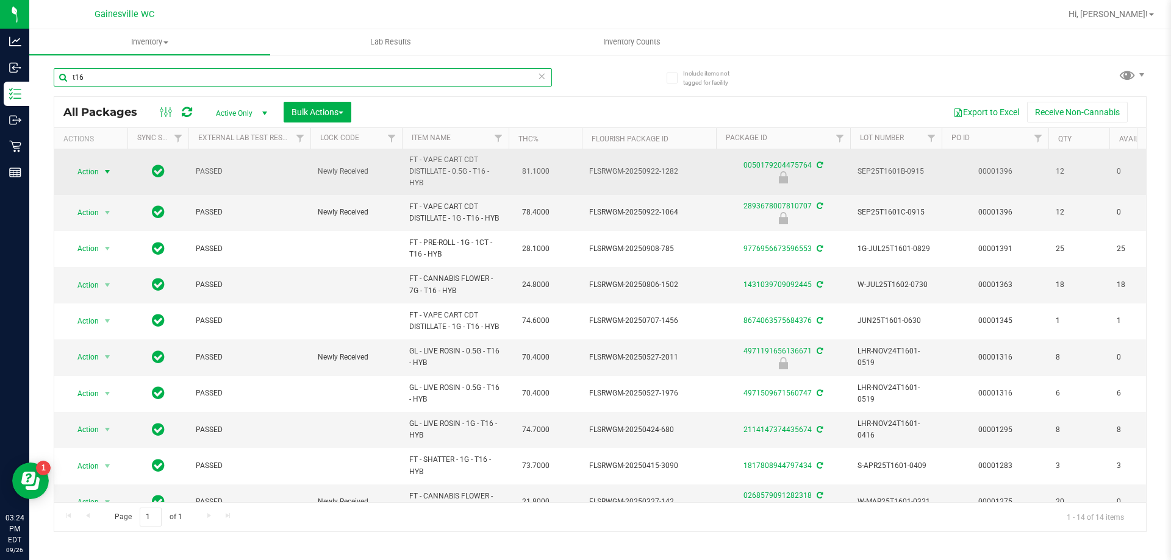
type input "t16"
click at [107, 176] on span "select" at bounding box center [107, 172] width 10 height 10
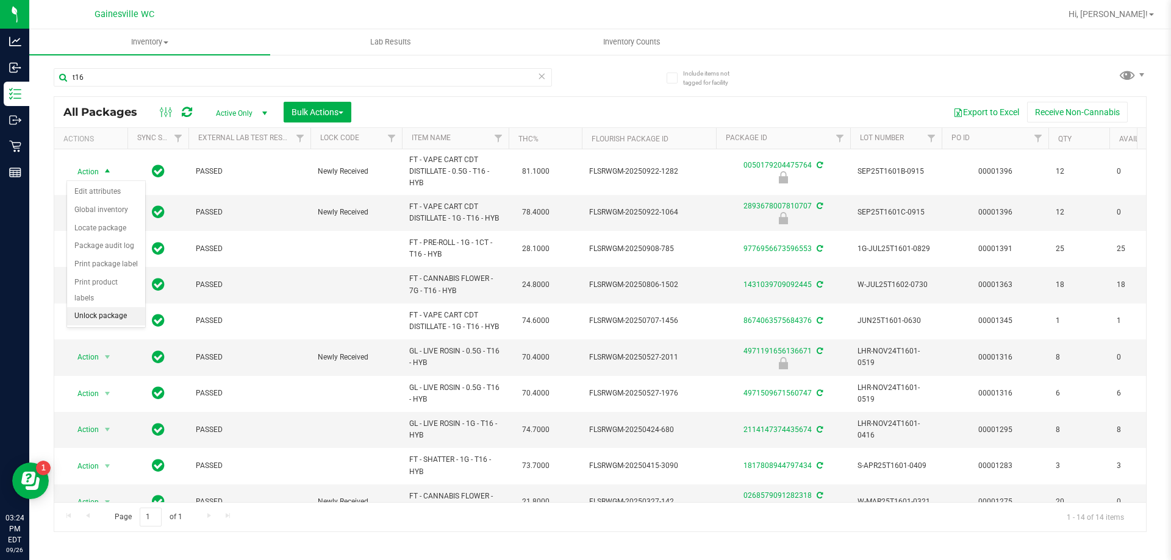
click at [91, 307] on li "Unlock package" at bounding box center [106, 316] width 78 height 18
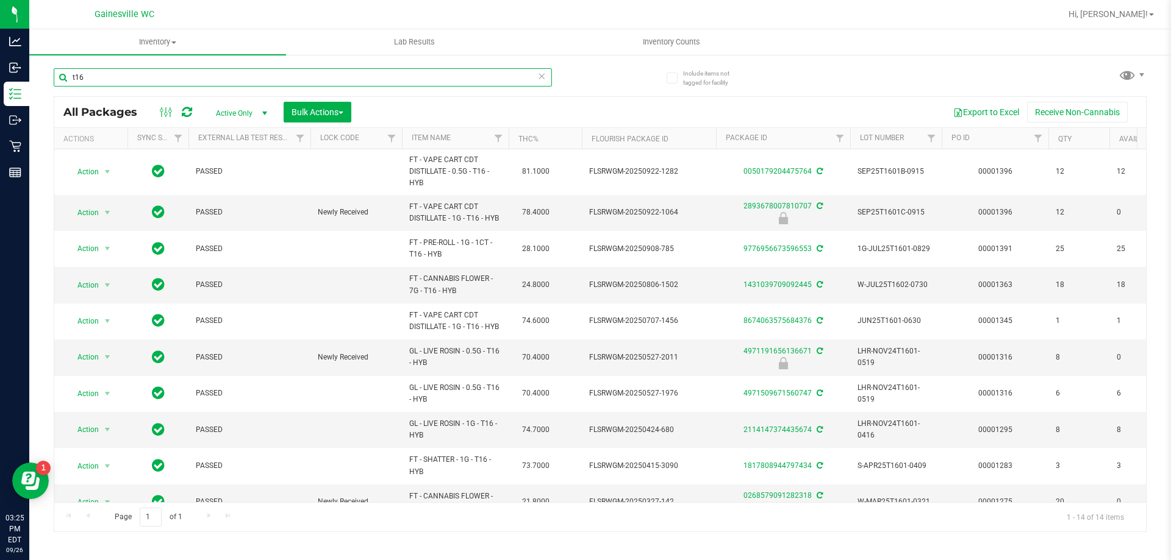
drag, startPoint x: 128, startPoint y: 73, endPoint x: 59, endPoint y: 78, distance: 69.7
click at [59, 78] on input "t16" at bounding box center [303, 77] width 498 height 18
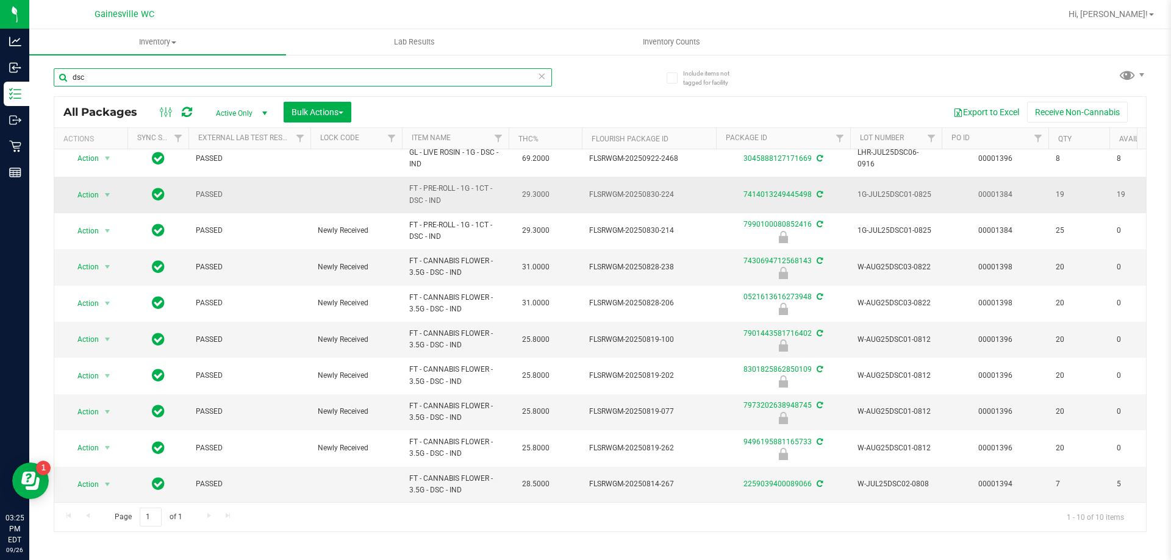
scroll to position [18, 0]
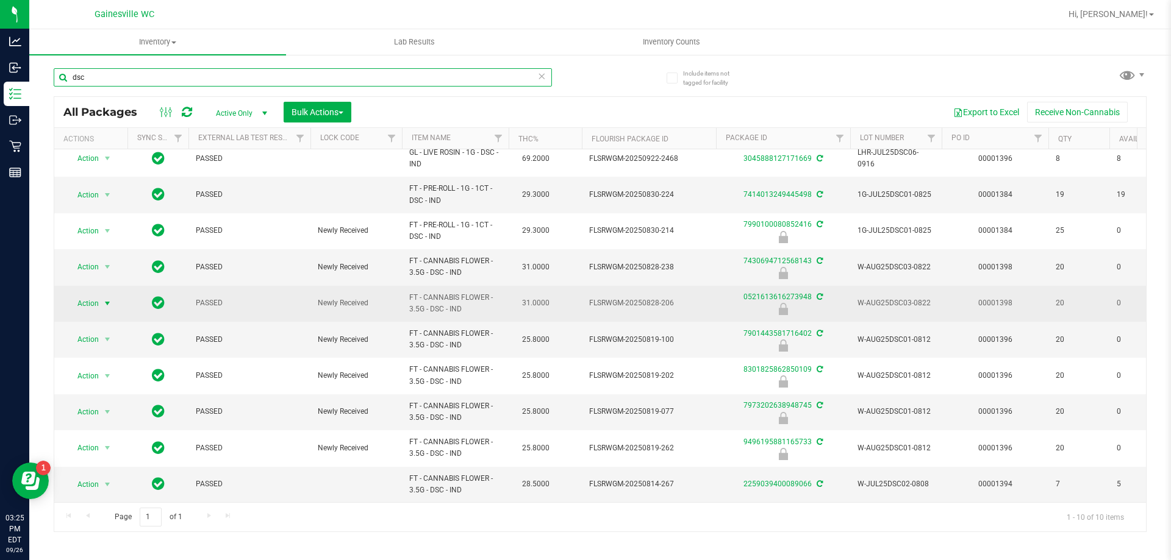
type input "dsc"
click at [93, 295] on span "Action" at bounding box center [82, 303] width 33 height 17
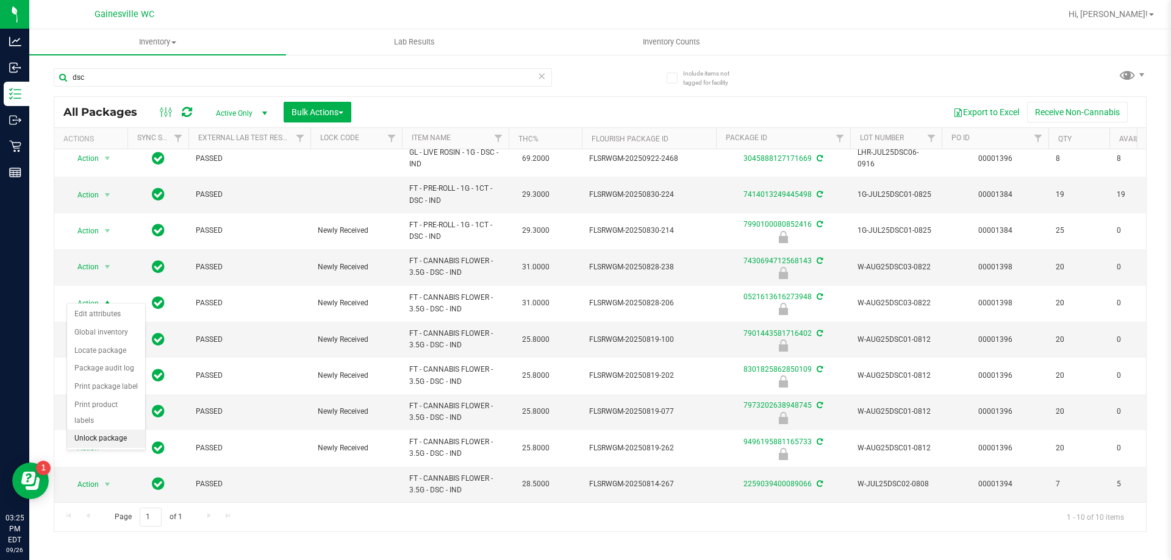
click at [85, 430] on li "Unlock package" at bounding box center [106, 439] width 78 height 18
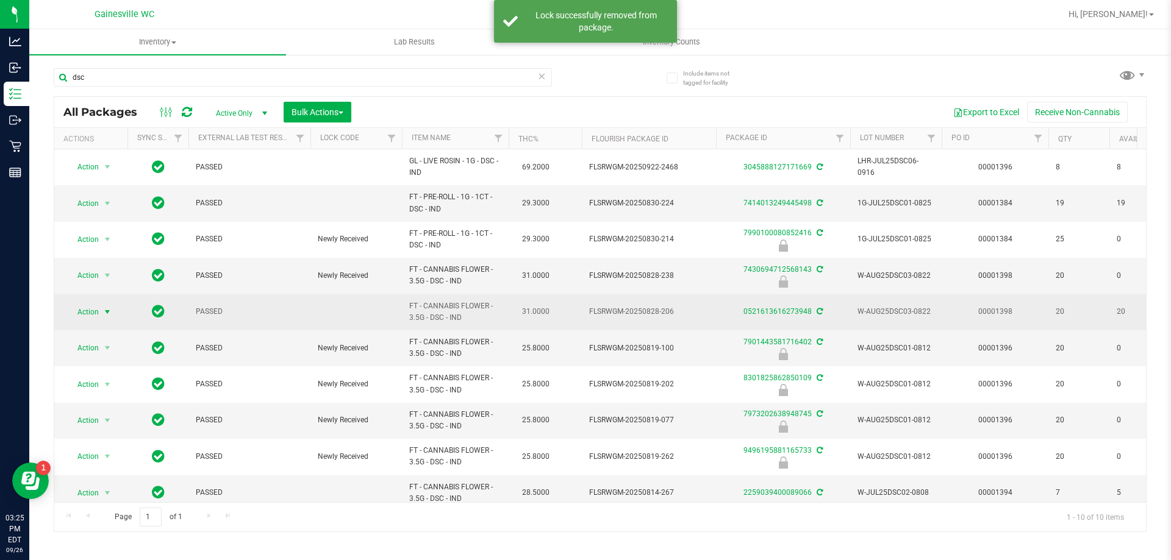
click at [83, 310] on span "Action" at bounding box center [82, 312] width 33 height 17
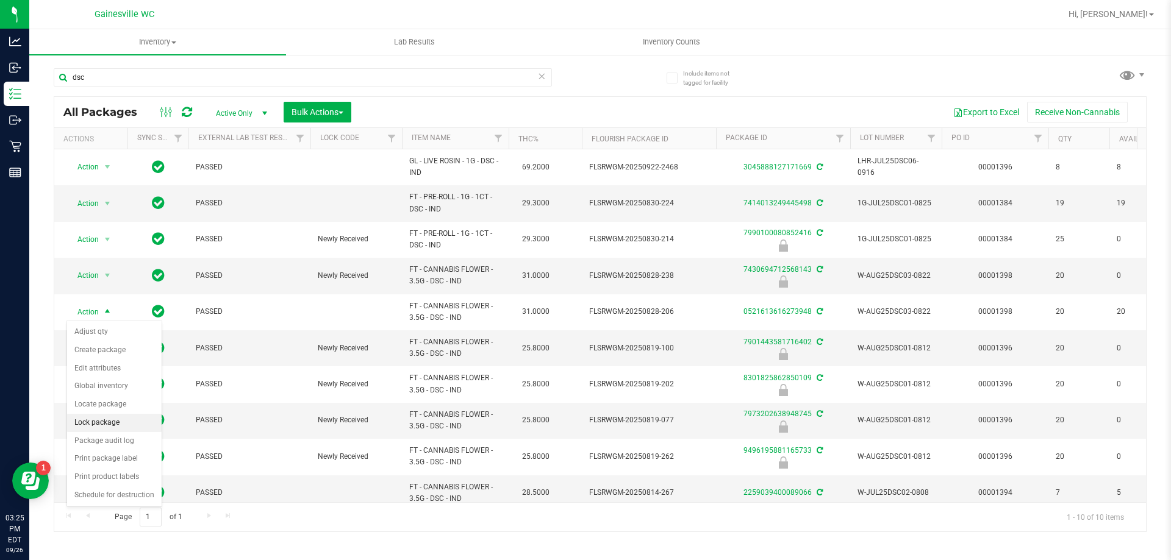
click at [91, 421] on li "Lock package" at bounding box center [114, 423] width 95 height 18
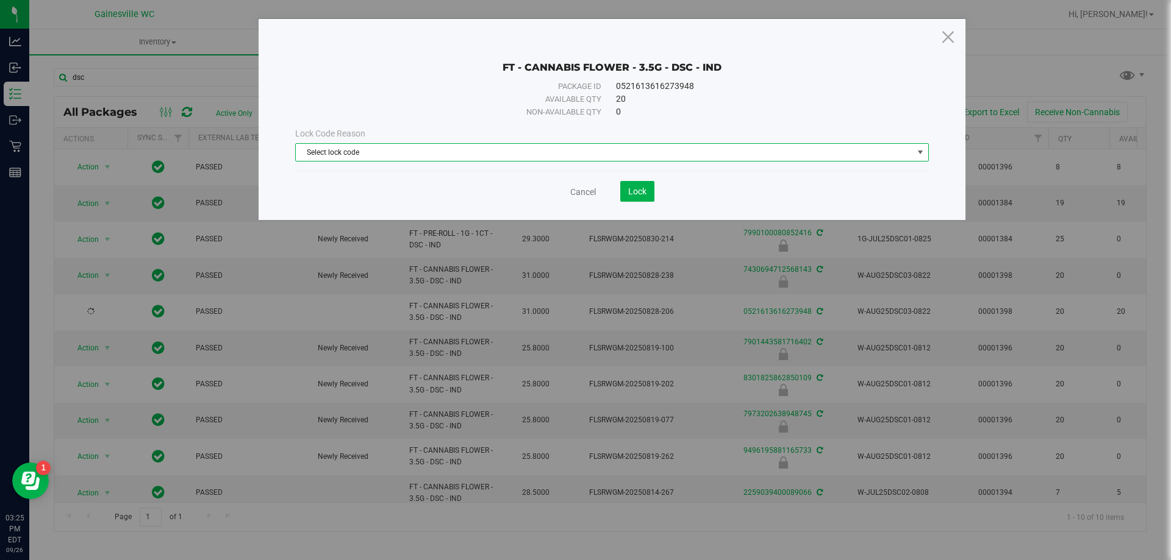
click at [388, 157] on span "Select lock code" at bounding box center [604, 152] width 617 height 17
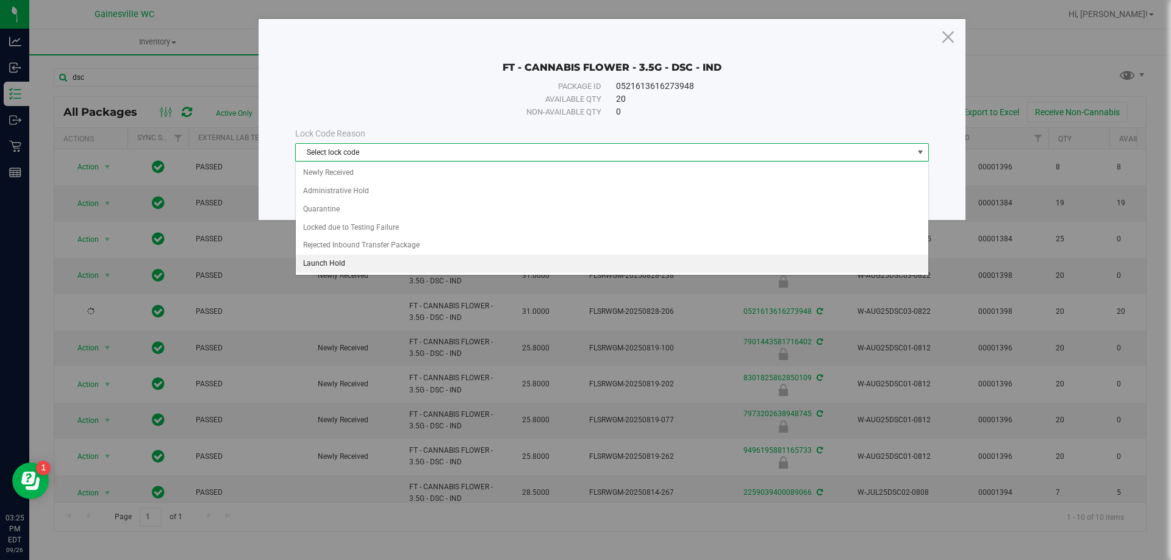
click at [360, 255] on li "Launch Hold" at bounding box center [612, 264] width 632 height 18
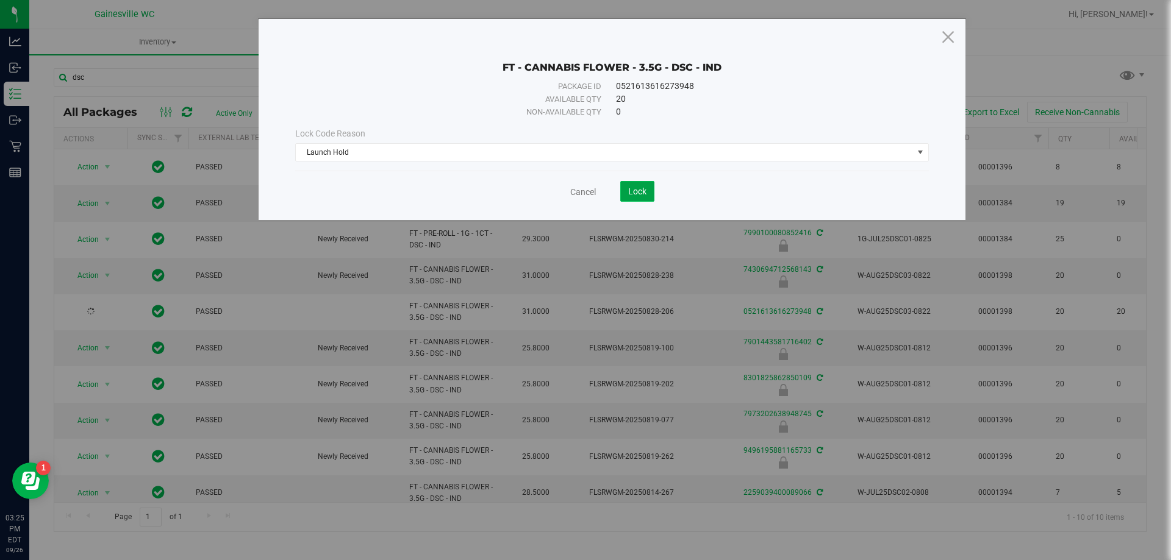
click at [634, 191] on span "Lock" at bounding box center [637, 192] width 18 height 10
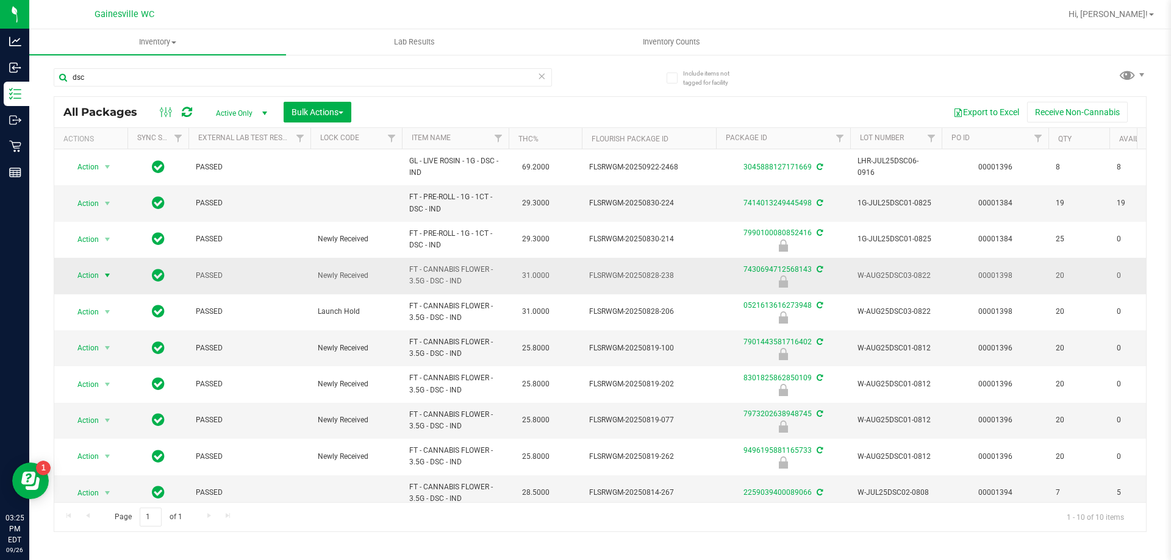
click at [105, 277] on span "select" at bounding box center [107, 276] width 10 height 10
click at [91, 412] on li "Unlock package" at bounding box center [106, 421] width 78 height 18
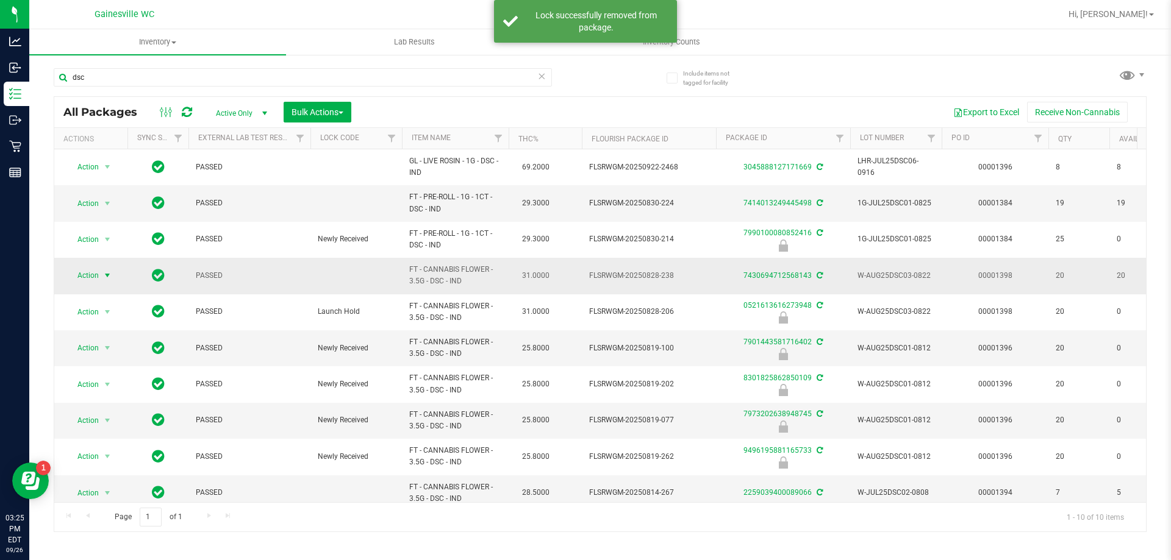
click at [107, 275] on span "select" at bounding box center [107, 276] width 10 height 10
click at [91, 387] on li "Lock package" at bounding box center [114, 386] width 95 height 18
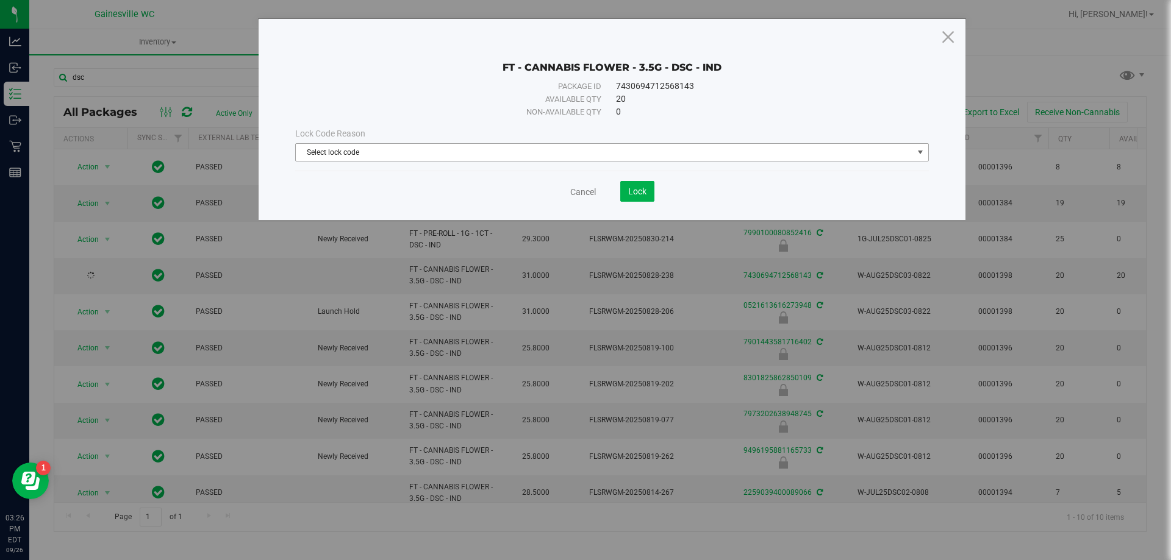
click at [476, 152] on span "Select lock code" at bounding box center [604, 152] width 617 height 17
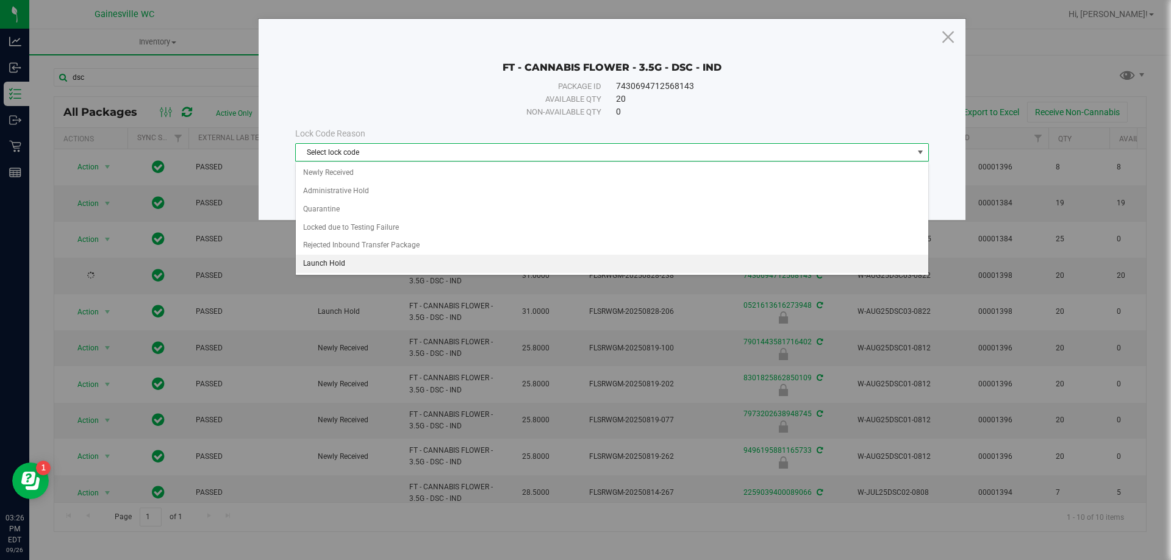
click at [371, 265] on li "Launch Hold" at bounding box center [612, 264] width 632 height 18
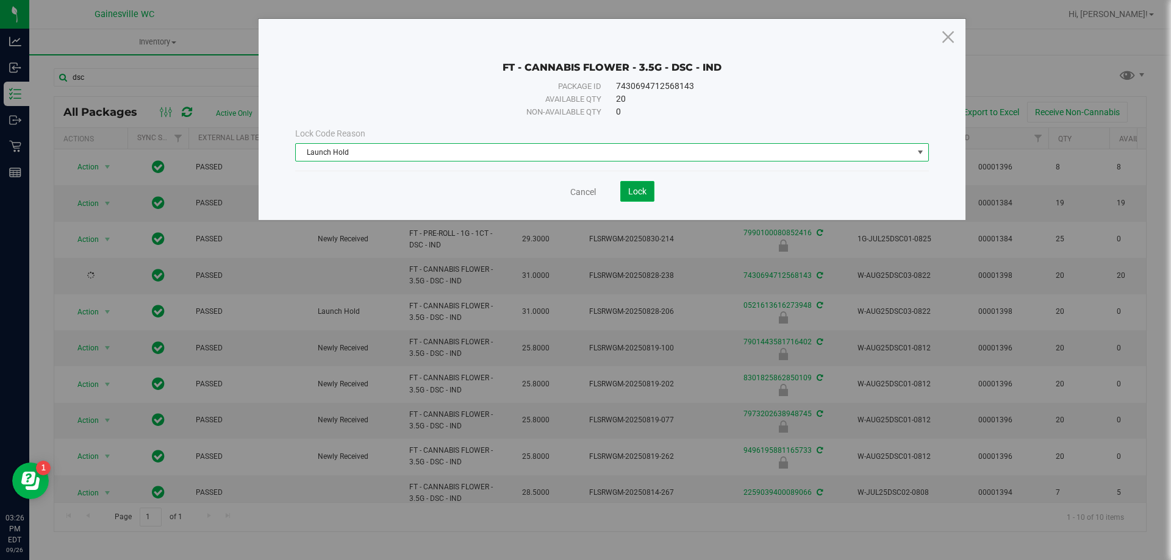
click at [629, 192] on span "Lock" at bounding box center [637, 192] width 18 height 10
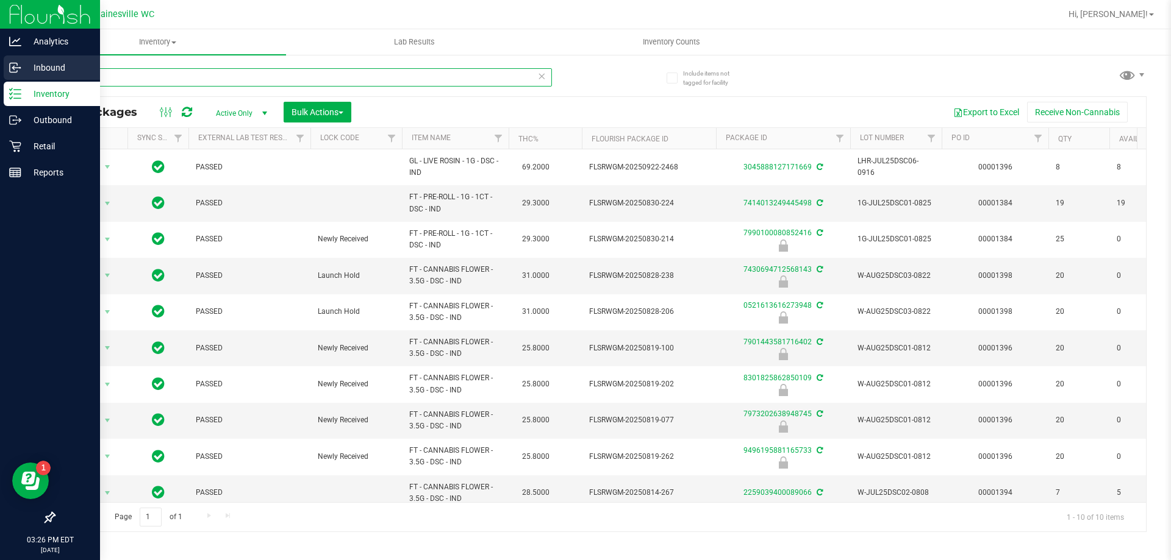
drag, startPoint x: 104, startPoint y: 77, endPoint x: 0, endPoint y: 73, distance: 103.7
click at [0, 73] on div "Analytics Inbound Inventory Outbound Retail Reports 03:26 PM EDT [DATE] 09/26 G…" at bounding box center [585, 280] width 1171 height 560
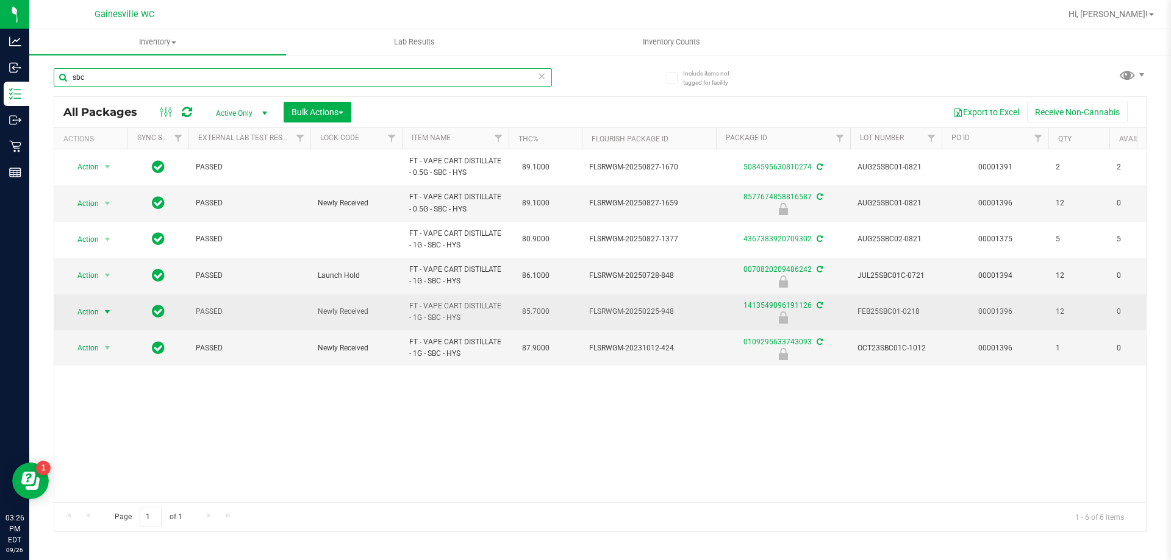
type input "sbc"
click at [77, 319] on span "Action" at bounding box center [82, 312] width 33 height 17
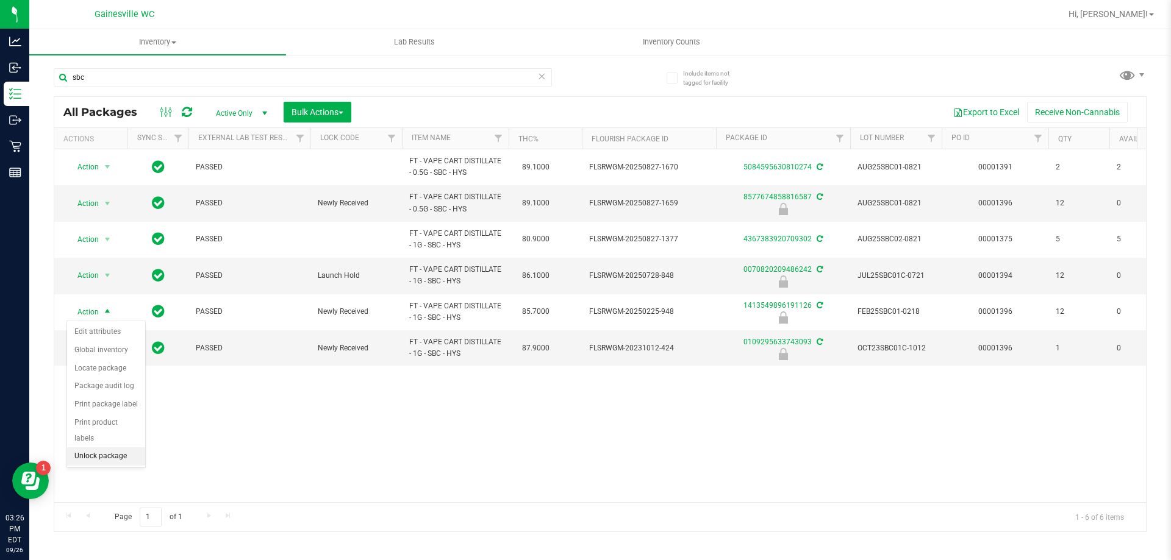
click at [103, 449] on li "Unlock package" at bounding box center [106, 457] width 78 height 18
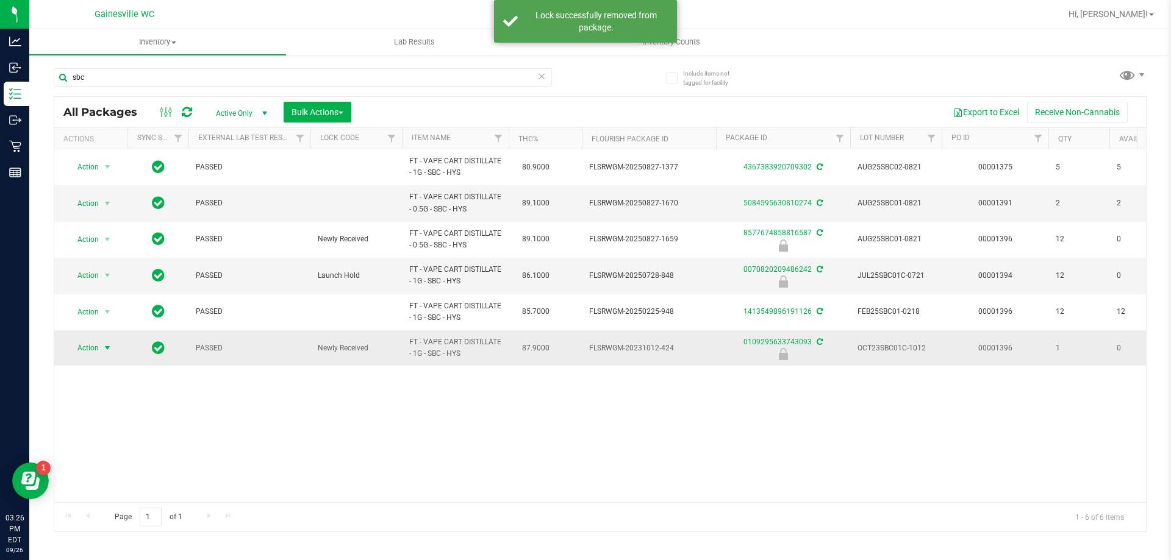
click at [103, 349] on span "select" at bounding box center [107, 348] width 10 height 10
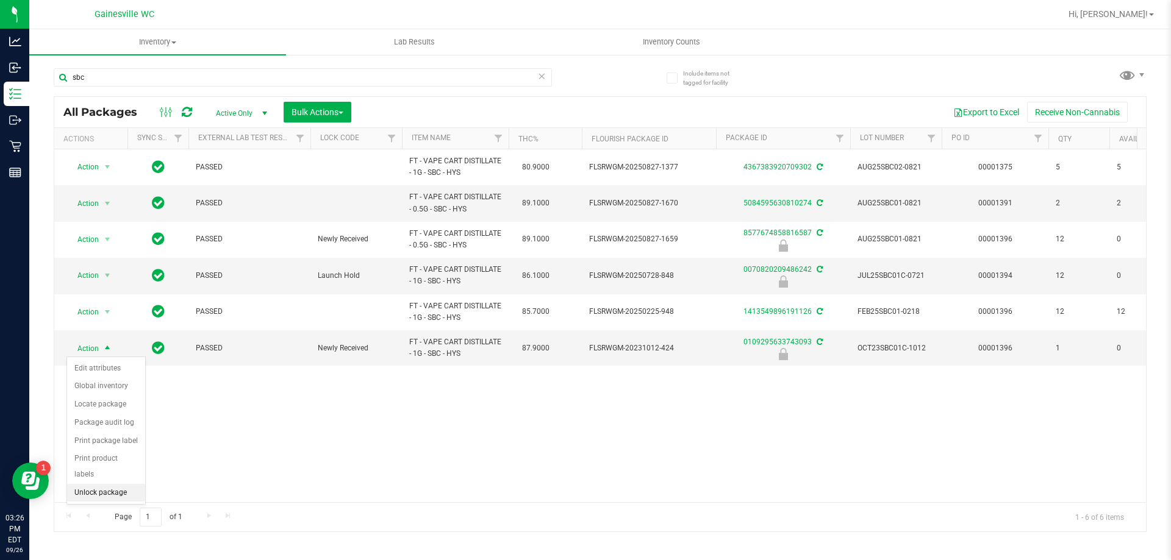
click at [89, 484] on li "Unlock package" at bounding box center [106, 493] width 78 height 18
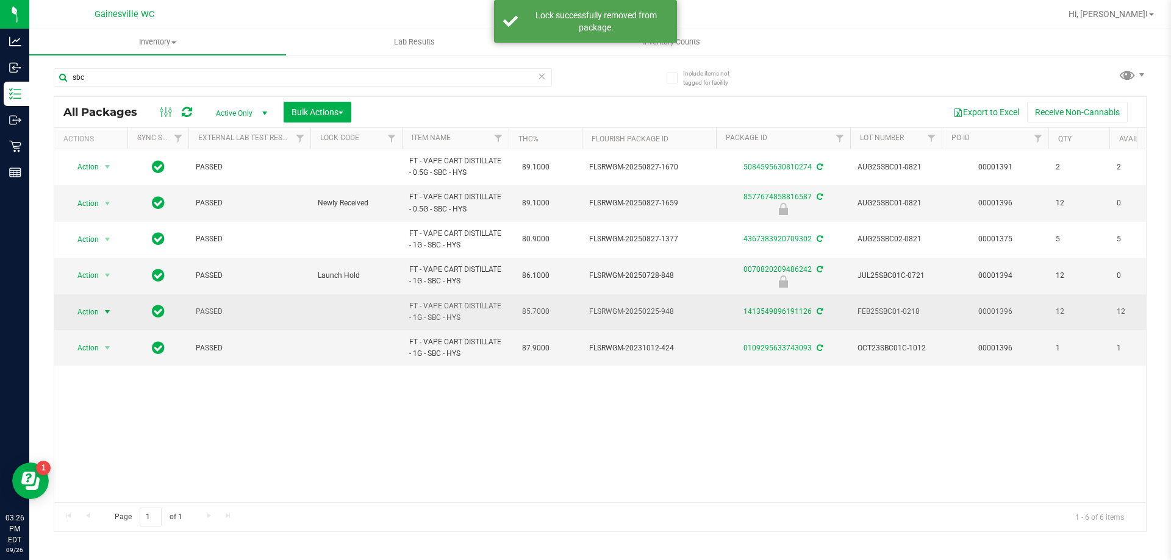
click at [110, 313] on span "select" at bounding box center [107, 312] width 10 height 10
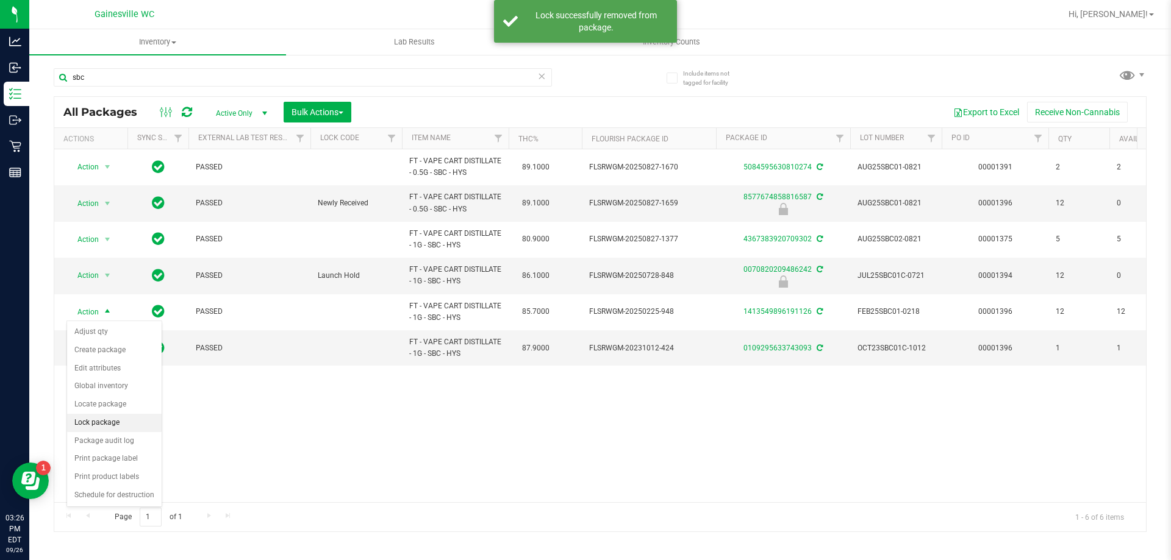
click at [99, 422] on li "Lock package" at bounding box center [114, 423] width 95 height 18
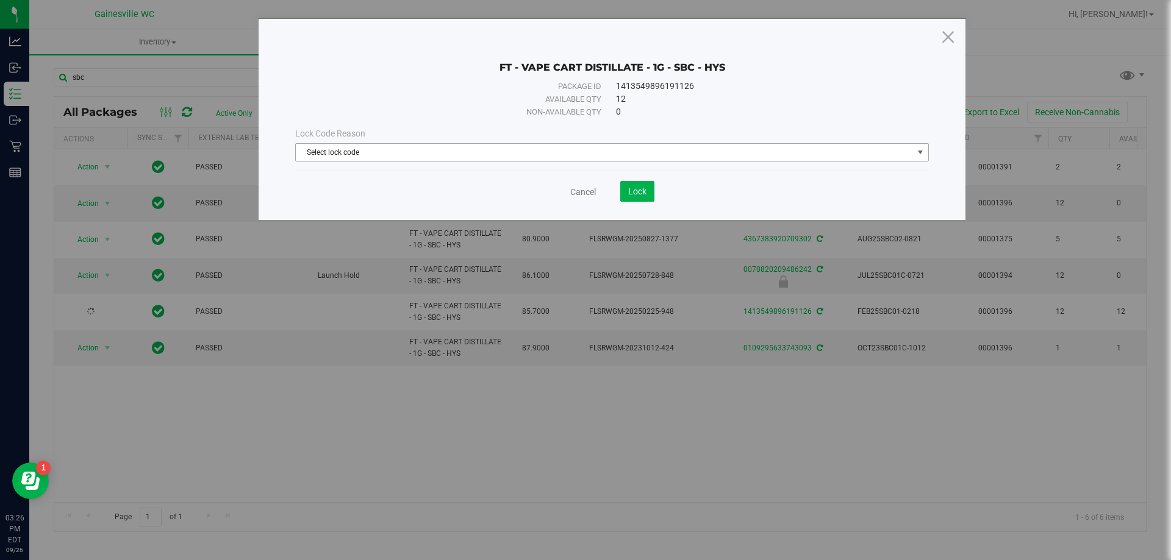
click at [393, 155] on span "Select lock code" at bounding box center [604, 152] width 617 height 17
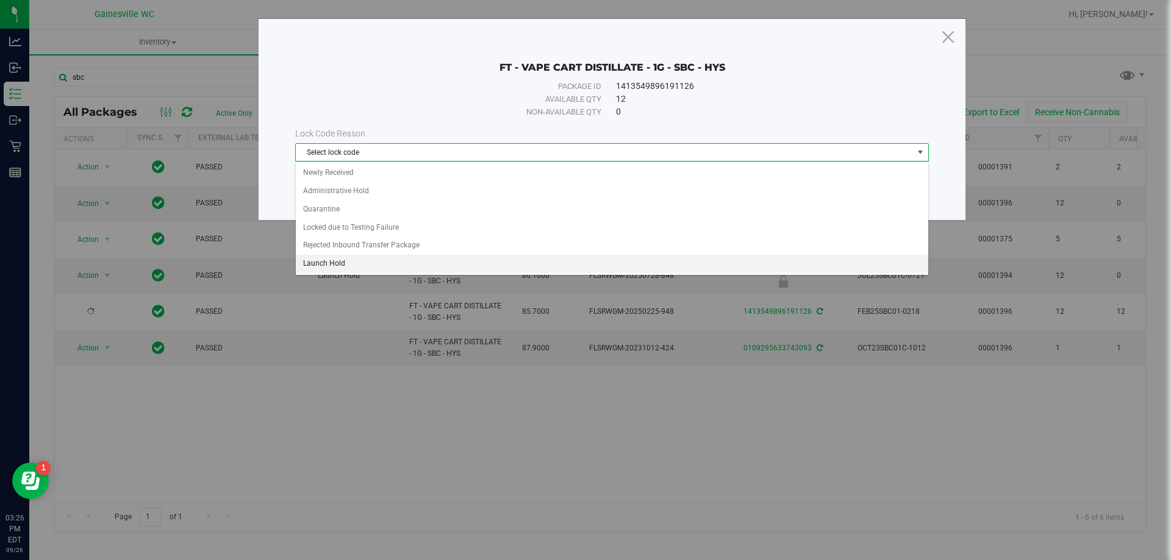
click at [343, 268] on li "Launch Hold" at bounding box center [612, 264] width 632 height 18
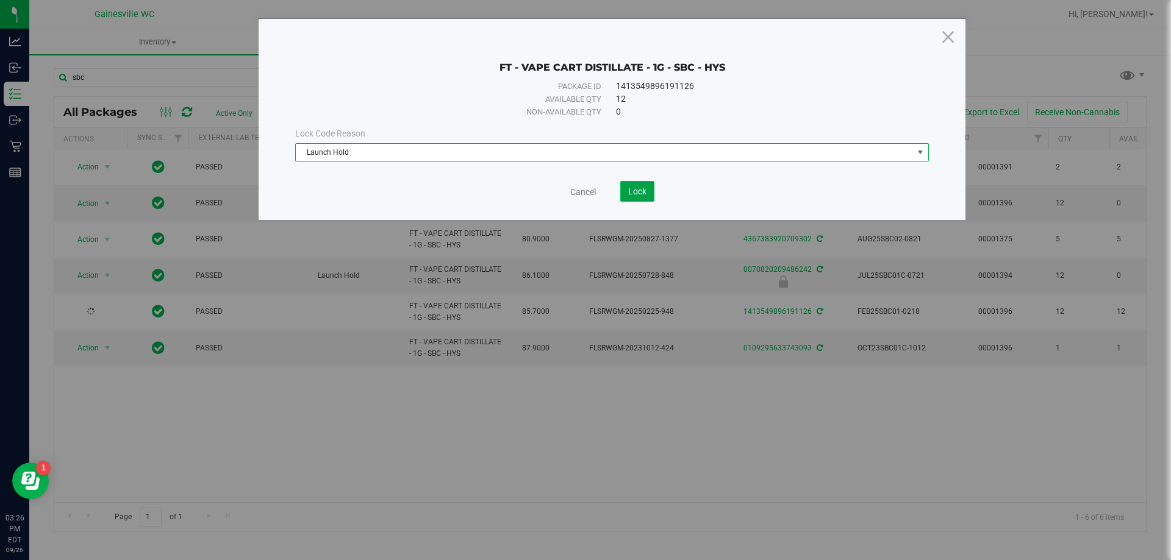
click at [635, 188] on span "Lock" at bounding box center [637, 192] width 18 height 10
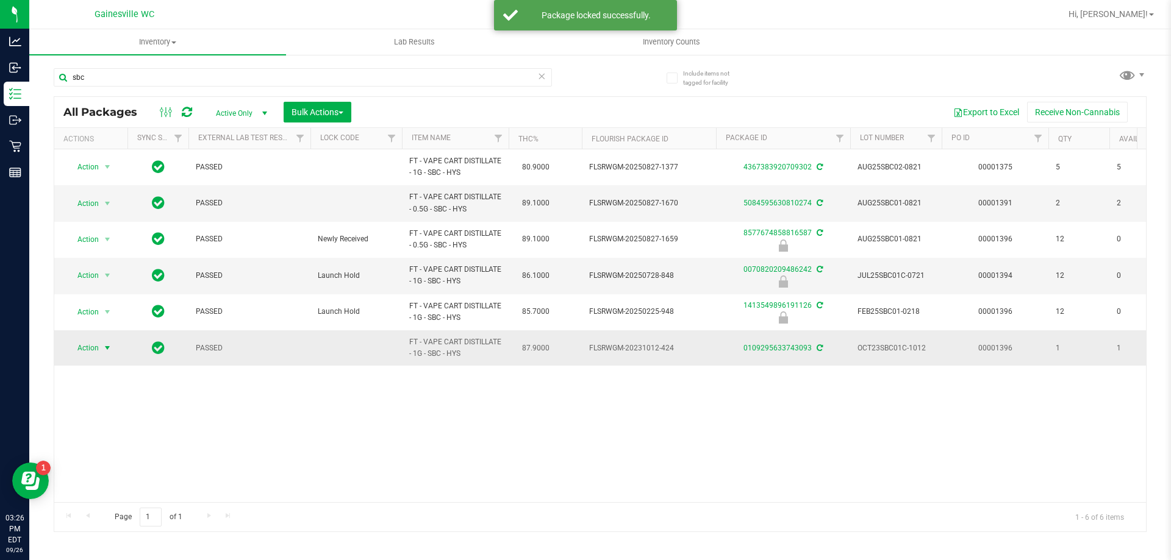
click at [77, 345] on span "Action" at bounding box center [82, 348] width 33 height 17
click at [110, 457] on li "Lock package" at bounding box center [114, 459] width 95 height 18
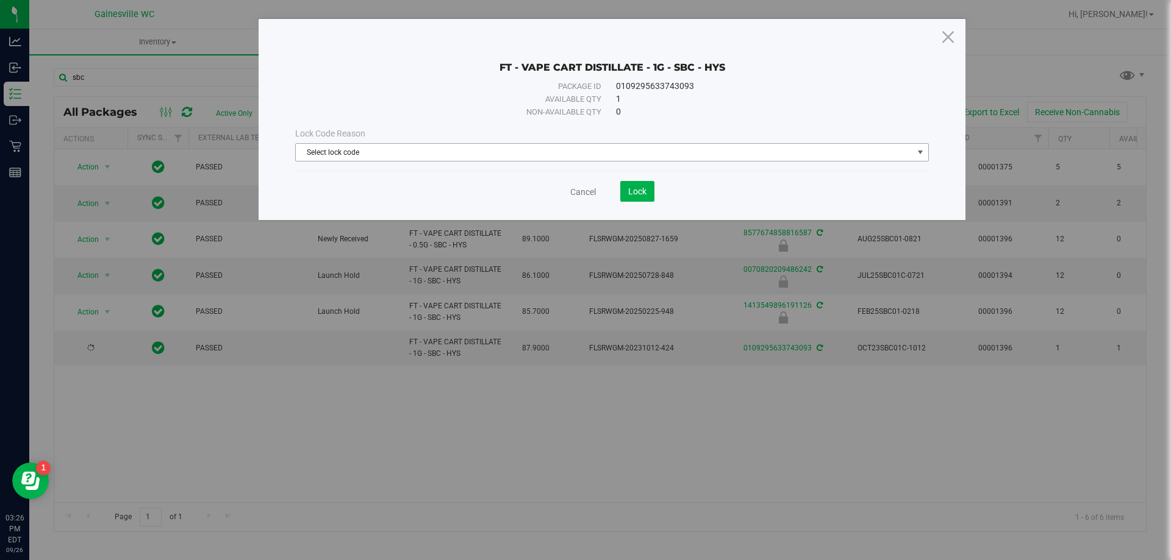
click at [420, 152] on span "Select lock code" at bounding box center [604, 152] width 617 height 17
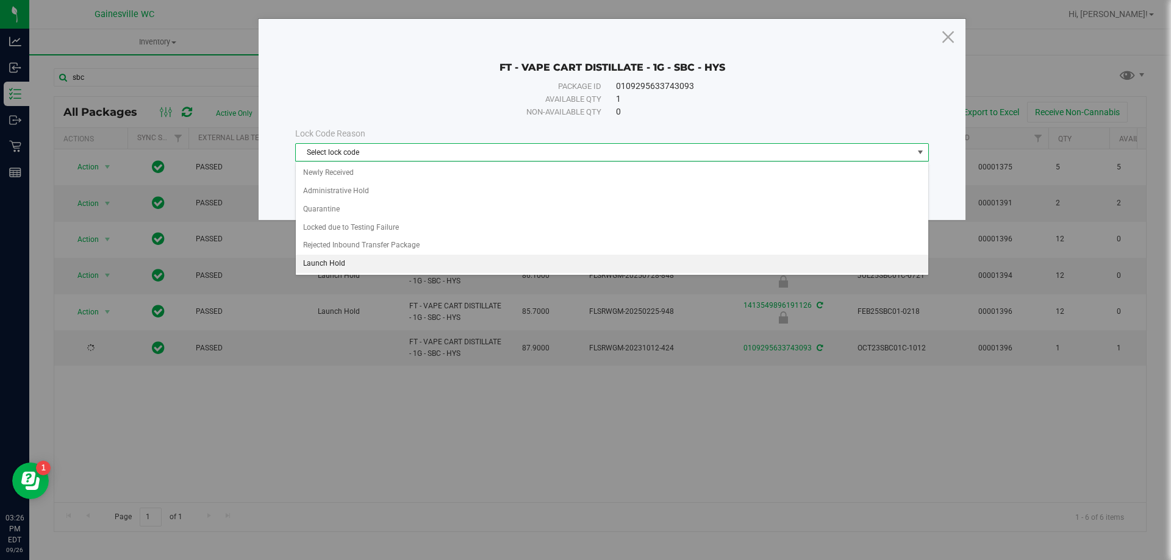
click at [370, 271] on li "Launch Hold" at bounding box center [612, 264] width 632 height 18
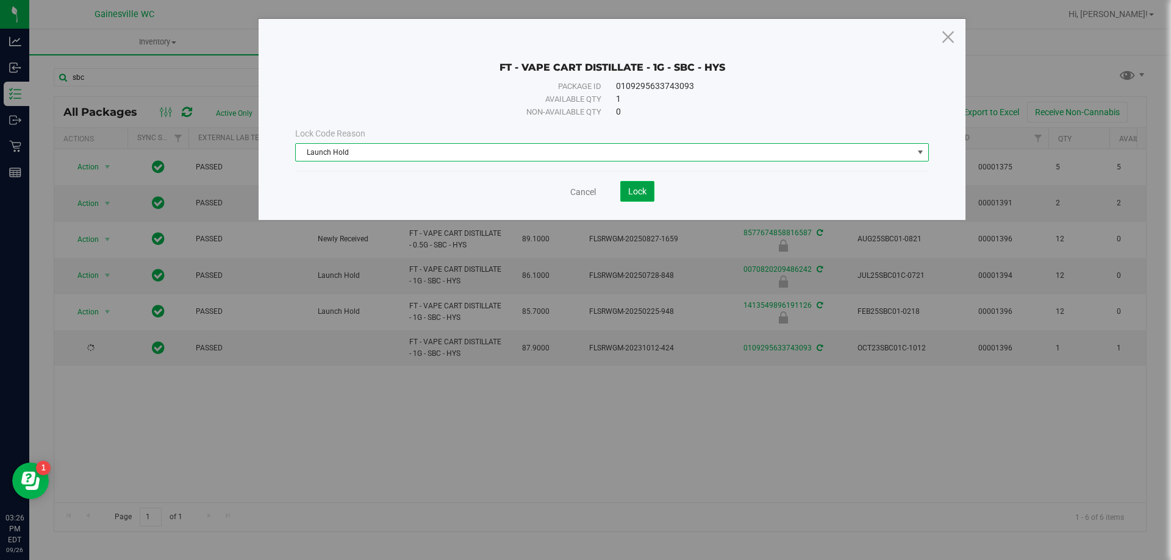
click at [645, 194] on span "Lock" at bounding box center [637, 192] width 18 height 10
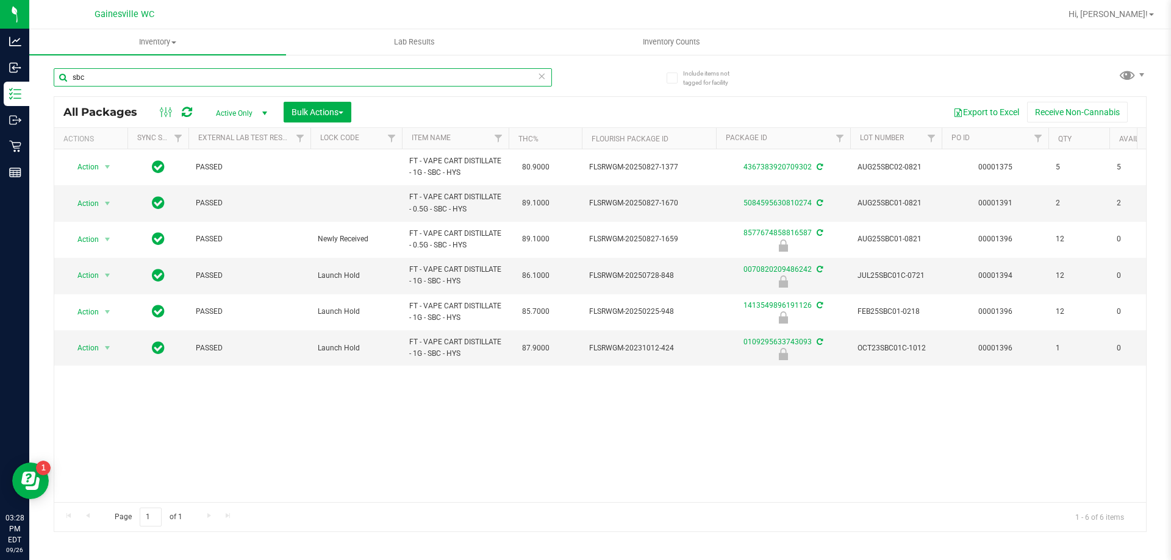
drag, startPoint x: 104, startPoint y: 82, endPoint x: 45, endPoint y: 81, distance: 59.8
click at [45, 81] on div "Include items not tagged for facility sbc All Packages Active Only Active Only …" at bounding box center [599, 240] width 1141 height 372
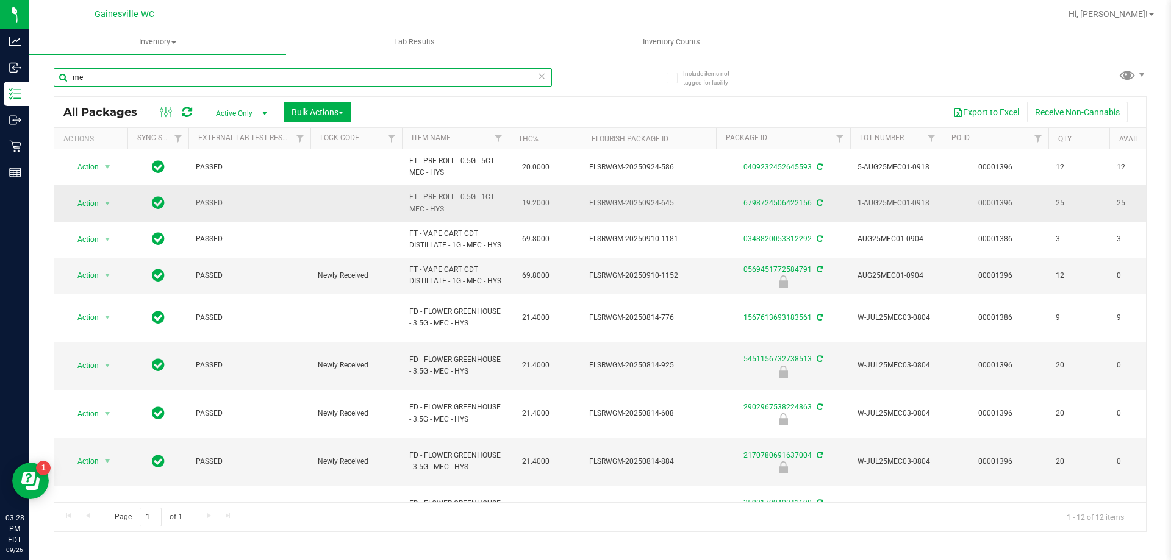
type input "m"
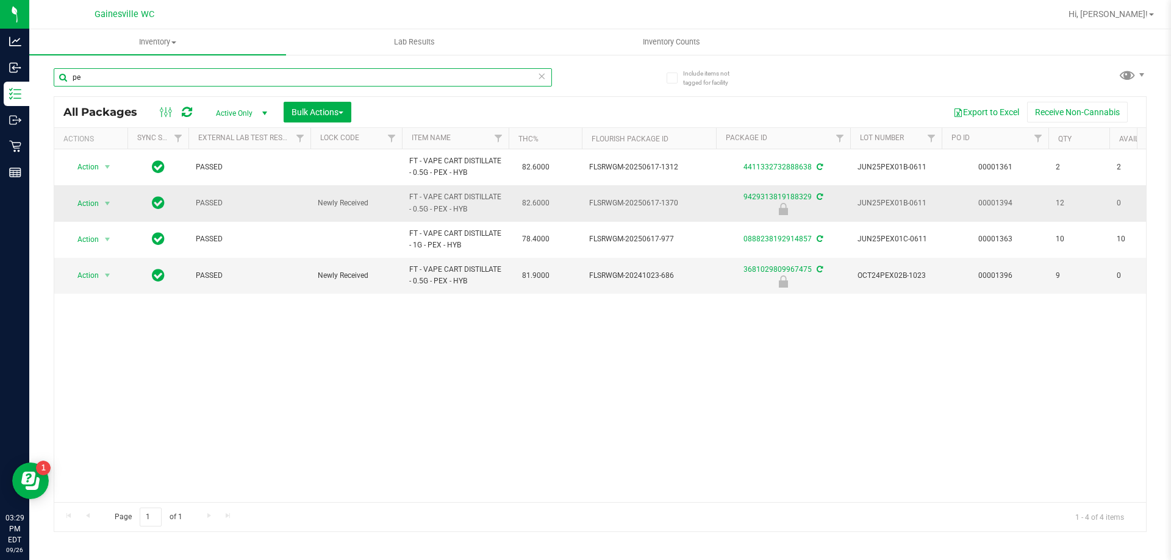
type input "p"
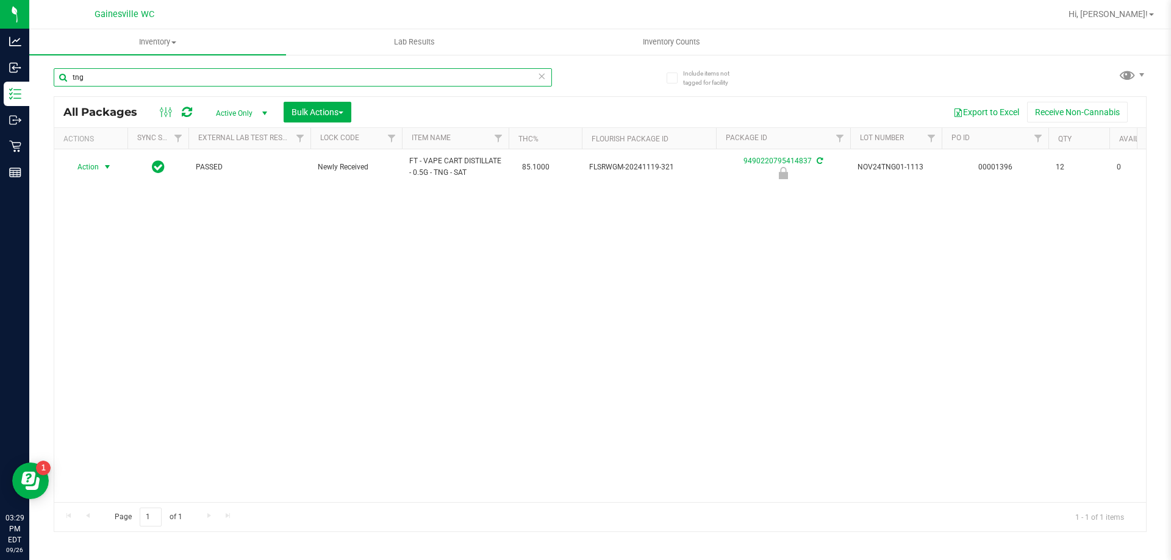
type input "tng"
click at [89, 168] on span "Action" at bounding box center [82, 167] width 33 height 17
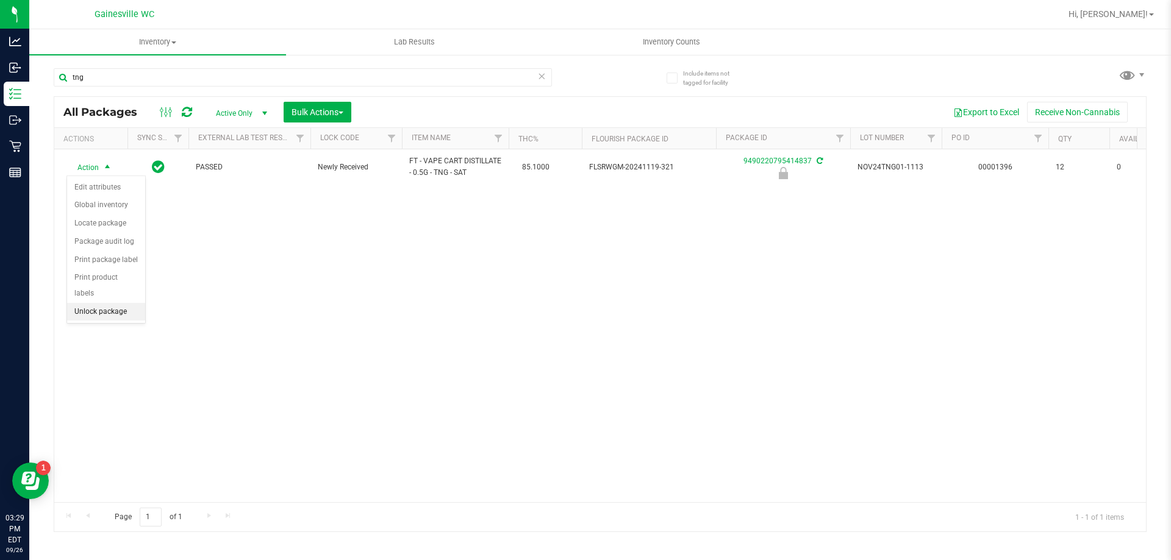
click at [115, 303] on li "Unlock package" at bounding box center [106, 312] width 78 height 18
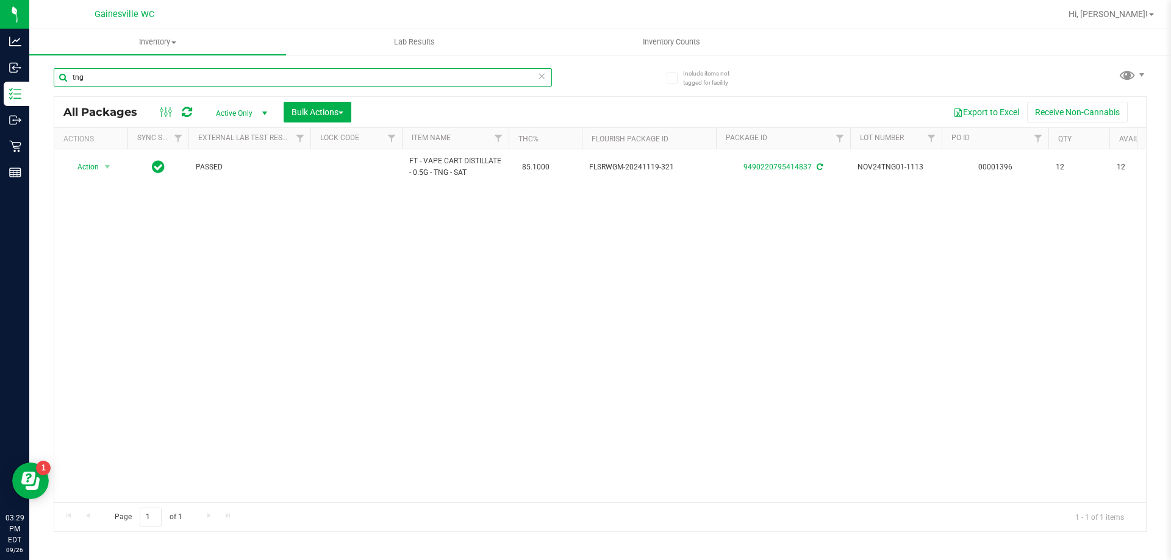
drag, startPoint x: 112, startPoint y: 76, endPoint x: 44, endPoint y: 80, distance: 67.8
click at [44, 80] on div "Include items not tagged for facility tng All Packages Active Only Active Only …" at bounding box center [599, 240] width 1141 height 372
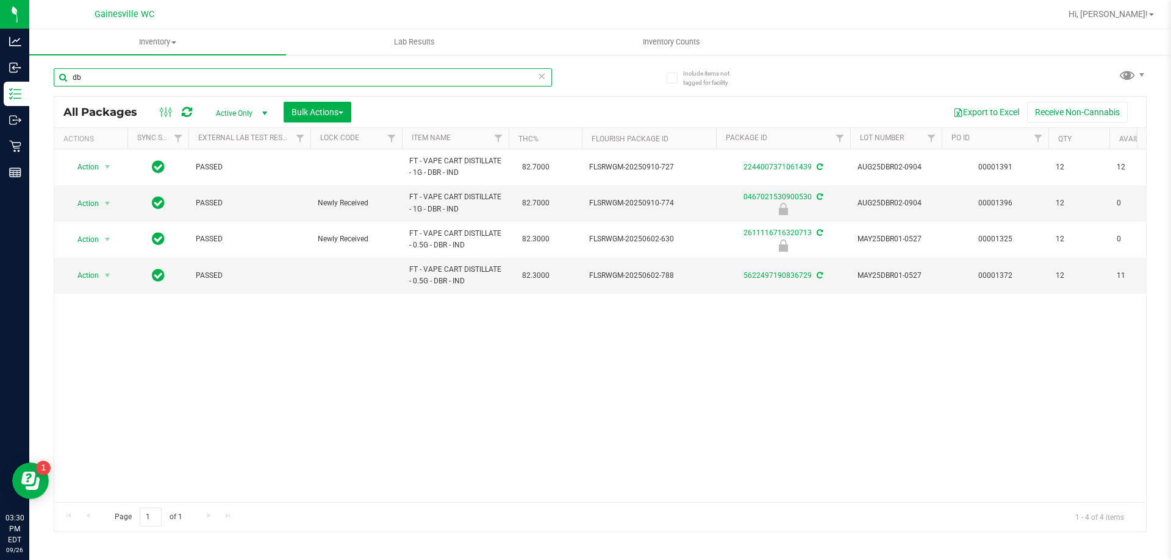
type input "d"
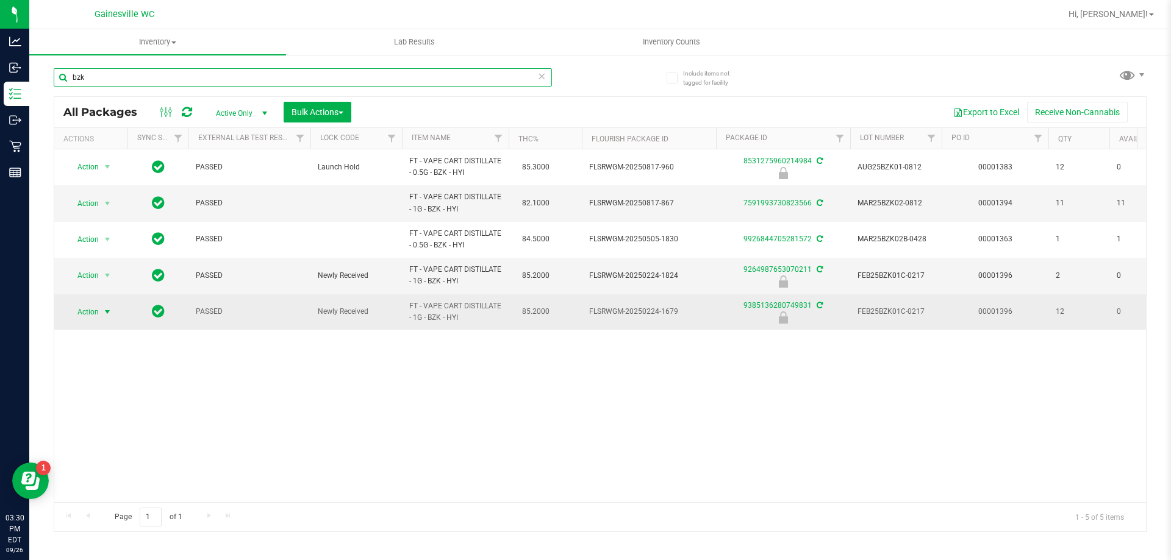
type input "bzk"
click at [85, 313] on span "Action" at bounding box center [82, 312] width 33 height 17
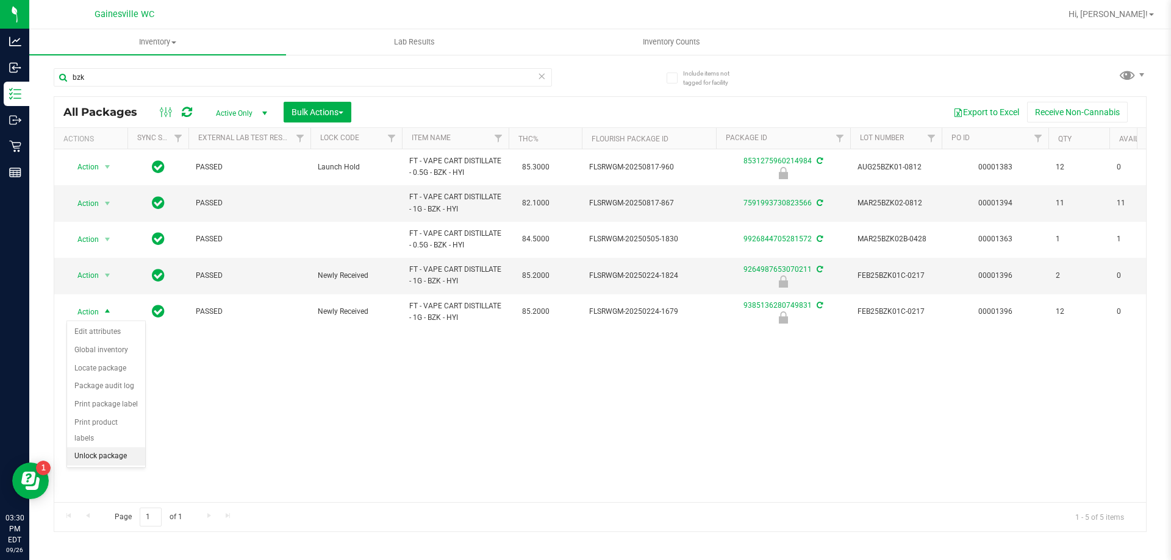
click at [99, 450] on ul "Edit attributes Global inventory Locate package Package audit log Print package…" at bounding box center [106, 394] width 78 height 143
click at [111, 448] on li "Unlock package" at bounding box center [106, 457] width 78 height 18
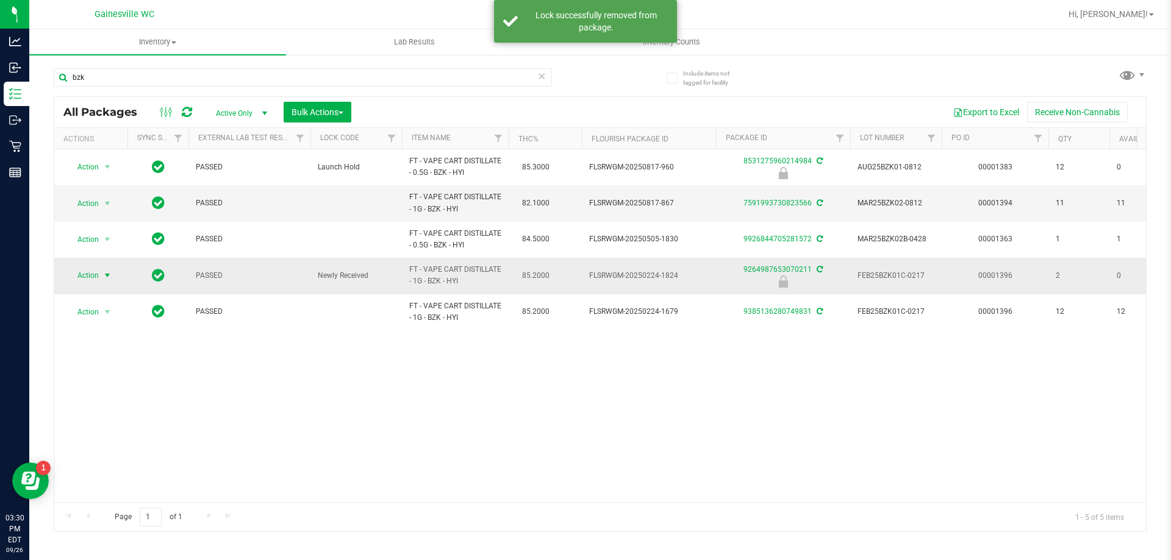
click at [95, 277] on span "Action" at bounding box center [82, 275] width 33 height 17
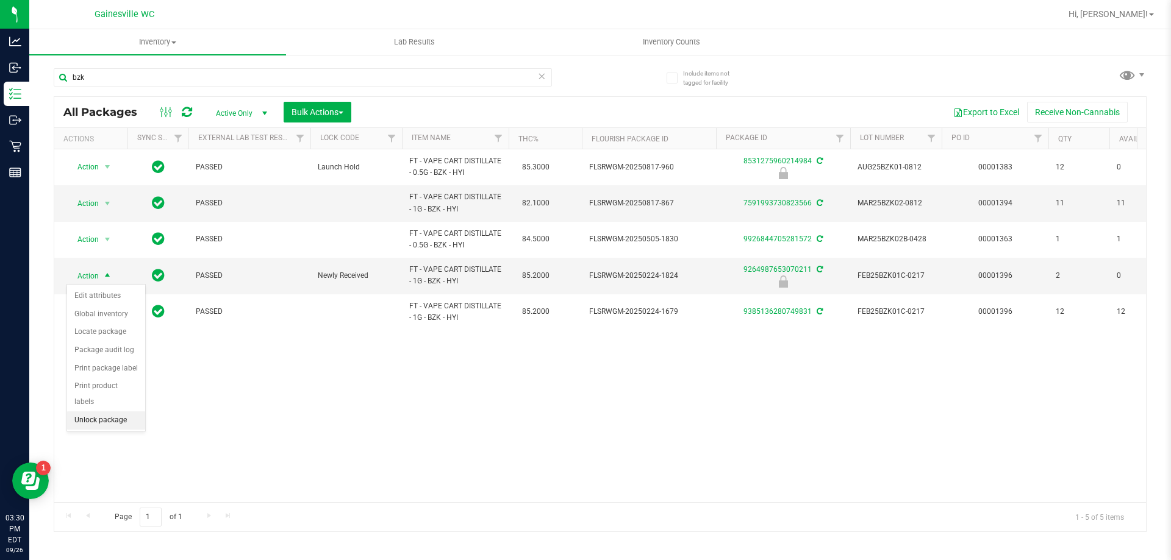
click at [88, 412] on li "Unlock package" at bounding box center [106, 421] width 78 height 18
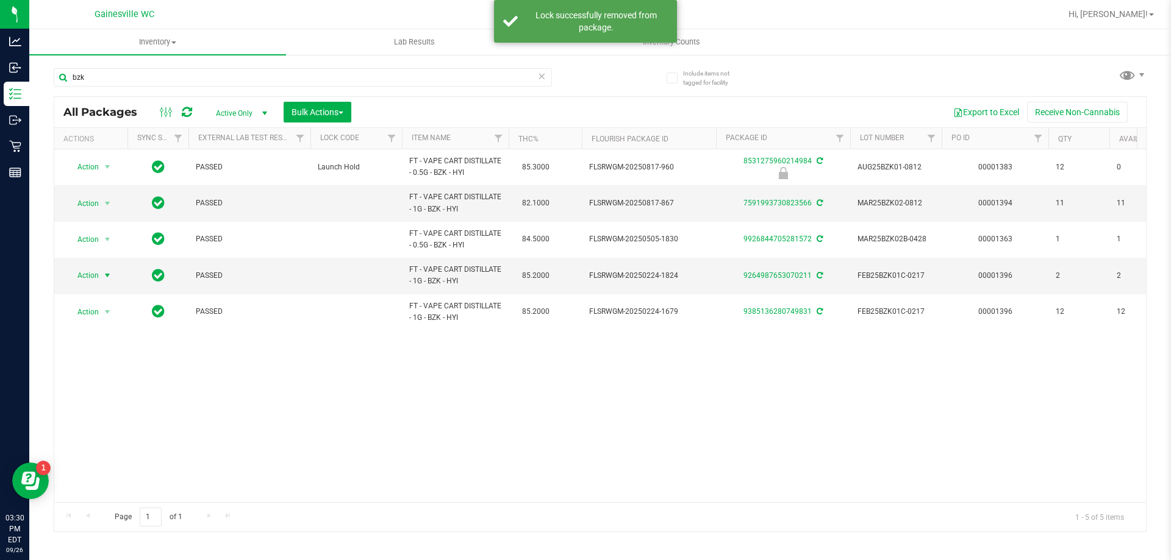
click at [100, 278] on span "select" at bounding box center [107, 275] width 15 height 17
click at [95, 385] on li "Lock package" at bounding box center [114, 386] width 95 height 18
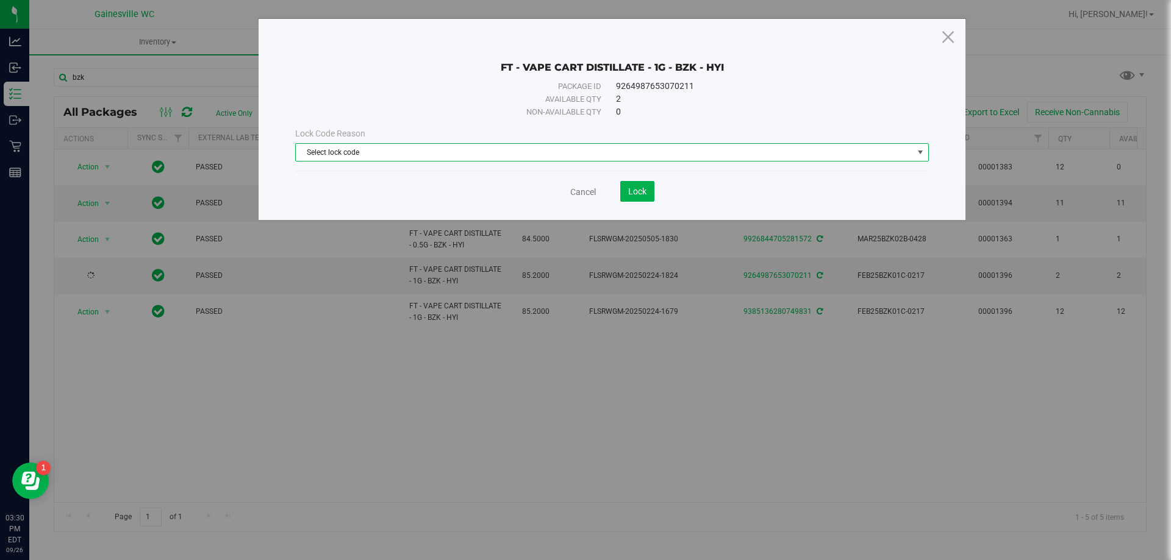
click at [349, 150] on span "Select lock code" at bounding box center [604, 152] width 617 height 17
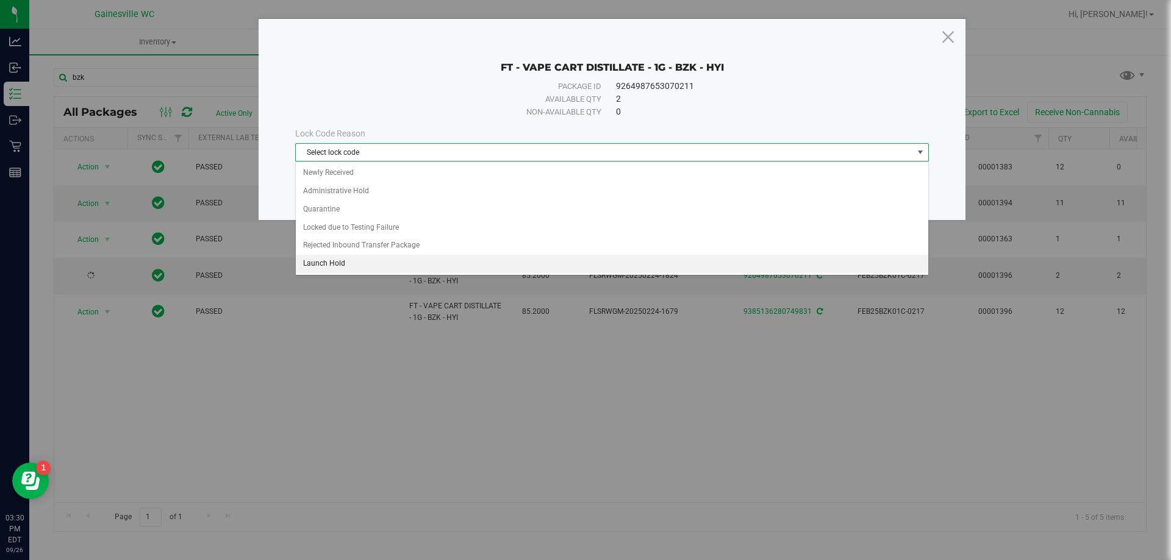
click at [316, 262] on li "Launch Hold" at bounding box center [612, 264] width 632 height 18
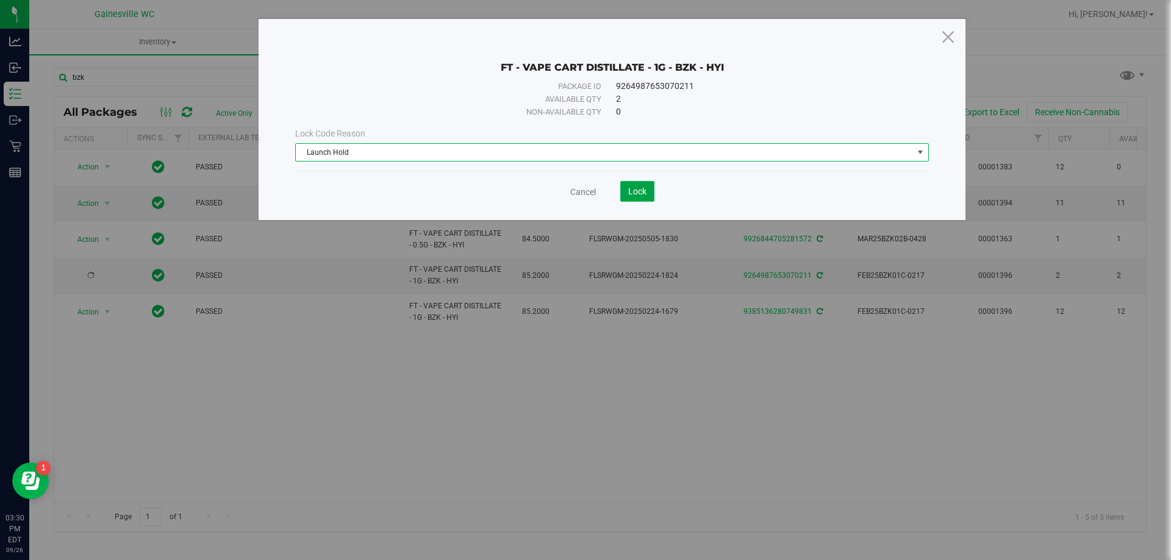
click at [648, 191] on button "Lock" at bounding box center [637, 191] width 34 height 21
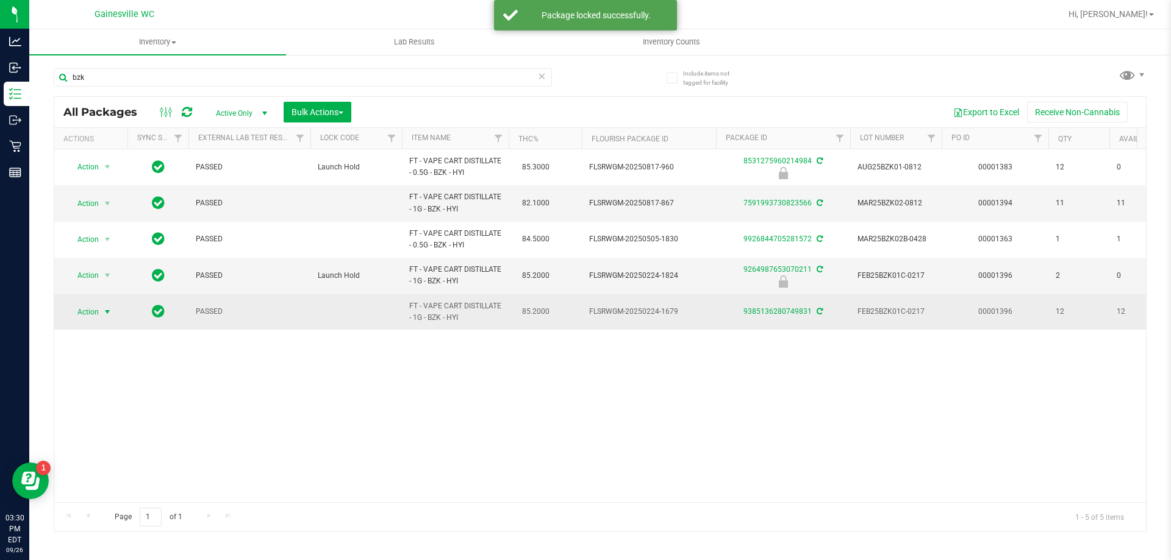
click at [109, 313] on span "select" at bounding box center [107, 312] width 10 height 10
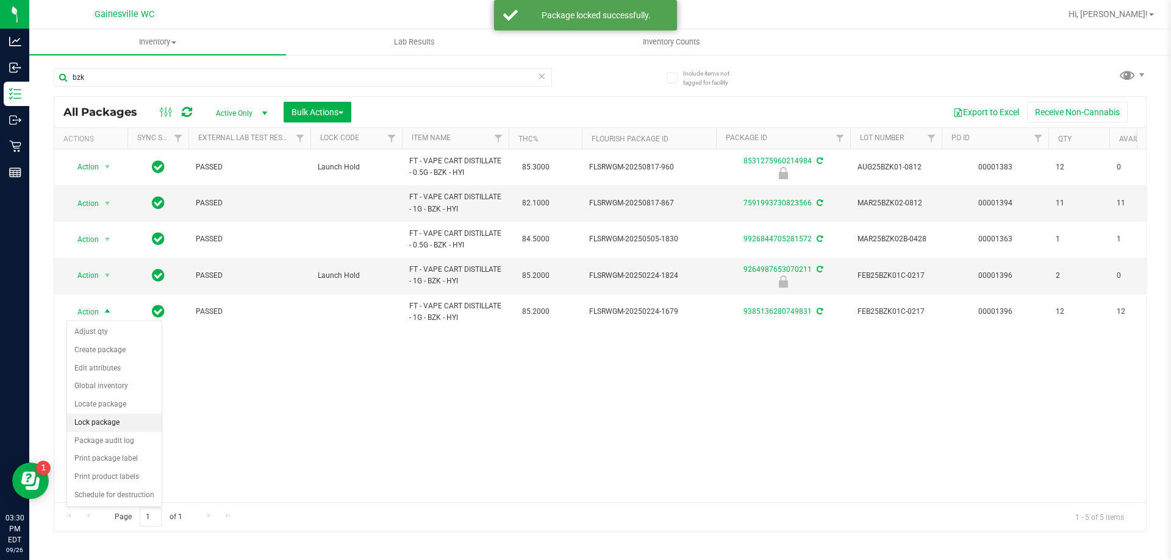
click at [92, 422] on li "Lock package" at bounding box center [114, 423] width 95 height 18
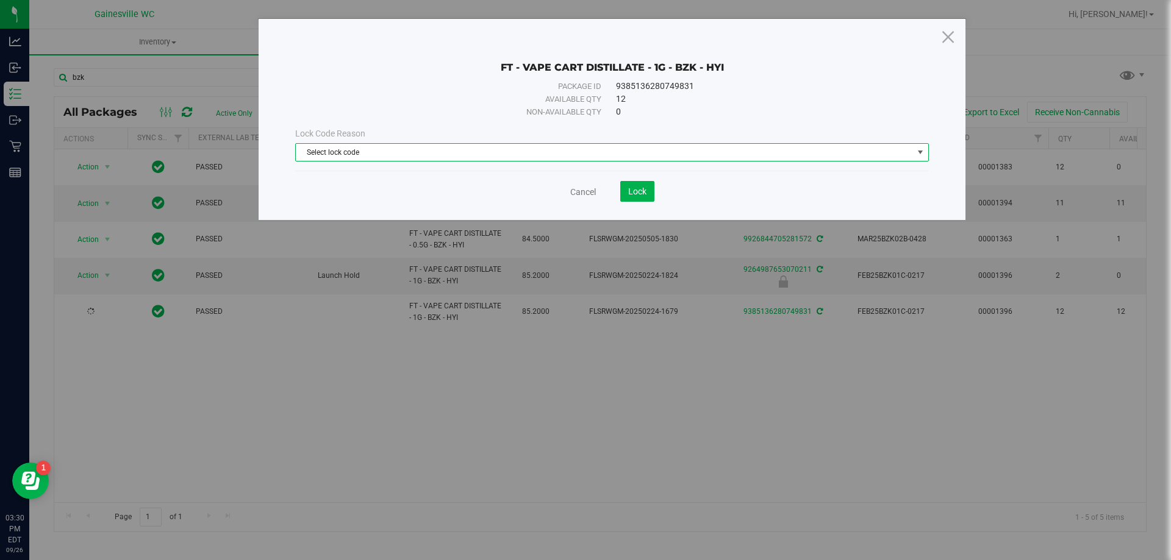
click at [438, 147] on span "Select lock code" at bounding box center [604, 152] width 617 height 17
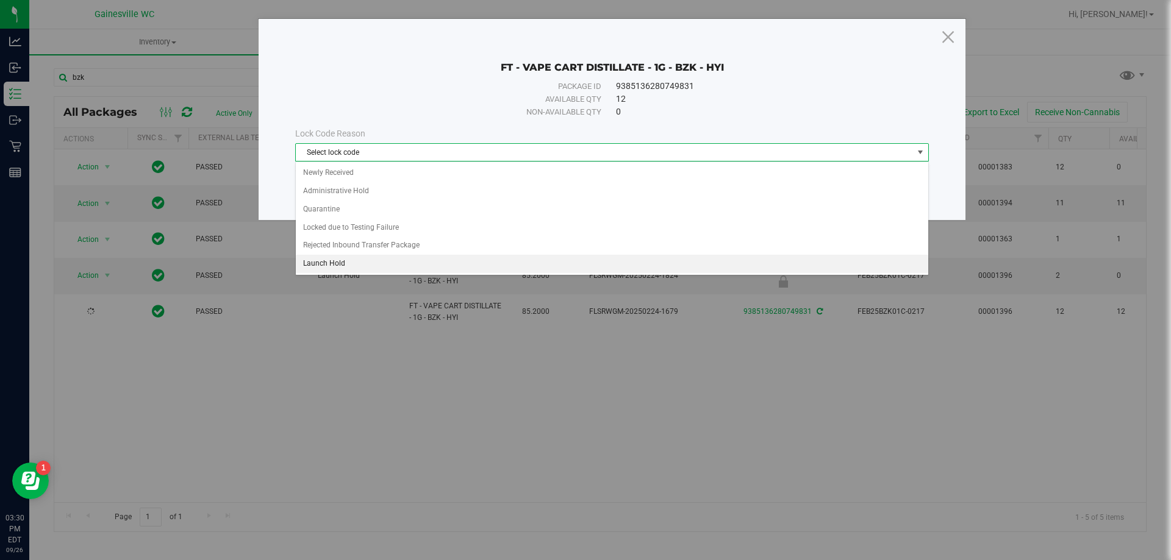
click at [387, 266] on li "Launch Hold" at bounding box center [612, 264] width 632 height 18
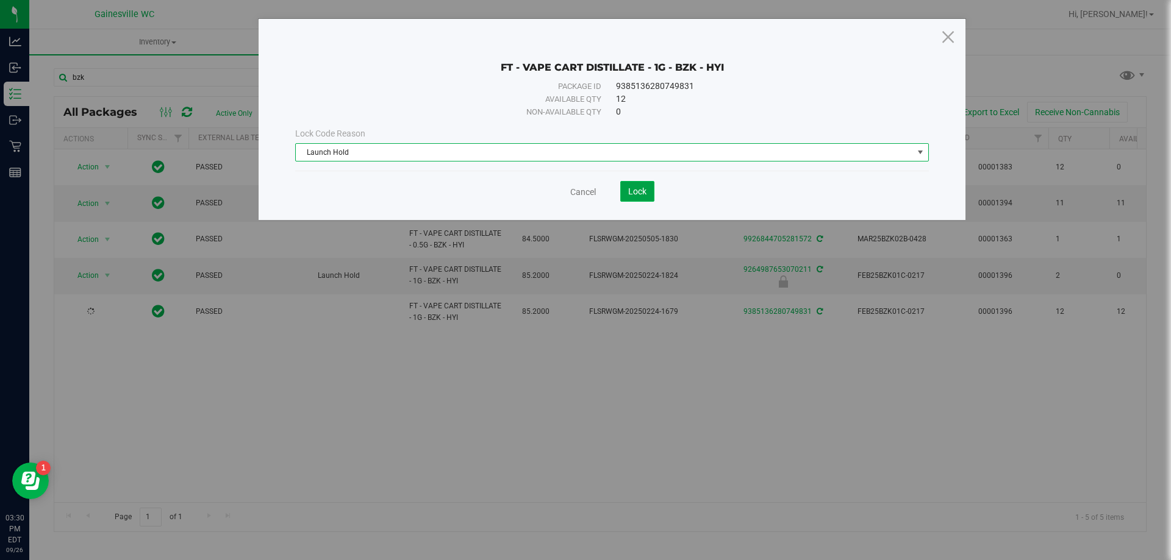
click at [640, 193] on span "Lock" at bounding box center [637, 192] width 18 height 10
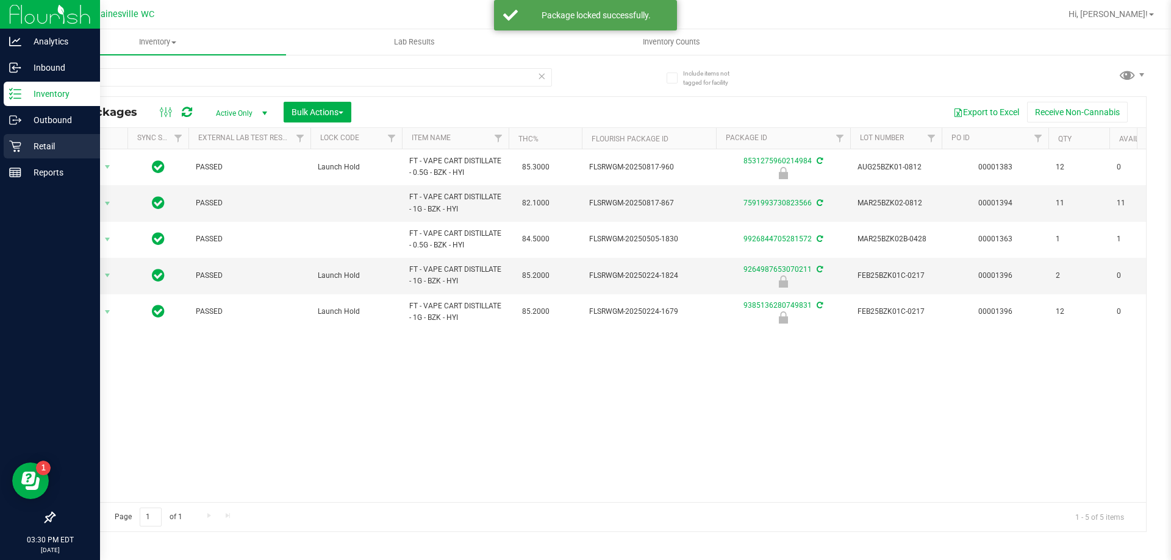
click at [24, 148] on p "Retail" at bounding box center [57, 146] width 73 height 15
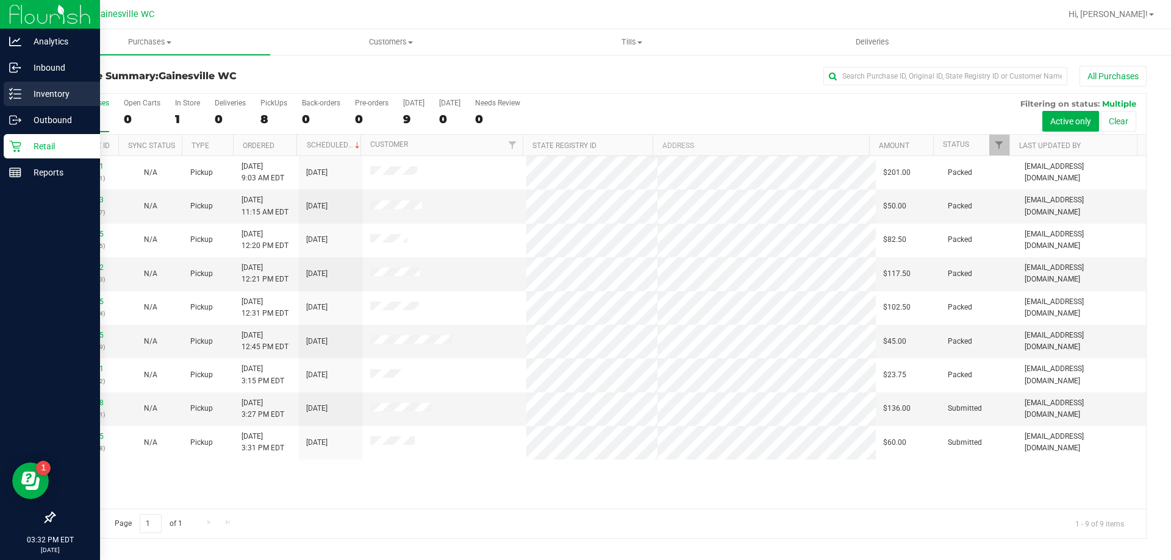
click at [49, 95] on p "Inventory" at bounding box center [57, 94] width 73 height 15
